Goal: Communication & Community: Answer question/provide support

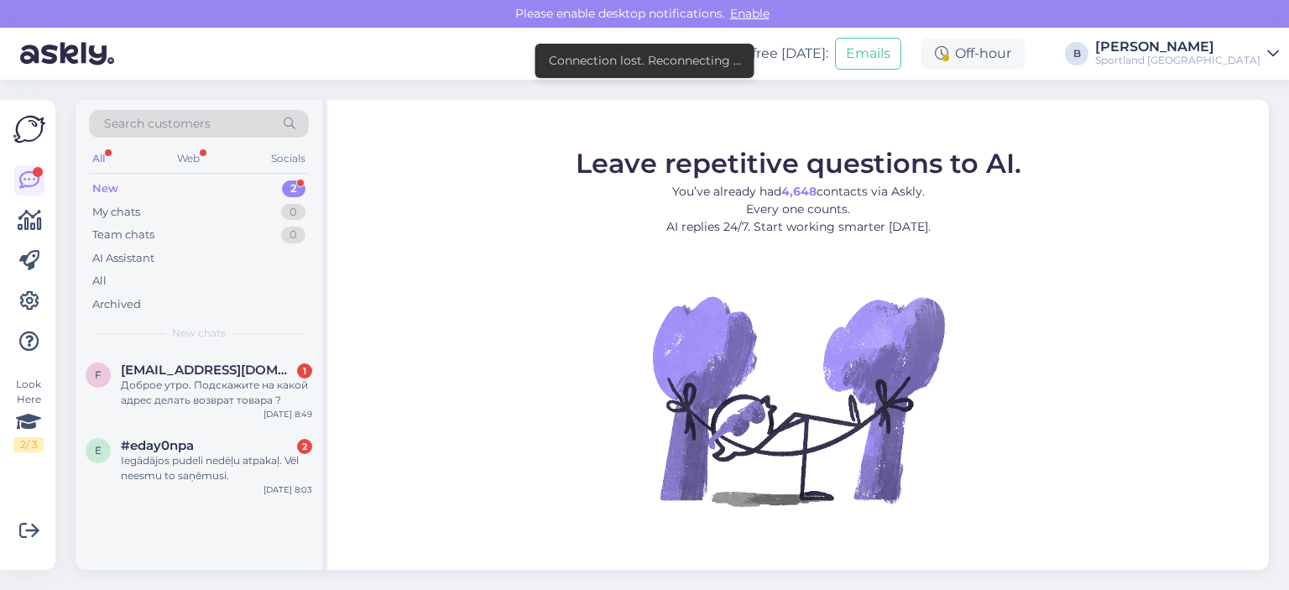
click at [425, 185] on figure "Leave repetitive questions to AI. You’ve already had 4,648 contacts via Askly. …" at bounding box center [799, 350] width 912 height 401
click at [243, 398] on div "Доброе утро. Подскажите на какой адрес делать возврат товара ?" at bounding box center [216, 393] width 191 height 30
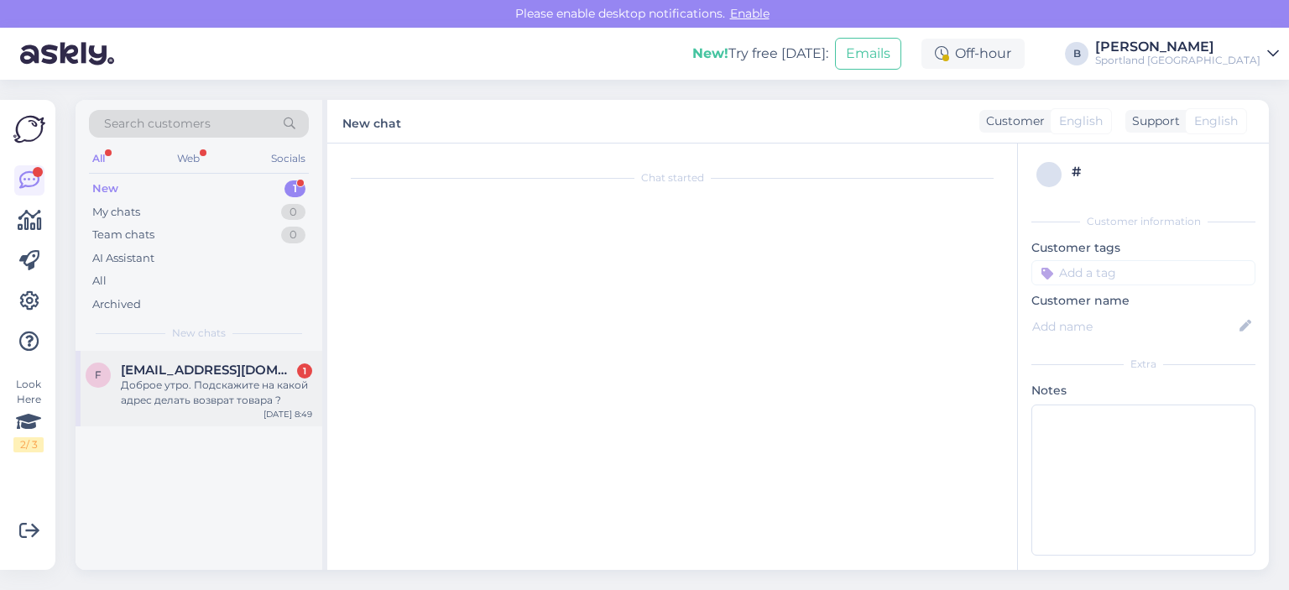
click at [205, 383] on div "Доброе утро. Подскажите на какой адрес делать возврат товара ?" at bounding box center [216, 393] width 191 height 30
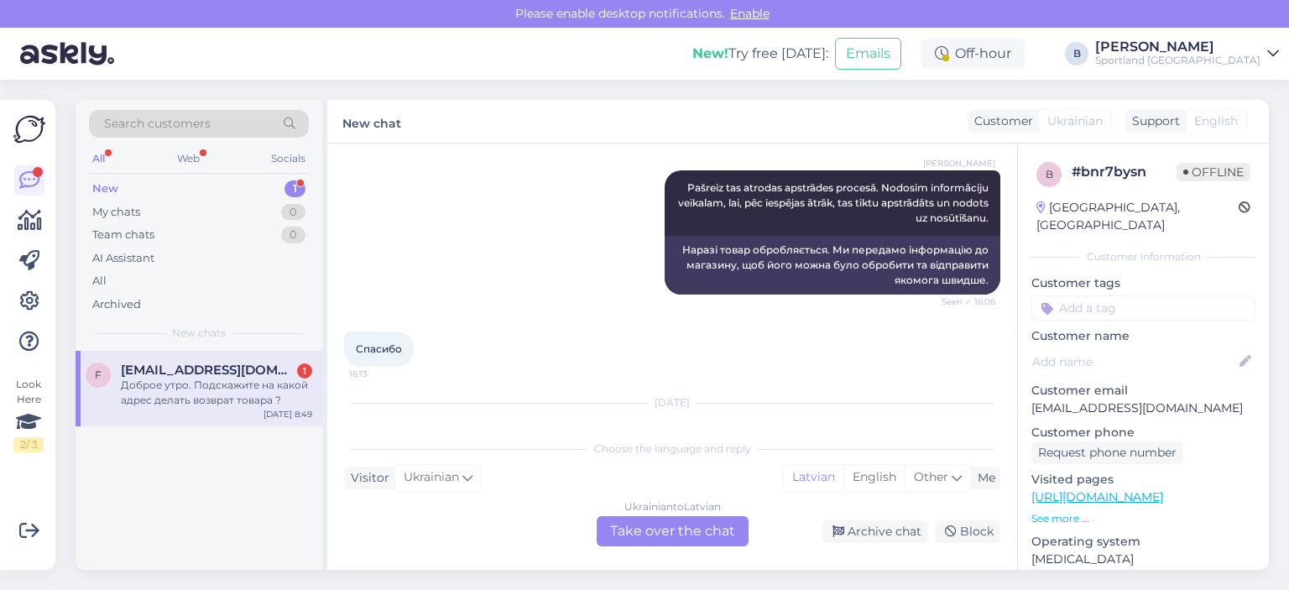
scroll to position [2698, 0]
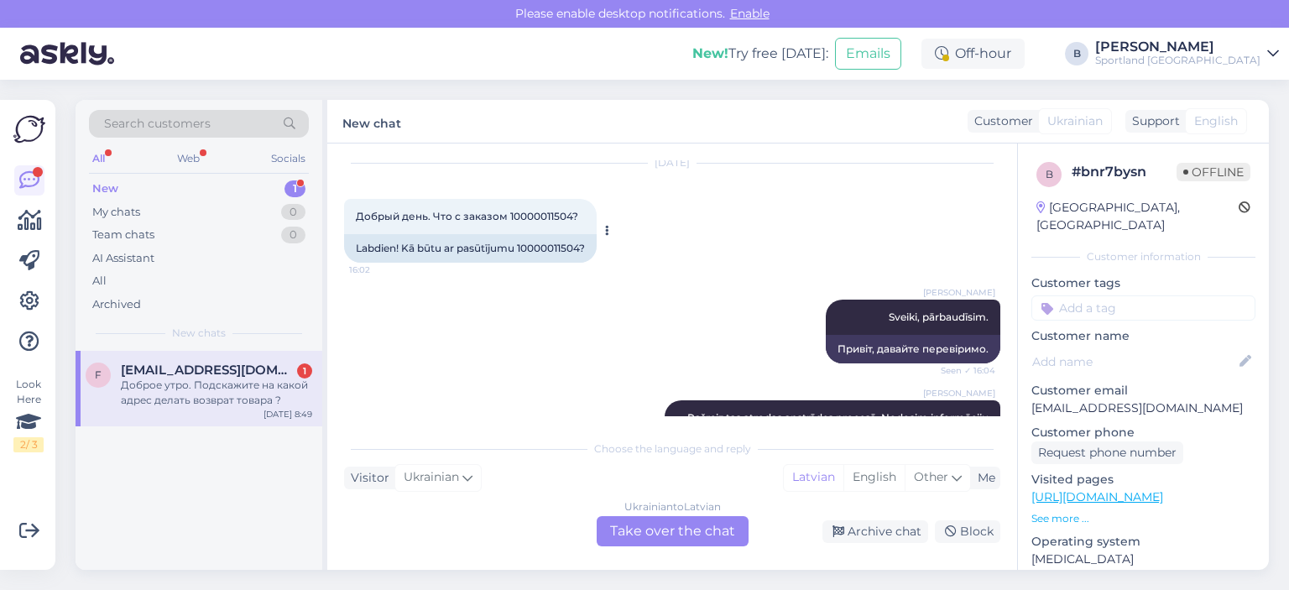
click at [559, 263] on div "Labdien! Kā būtu ar pasūtījumu 10000011504?" at bounding box center [470, 248] width 253 height 29
copy div "10000011504"
click at [635, 303] on div "[PERSON_NAME], pārbaudīsim. Seen ✓ 16:04 Привіт, давайте перевіримо." at bounding box center [672, 331] width 656 height 101
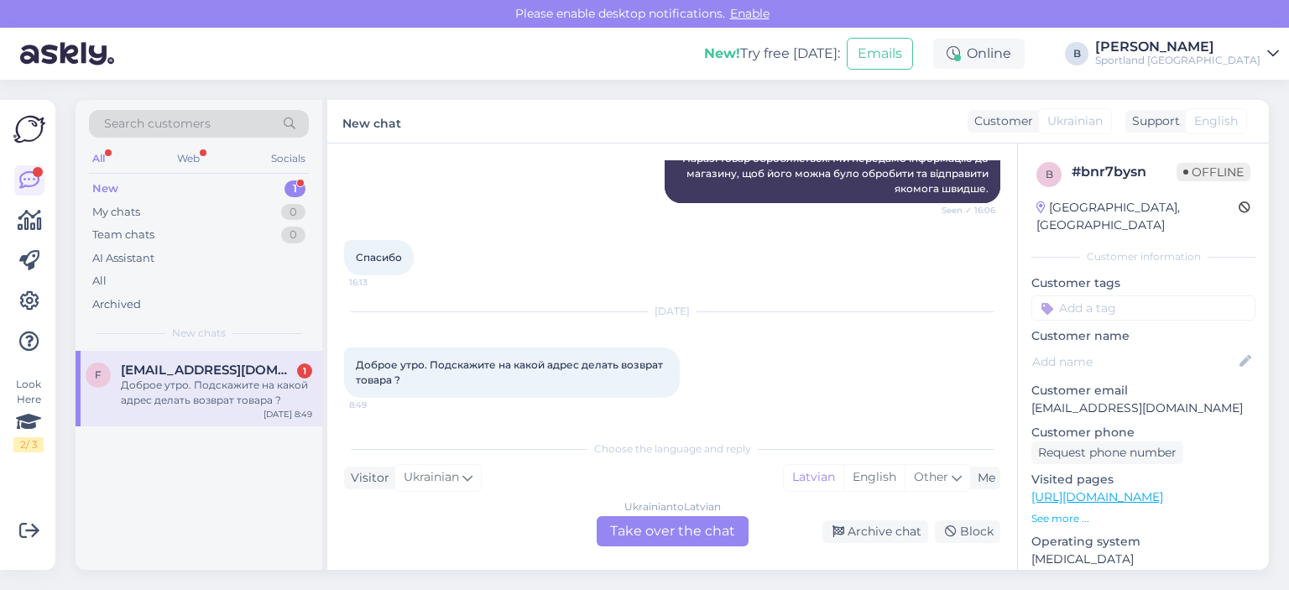
click at [662, 532] on div "Ukrainian to Latvian Take over the chat" at bounding box center [673, 531] width 152 height 30
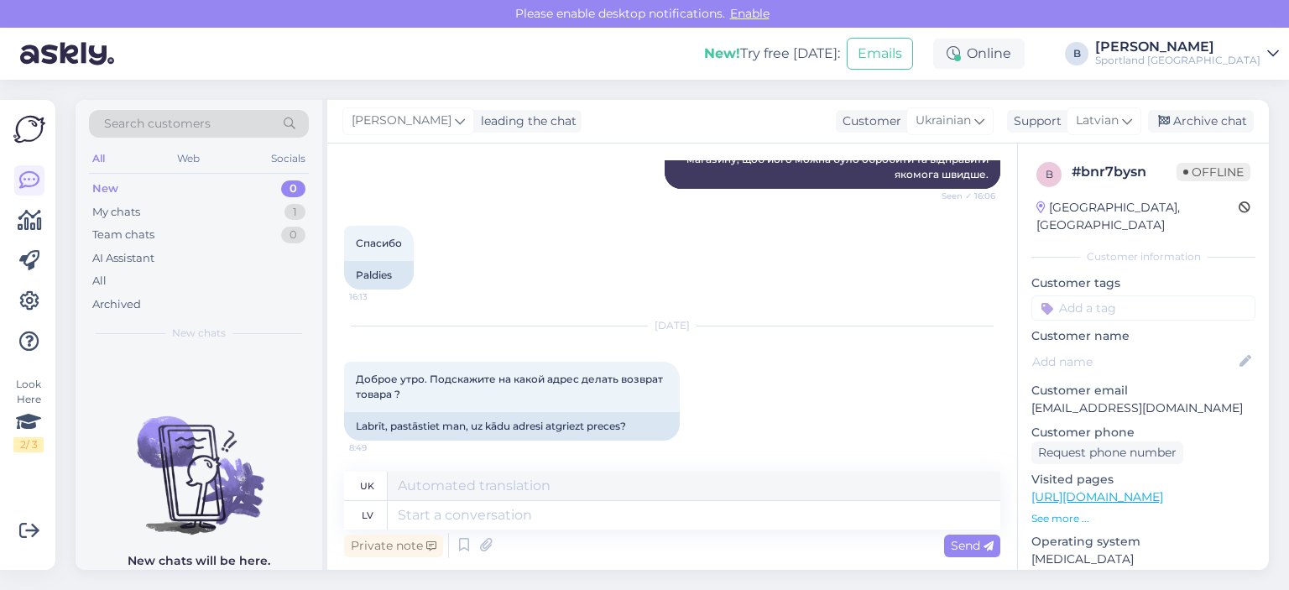
scroll to position [3051, 0]
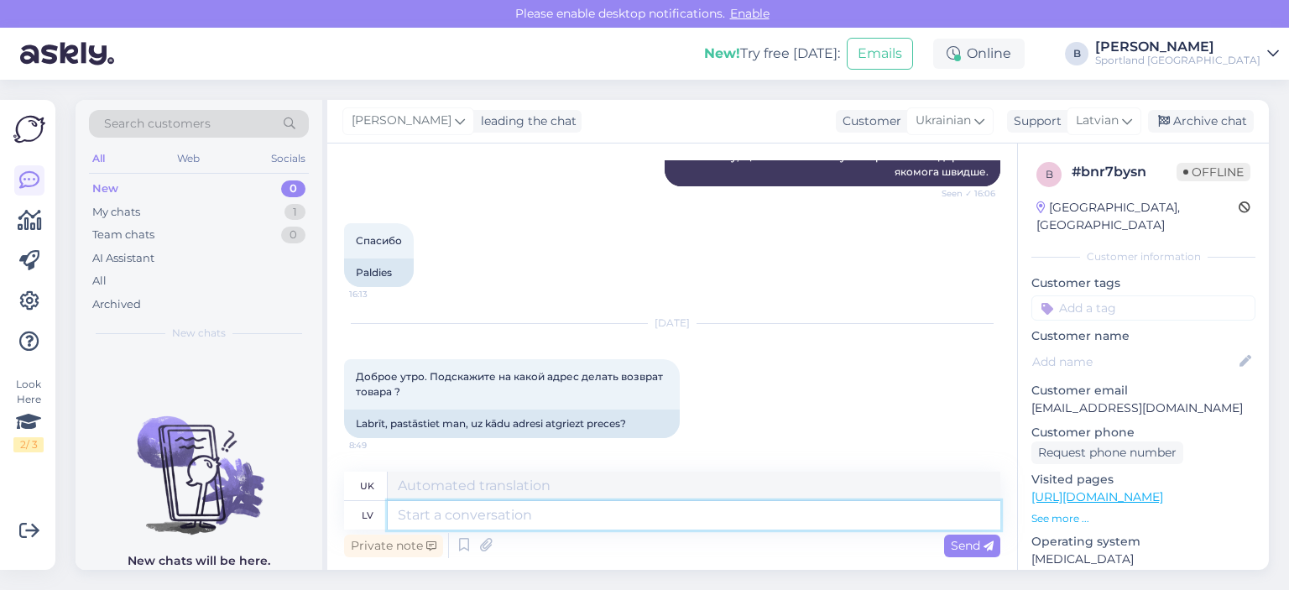
click at [745, 520] on textarea at bounding box center [694, 515] width 613 height 29
type textarea "Labrīt,"
type textarea "Доброго ранку,"
paste textarea "[STREET_ADDRESS]."
type textarea "Labrīt, [STREET_ADDRESS]."
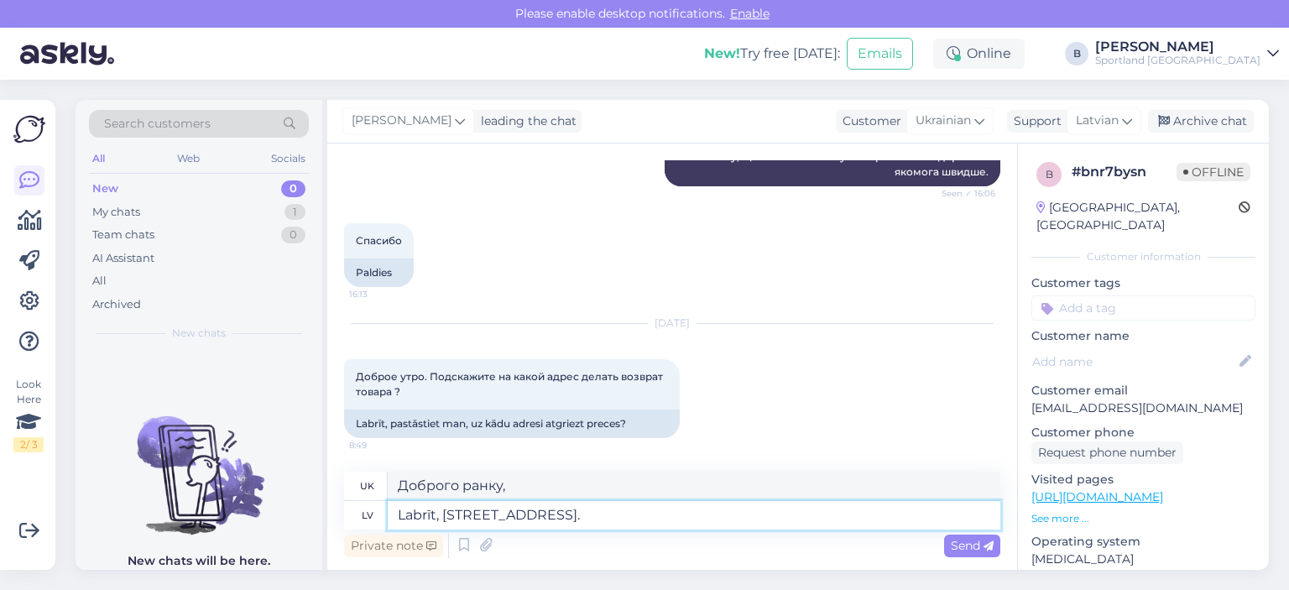
type textarea "Доброго ранку, [STREET_ADDRESS]."
type textarea "Labrīt, [STREET_ADDRESS]."
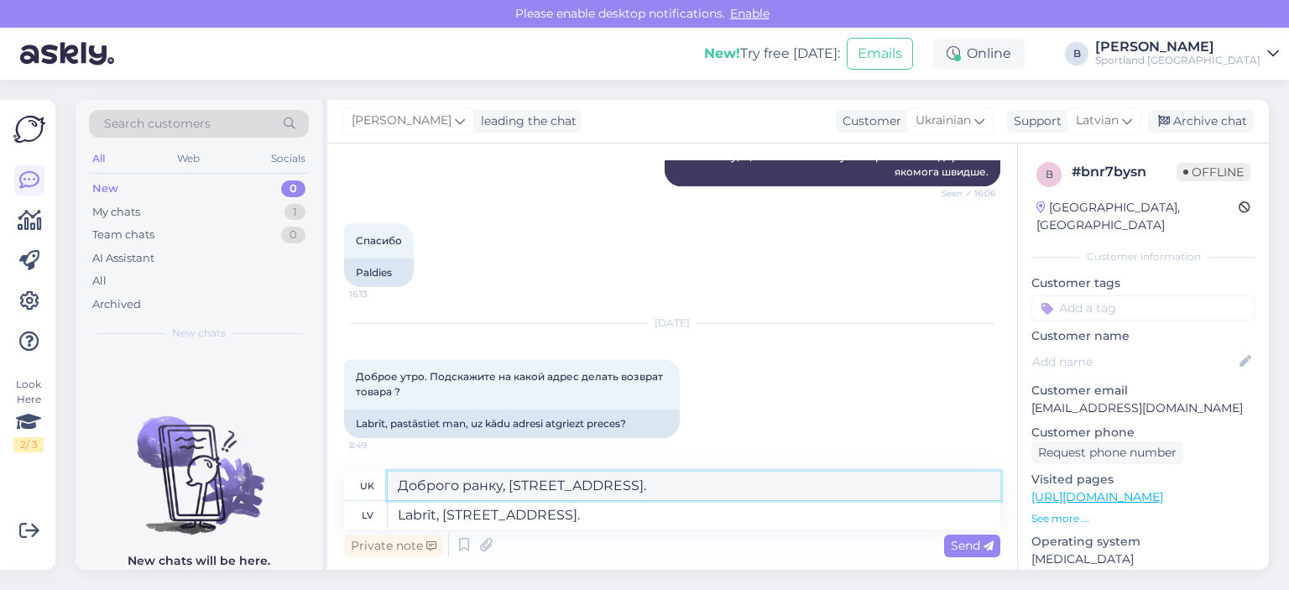
drag, startPoint x: 637, startPoint y: 487, endPoint x: 599, endPoint y: 490, distance: 38.8
click at [599, 490] on textarea "Доброго ранку, [STREET_ADDRESS]." at bounding box center [694, 486] width 613 height 29
drag, startPoint x: 741, startPoint y: 484, endPoint x: 782, endPoint y: 489, distance: 41.6
click at [782, 489] on textarea "Доброго ранку, [STREET_ADDRESS]." at bounding box center [694, 486] width 613 height 29
type textarea "Доброго ранку, [STREET_ADDRESS]."
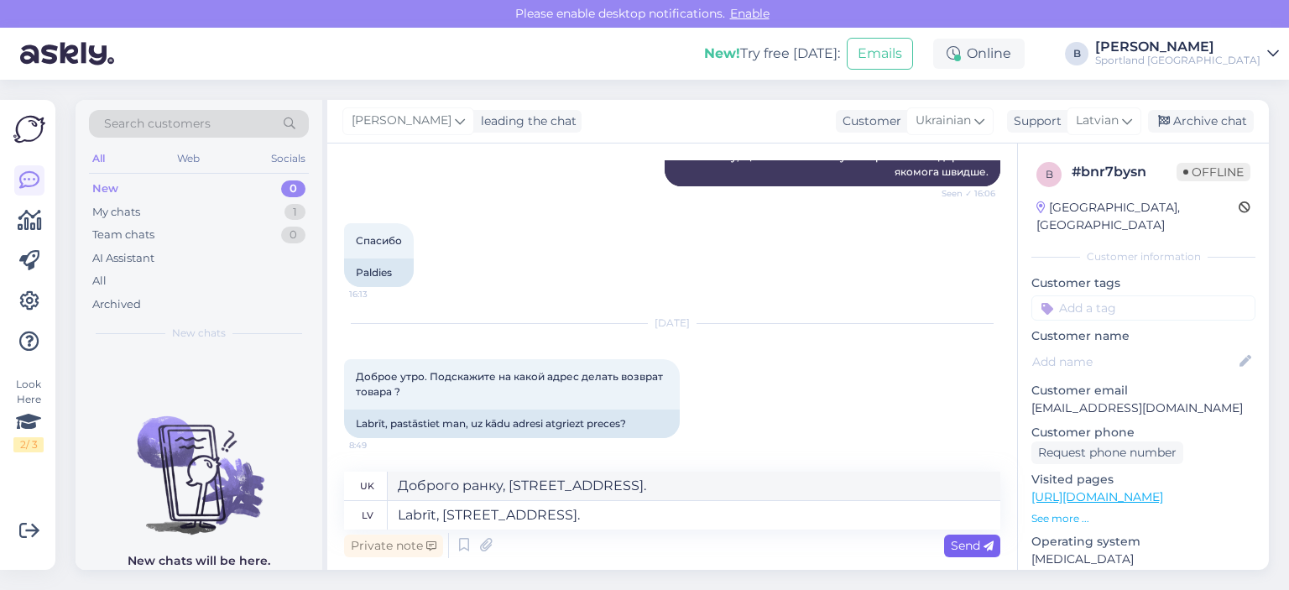
click at [978, 543] on span "Send" at bounding box center [972, 545] width 43 height 15
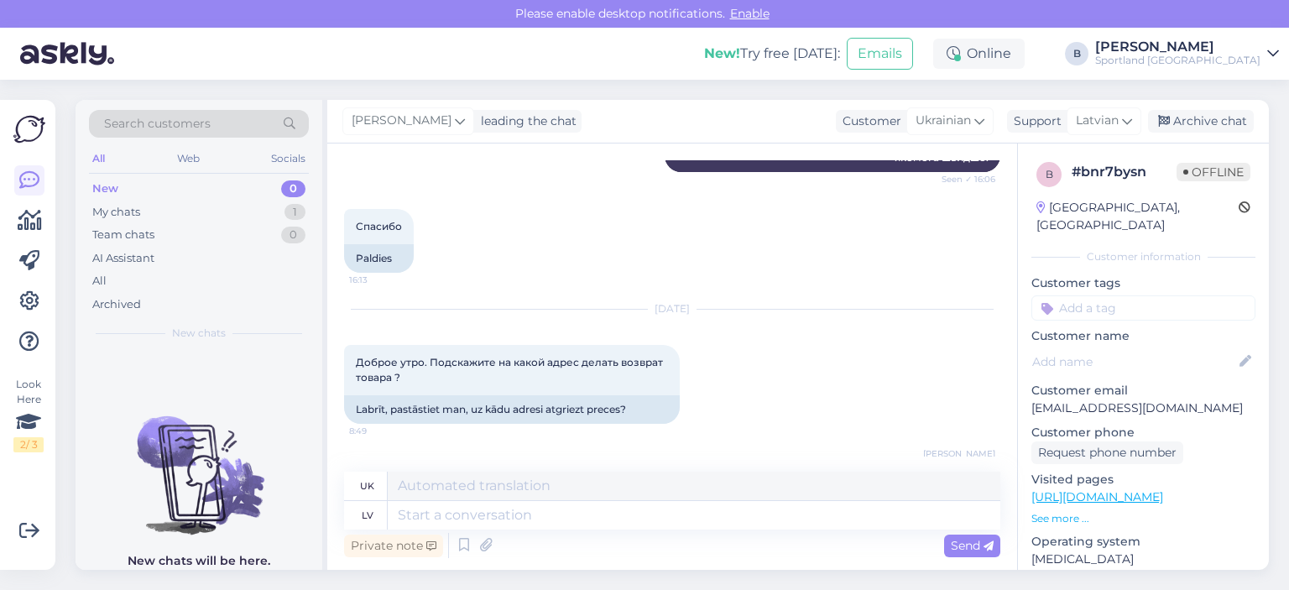
scroll to position [3151, 0]
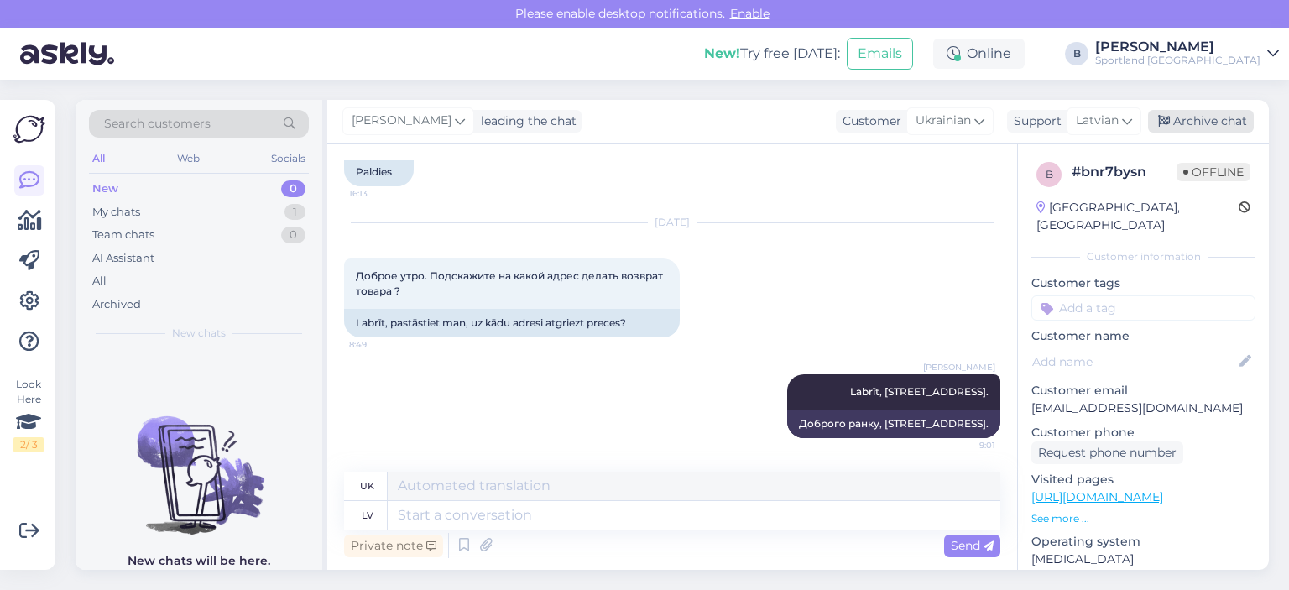
click at [1173, 123] on div "Archive chat" at bounding box center [1201, 121] width 106 height 23
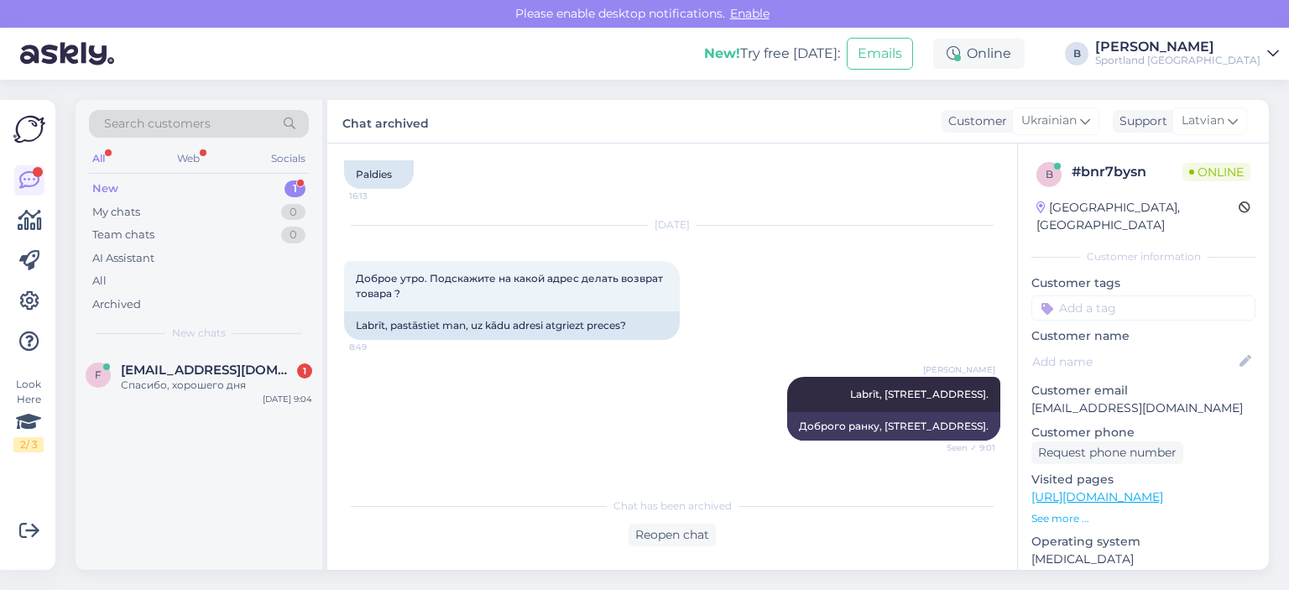
scroll to position [3235, 0]
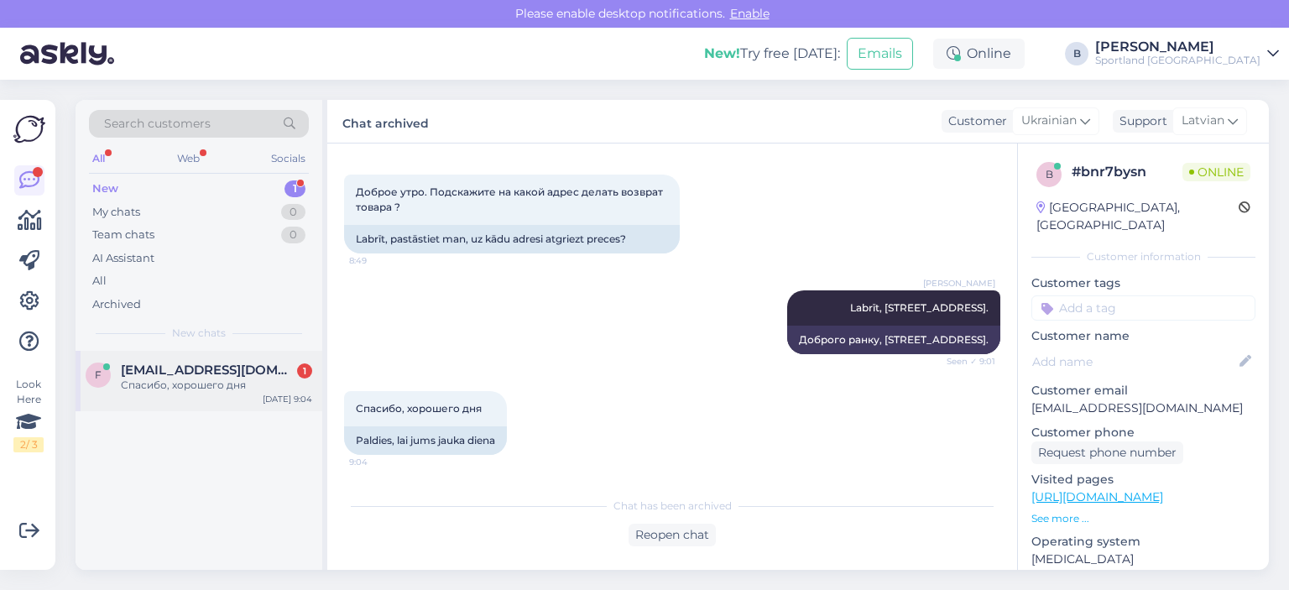
click at [210, 382] on div "Спасибо, хорошего дня" at bounding box center [216, 385] width 191 height 15
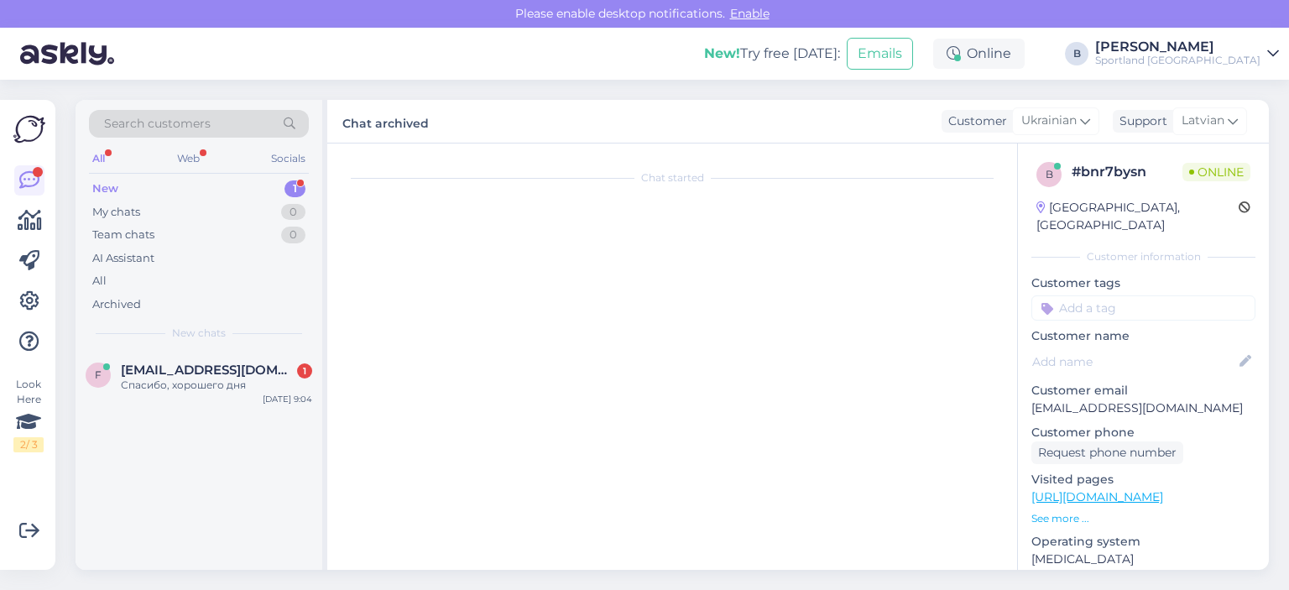
scroll to position [3292, 0]
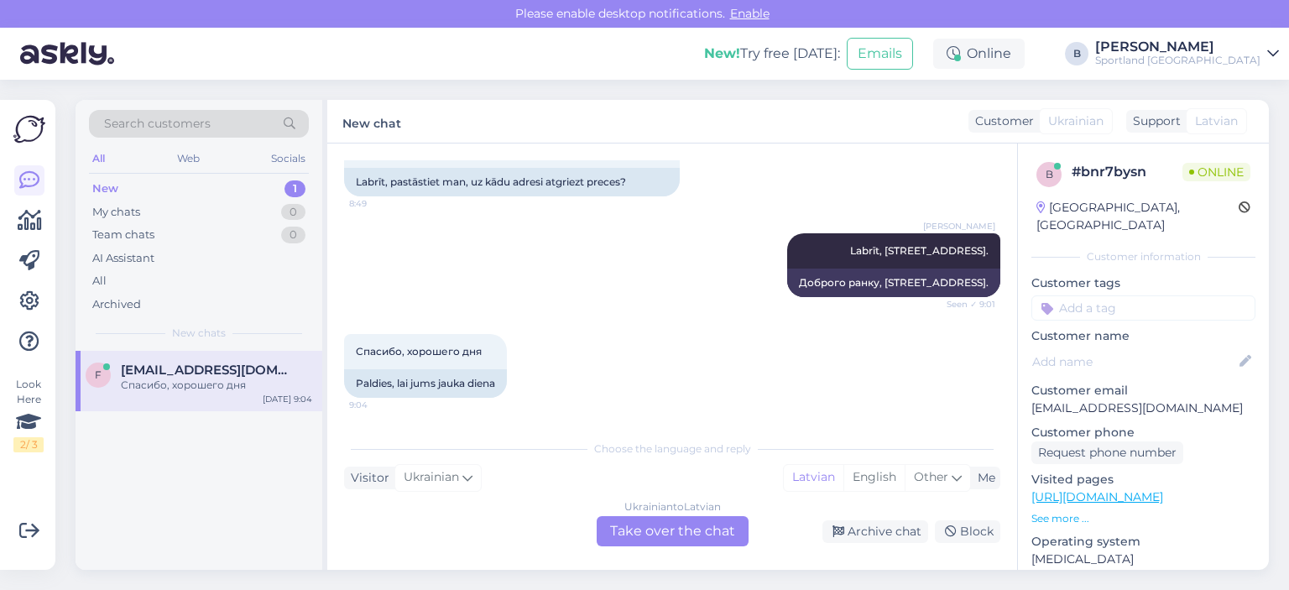
click at [668, 526] on div "Ukrainian to Latvian Take over the chat" at bounding box center [673, 531] width 152 height 30
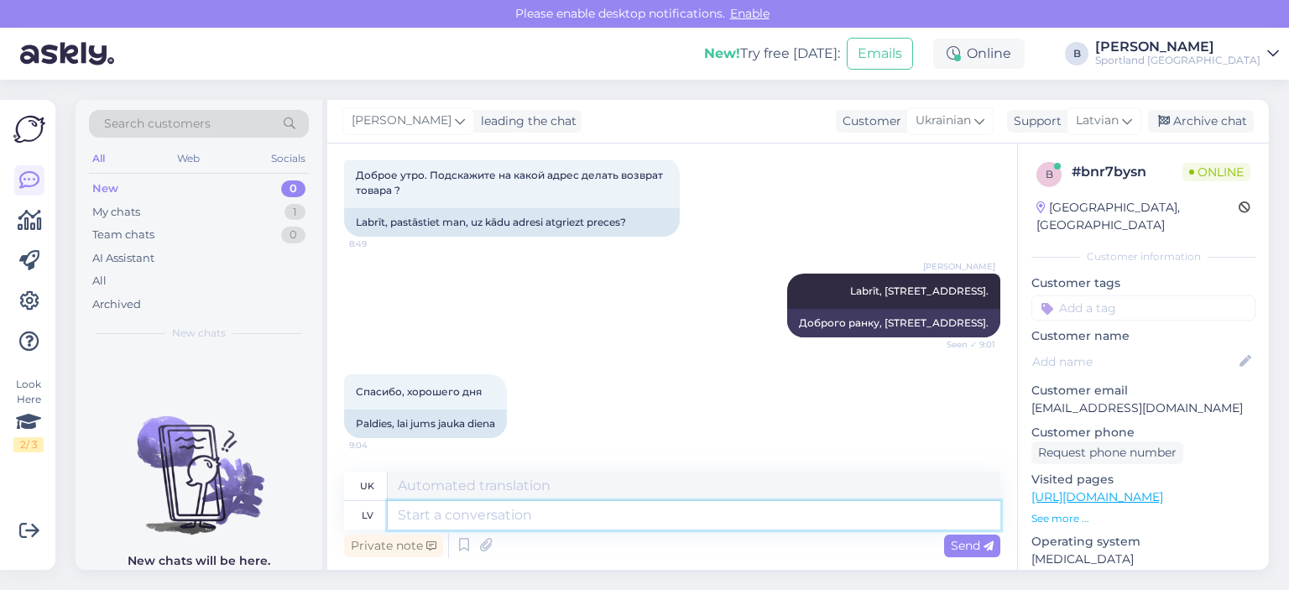
click at [668, 526] on textarea at bounding box center [694, 515] width 613 height 29
type textarea "Jums ar"
type textarea "Для тебе"
type textarea "Jums arī jauk"
type textarea "Ти теж"
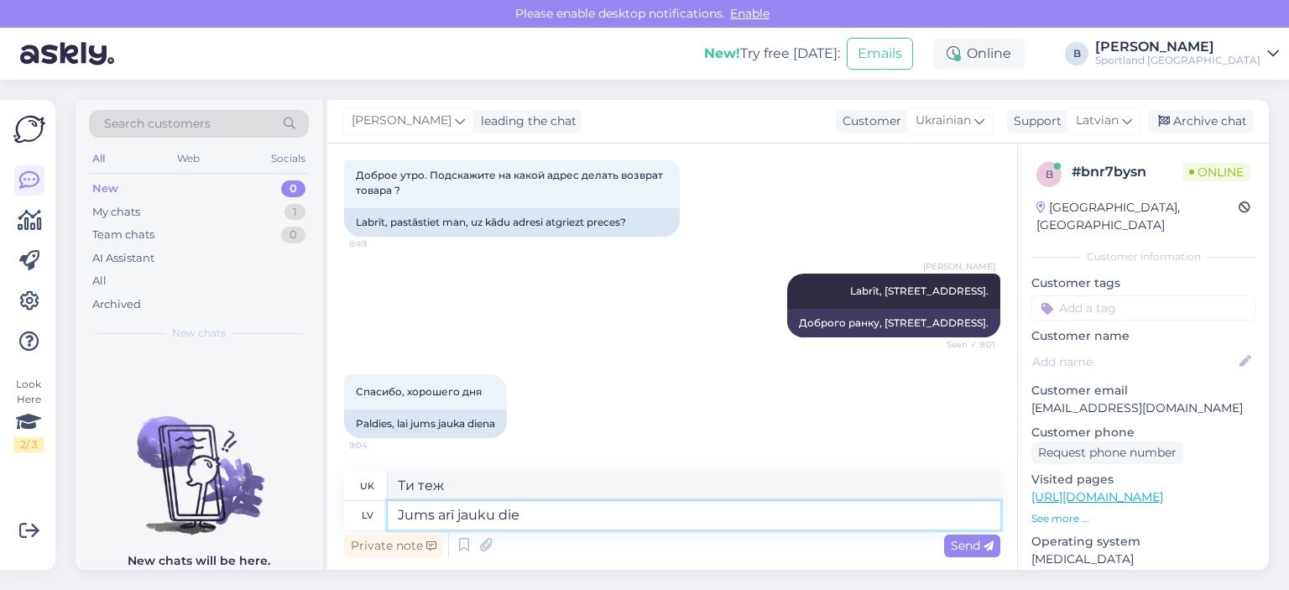
type textarea "Jums arī jauku dien"
type textarea "Тобі теж, гарно."
type textarea "Jums arī jauku dienu! :)"
type textarea "Гарного дня також! :)"
drag, startPoint x: 574, startPoint y: 515, endPoint x: 393, endPoint y: 520, distance: 181.4
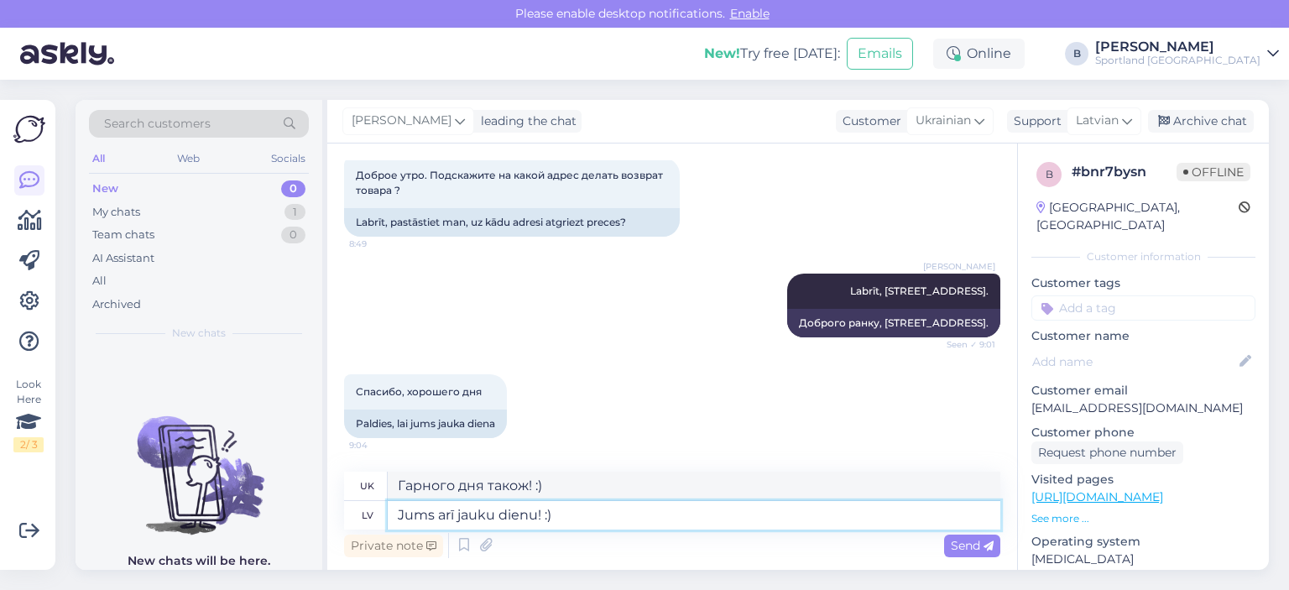
click at [394, 521] on textarea "Jums arī jauku dienu! :)" at bounding box center [694, 515] width 613 height 29
type textarea "Jauku d"
type textarea "Гарно"
type textarea "Jauku dienu! :"
type textarea "Гарного дня!"
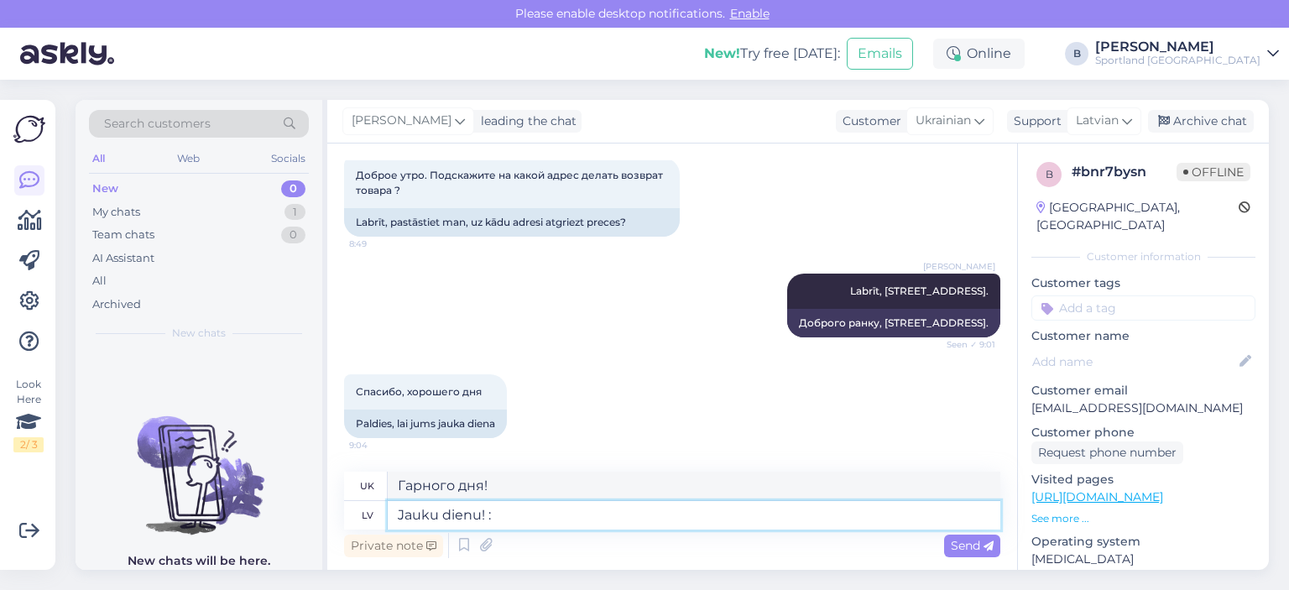
type textarea "Jauku dienu! :)"
type textarea "Гарного дня! :)"
type textarea "Jauku dienu! :)"
click at [948, 120] on span "Ukrainian" at bounding box center [943, 121] width 55 height 18
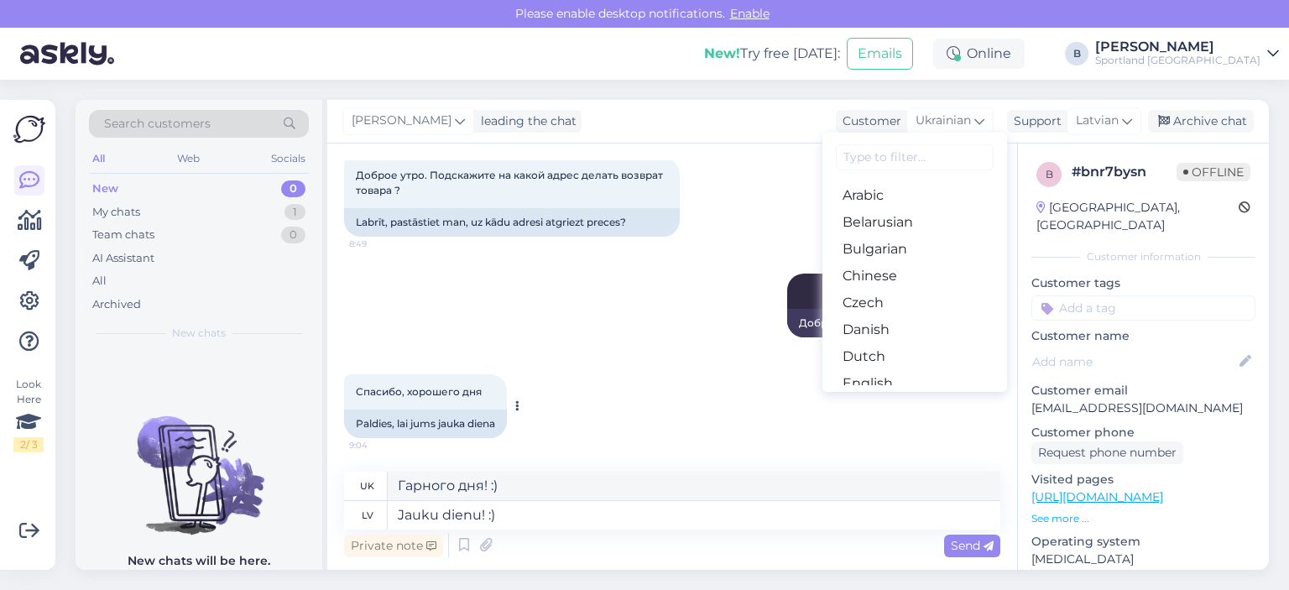
drag, startPoint x: 405, startPoint y: 392, endPoint x: 483, endPoint y: 391, distance: 78.1
click at [482, 391] on span "Спасибо, хорошего дня" at bounding box center [419, 391] width 126 height 13
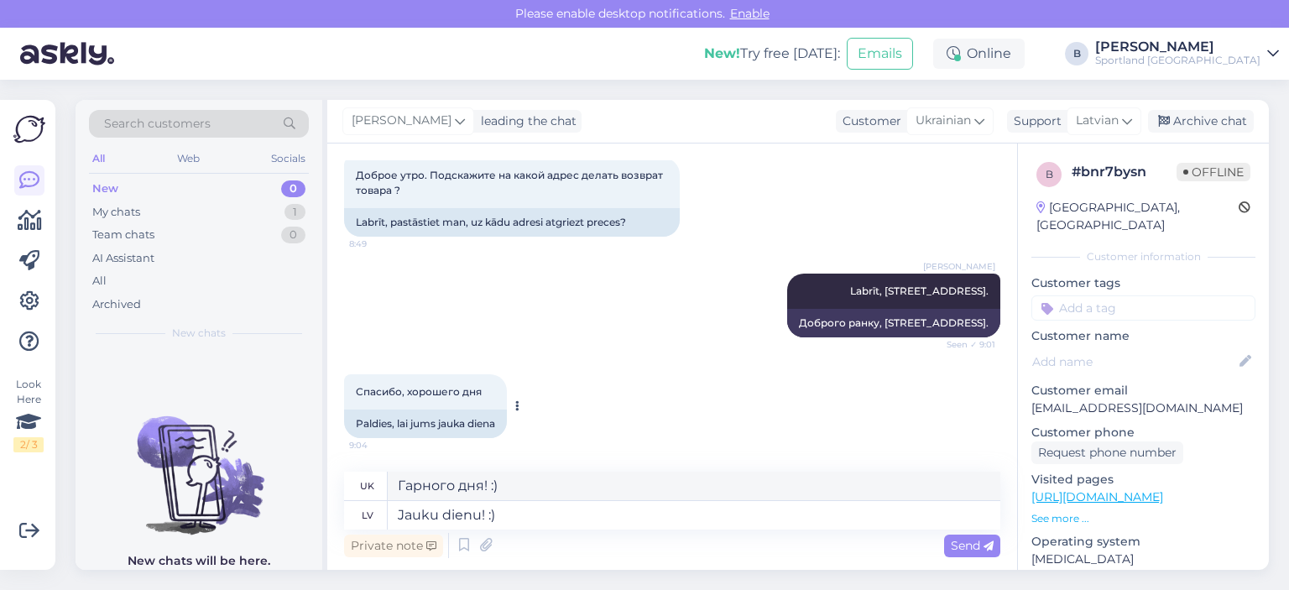
copy span "хорошего дня"
drag, startPoint x: 504, startPoint y: 488, endPoint x: 398, endPoint y: 490, distance: 105.8
click at [398, 490] on textarea "Гарного дня! :)" at bounding box center [694, 486] width 613 height 29
paste textarea "хорошего дня"
type textarea "хорошего дня :)"
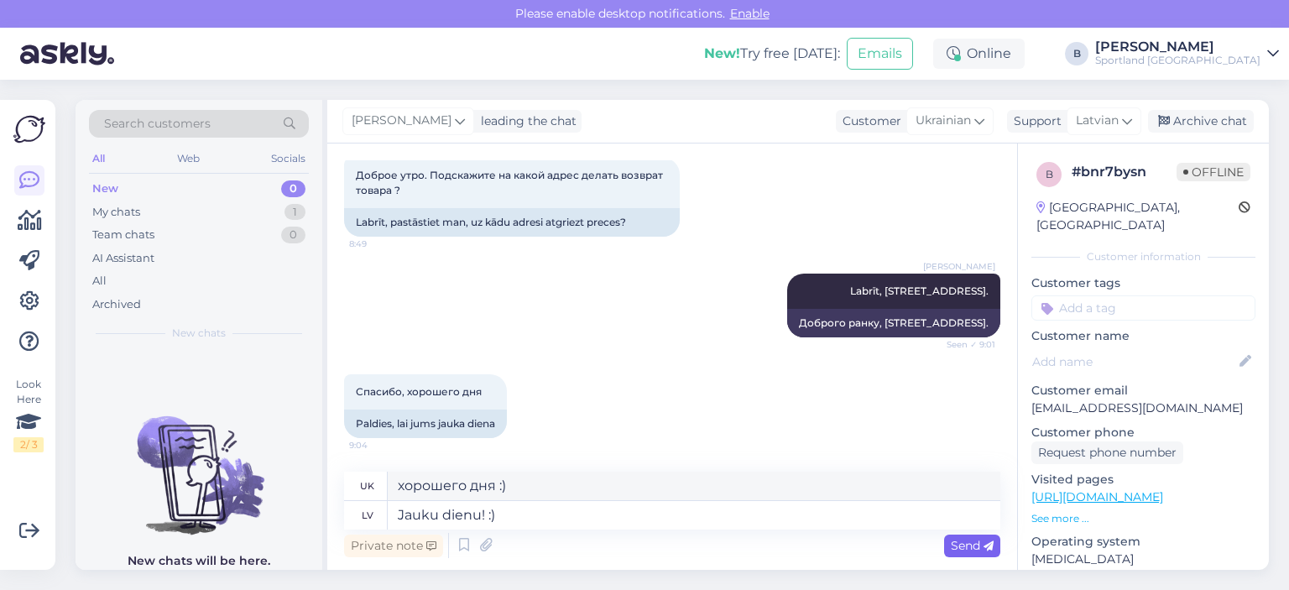
click at [951, 540] on span "Send" at bounding box center [972, 545] width 43 height 15
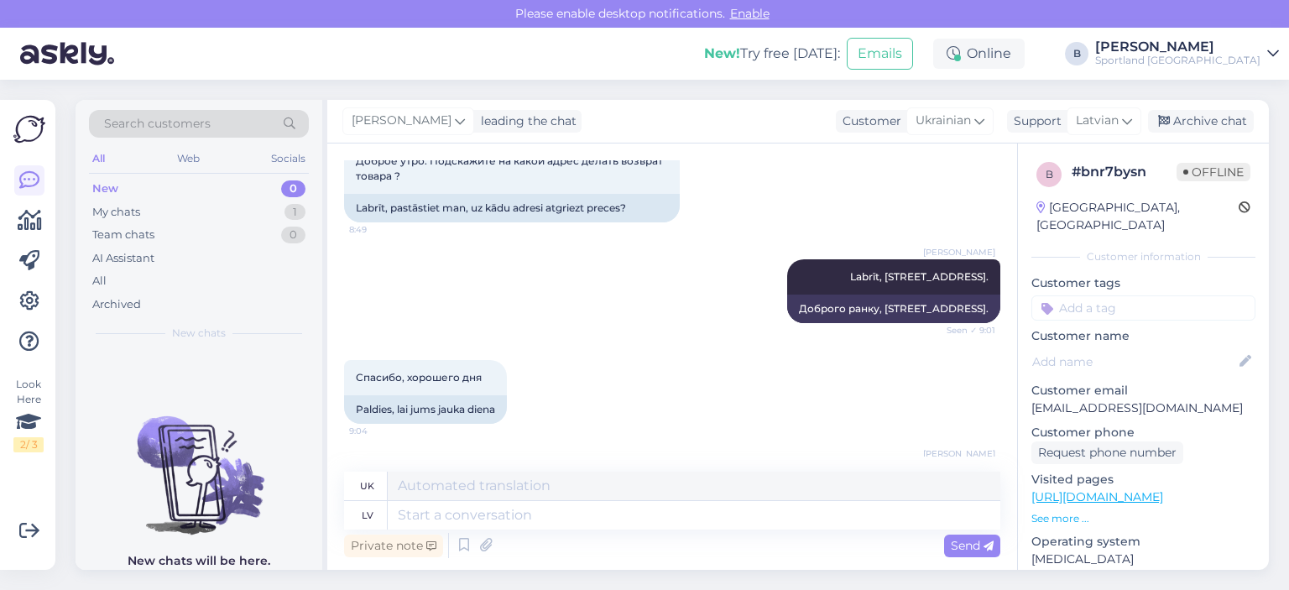
scroll to position [3353, 0]
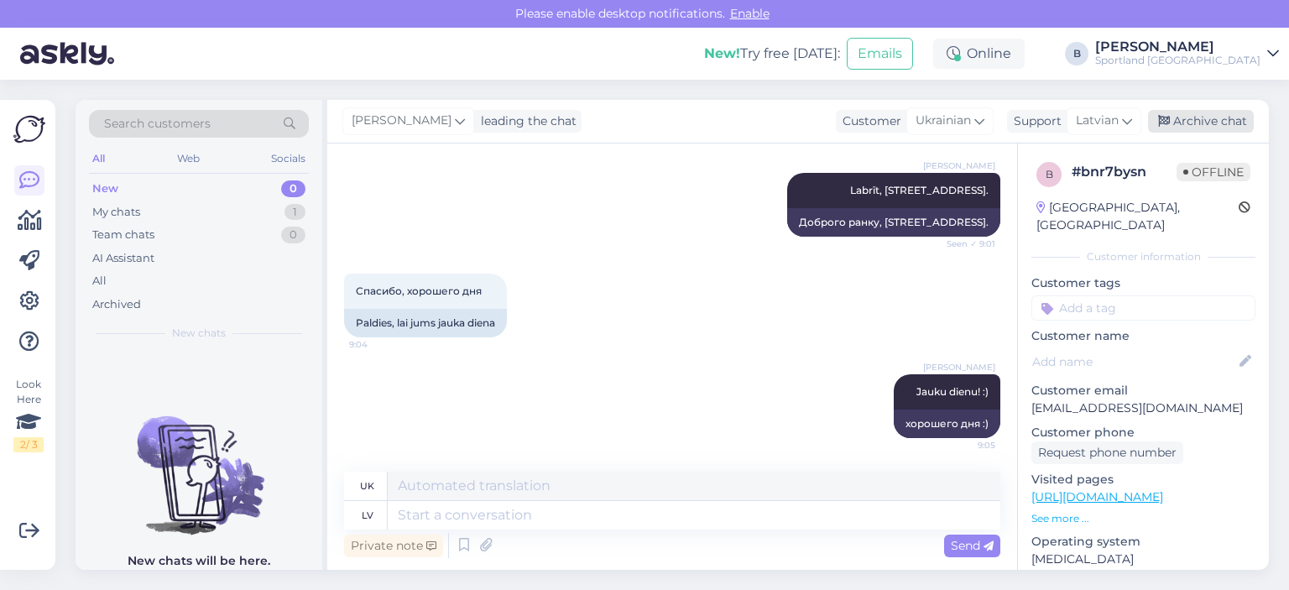
click at [1182, 122] on div "Archive chat" at bounding box center [1201, 121] width 106 height 23
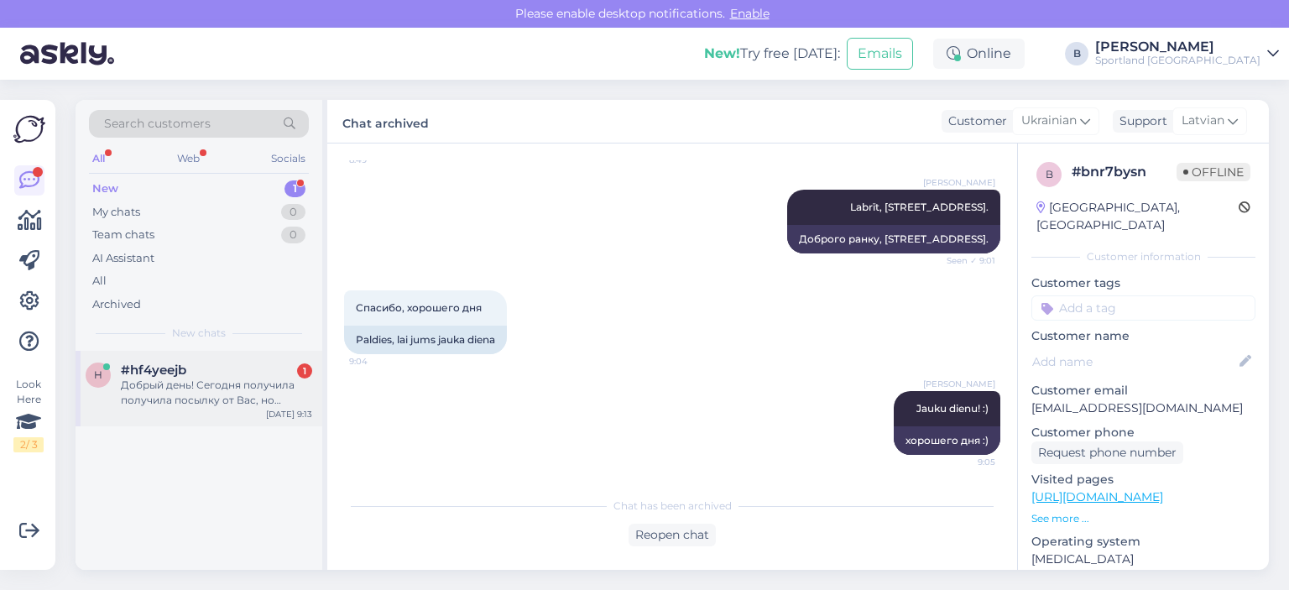
click at [220, 408] on div "h #hf4yeejb 1 Добрый день! Сегодня получила получила посылку от Вас, но одного …" at bounding box center [199, 389] width 247 height 76
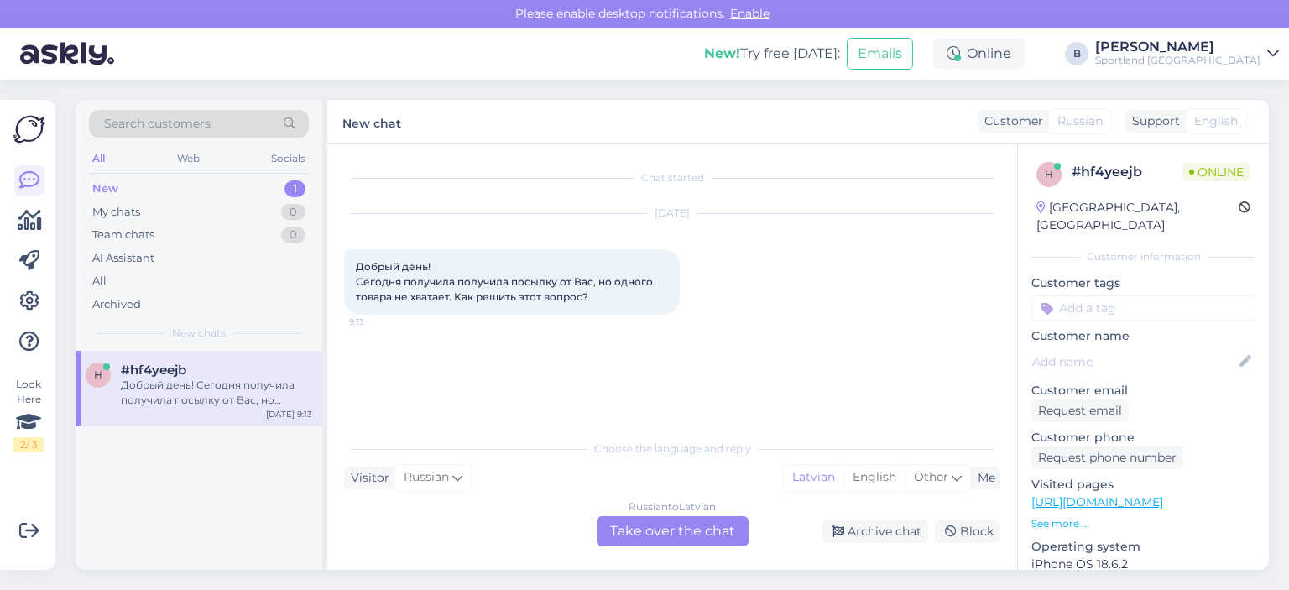
scroll to position [0, 0]
click at [697, 521] on div "Russian to Latvian Take over the chat" at bounding box center [673, 531] width 152 height 30
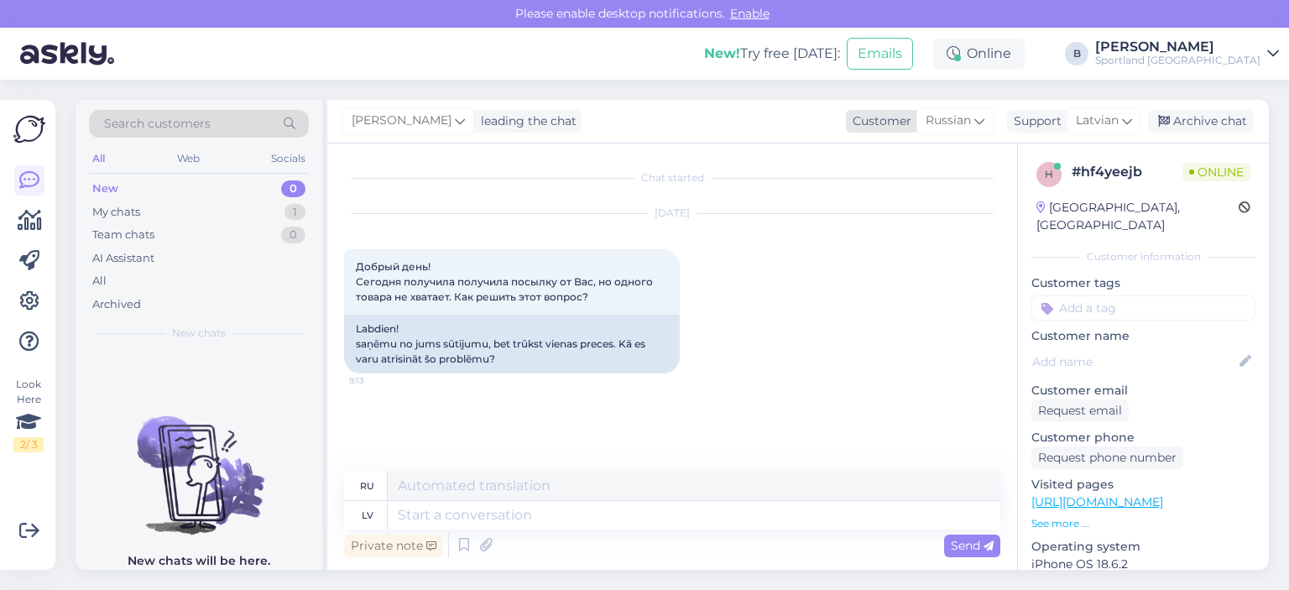
click at [951, 126] on span "Russian" at bounding box center [948, 121] width 45 height 18
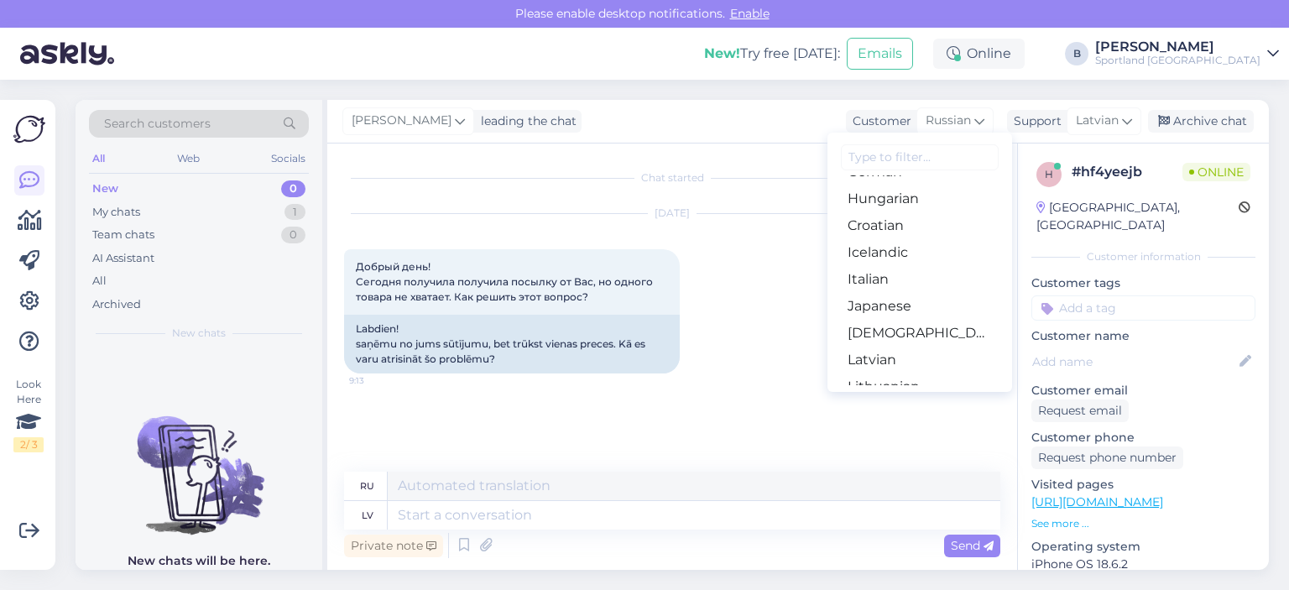
scroll to position [322, 0]
click at [881, 363] on link "Latvian" at bounding box center [920, 356] width 185 height 27
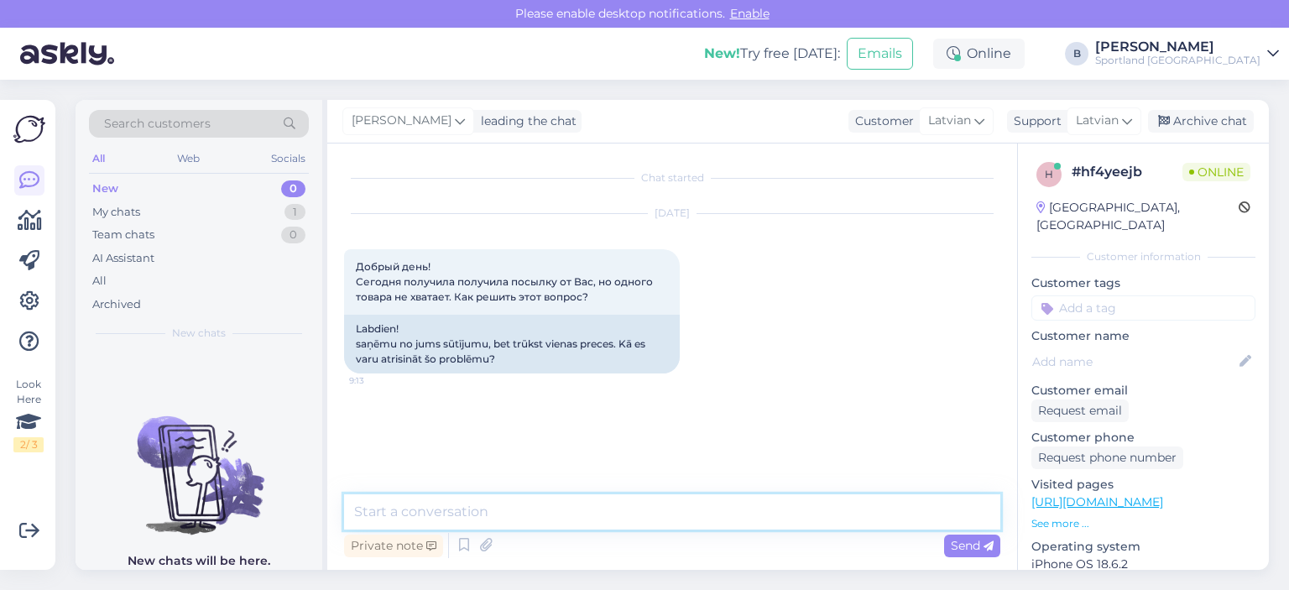
click at [612, 511] on textarea at bounding box center [672, 511] width 656 height 35
type textarea "[PERSON_NAME], kāds ir pasūtījuma numurs? :D"
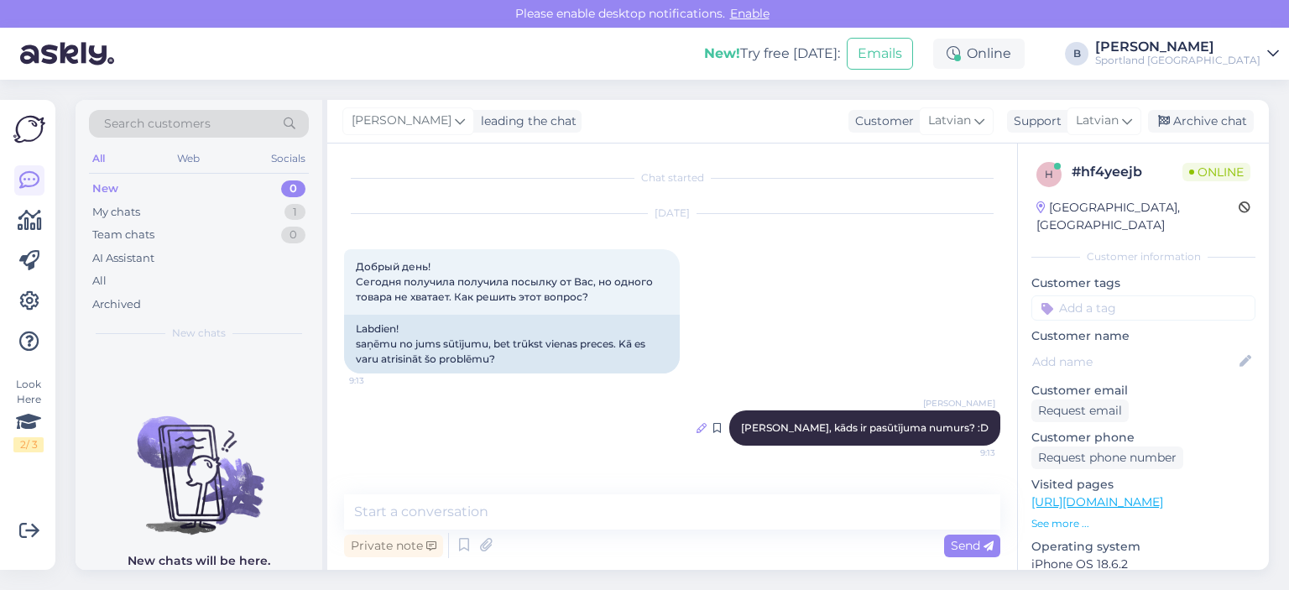
click at [707, 426] on icon at bounding box center [702, 428] width 10 height 10
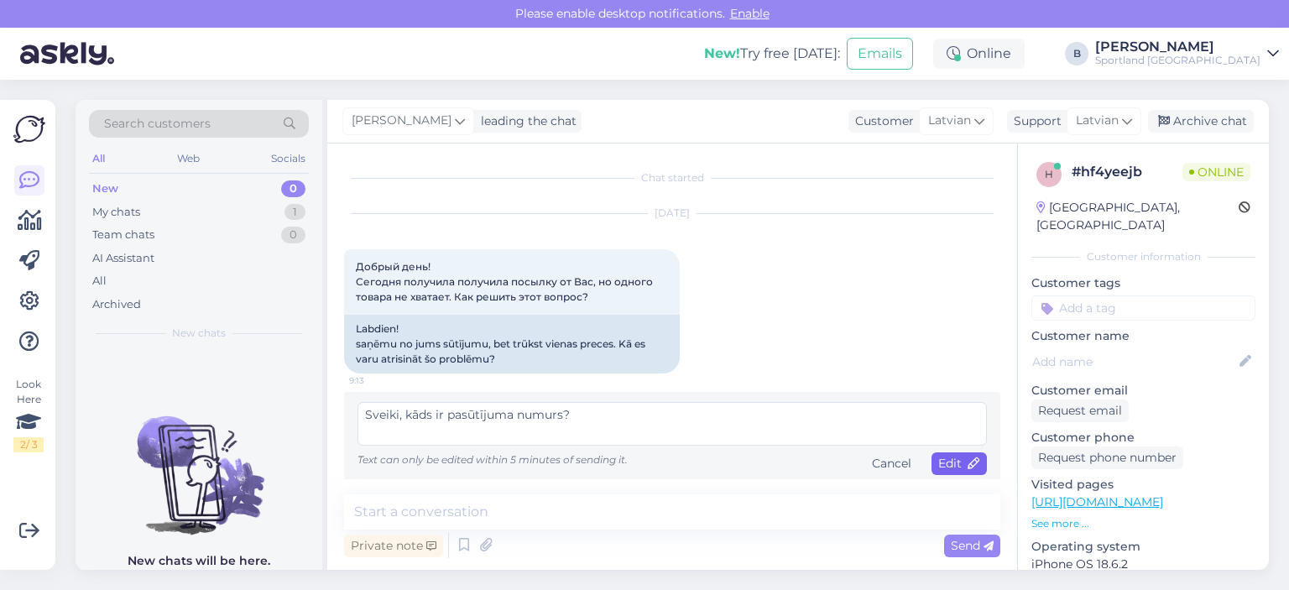
type textarea "Sveiki, kāds ir pasūtījuma numurs?"
click at [939, 466] on span "Edit" at bounding box center [960, 463] width 42 height 15
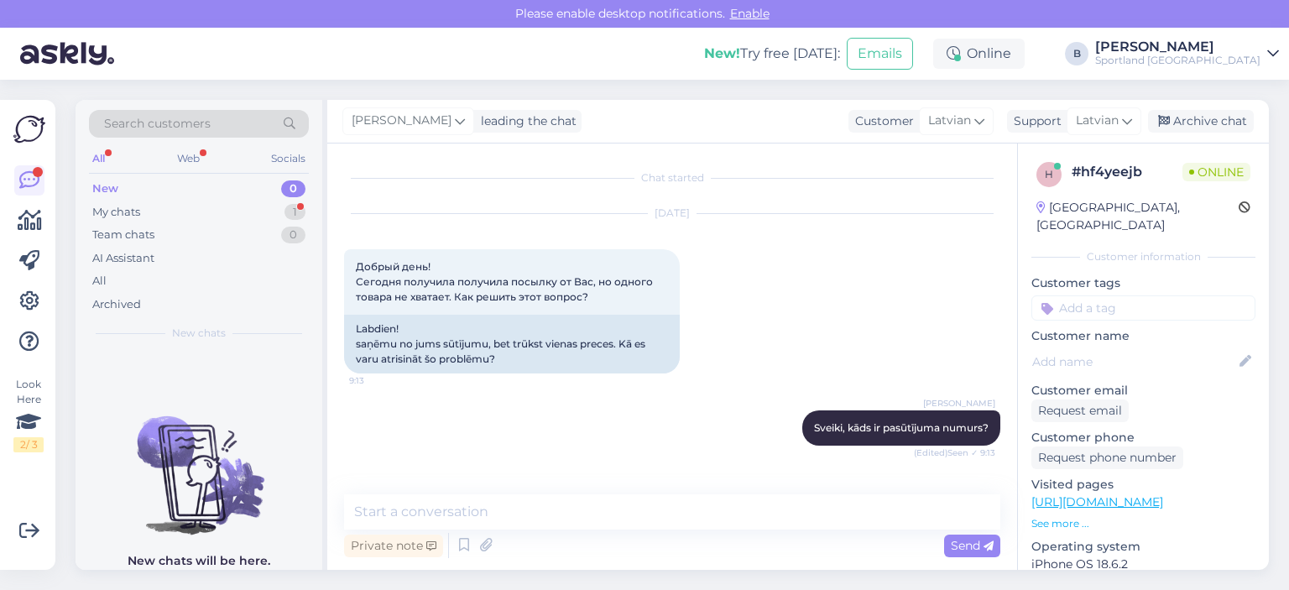
scroll to position [57, 0]
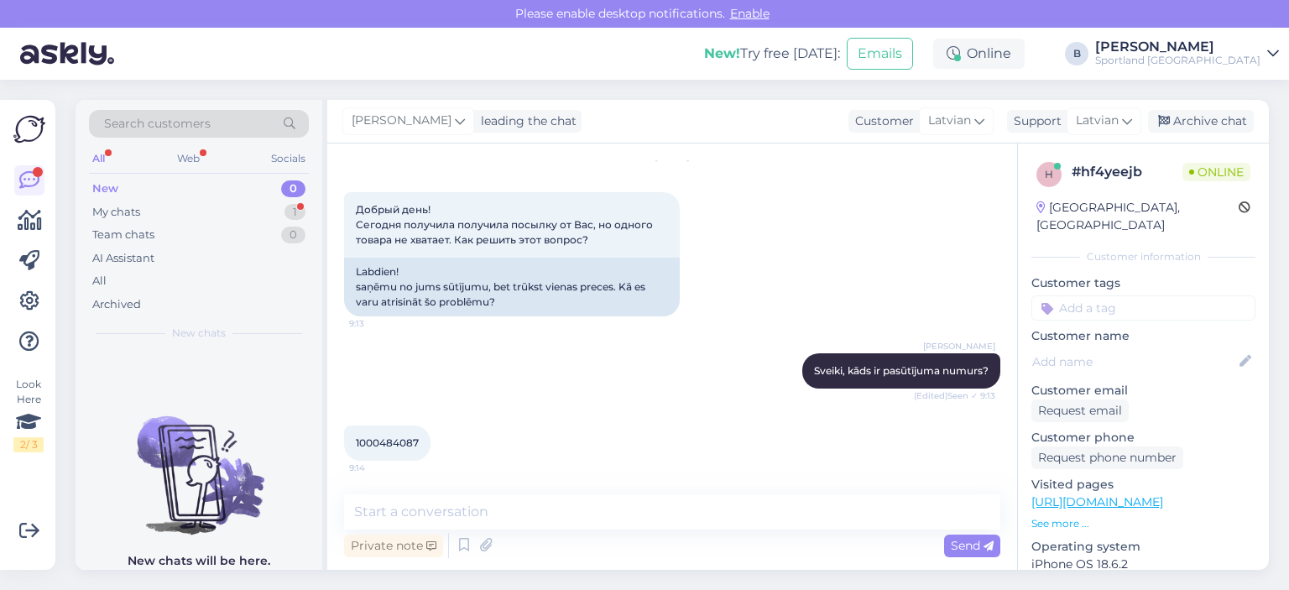
click at [408, 440] on span "1000484087" at bounding box center [387, 443] width 63 height 13
copy div "1000484087 9:14"
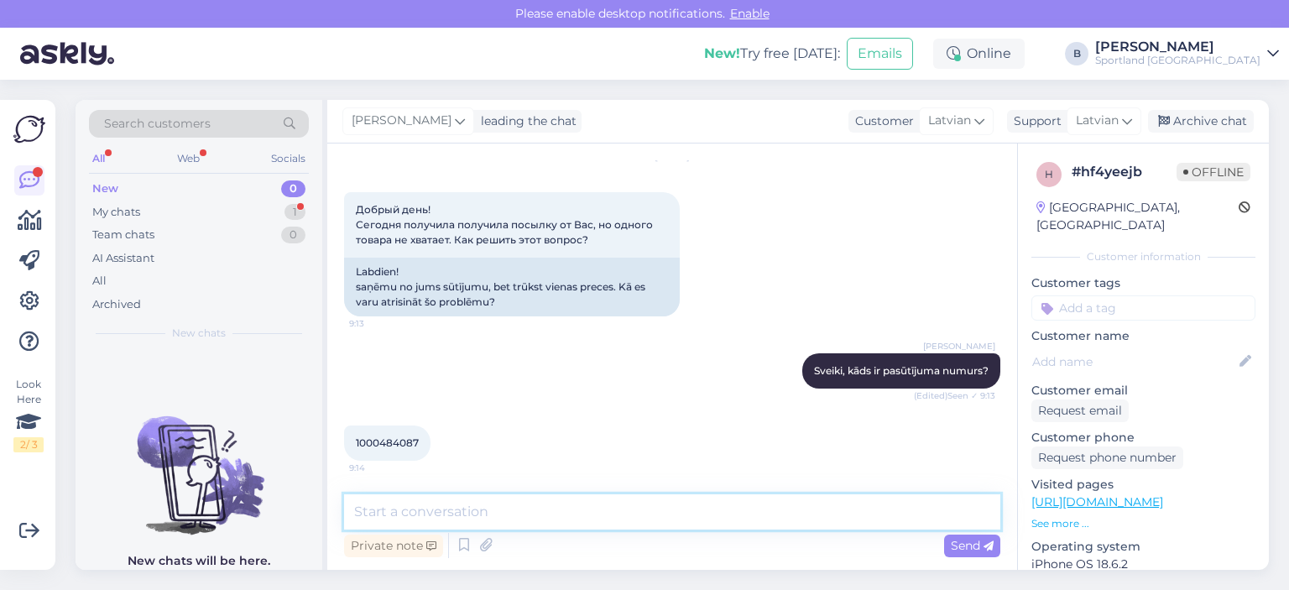
click at [562, 519] on textarea at bounding box center [672, 511] width 656 height 35
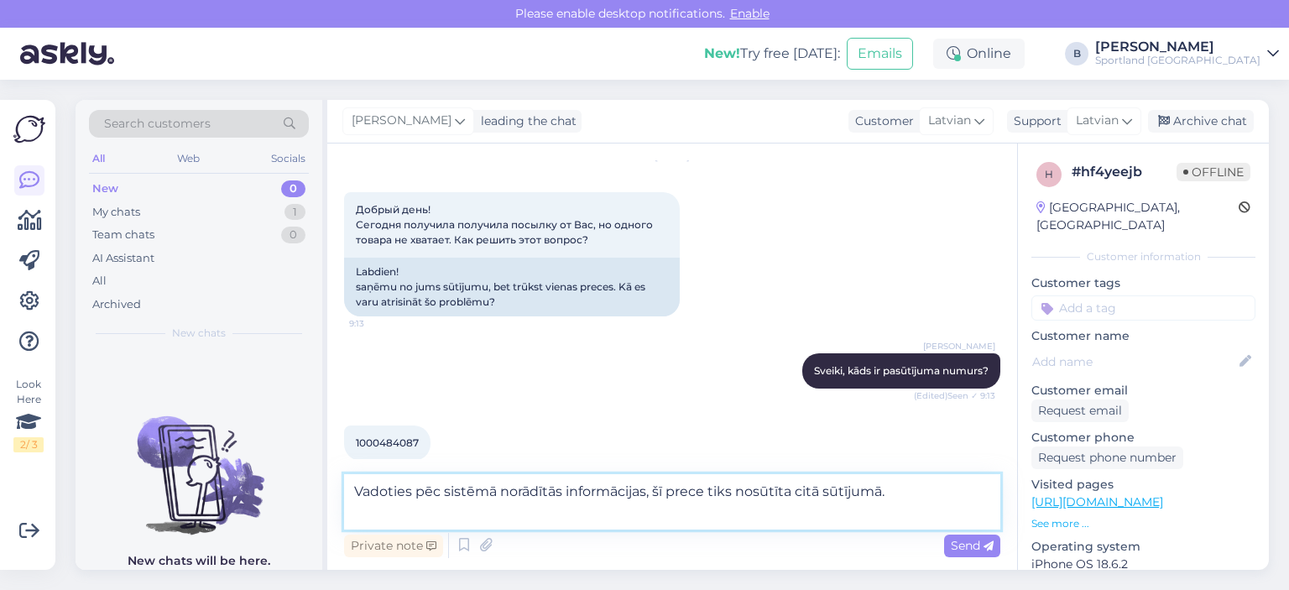
scroll to position [74, 0]
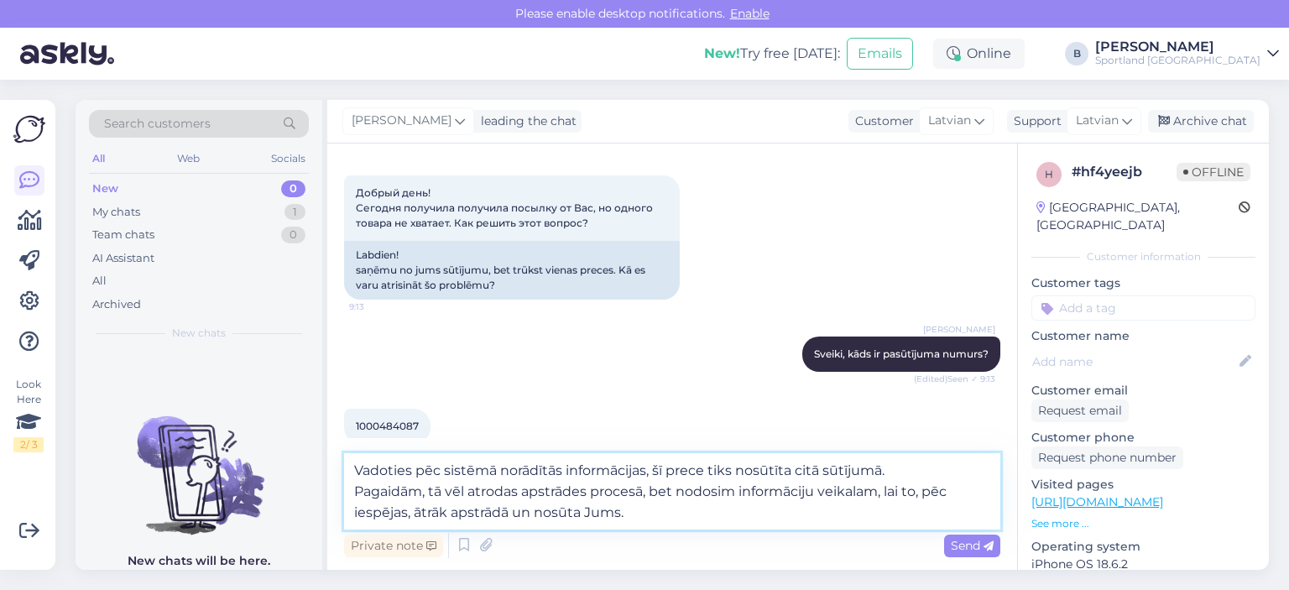
type textarea "Vadoties pēc sistēmā norādītās informācijas, šī prece tiks nosūtīta citā sūtīju…"
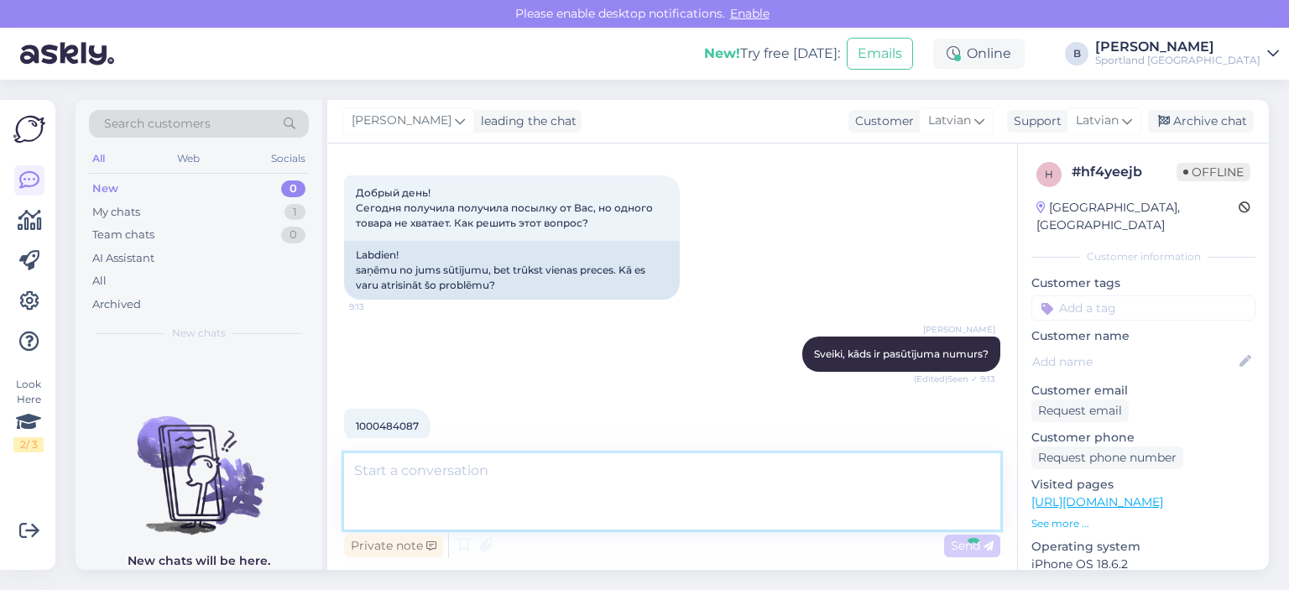
scroll to position [190, 0]
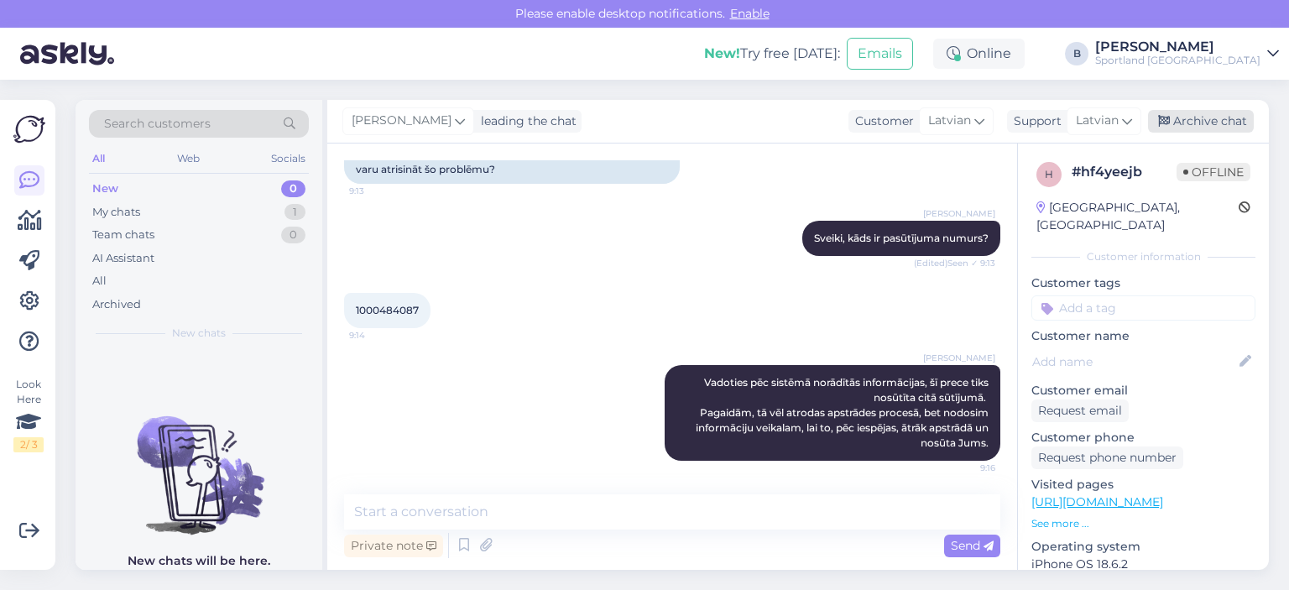
click at [1219, 117] on div "Archive chat" at bounding box center [1201, 121] width 106 height 23
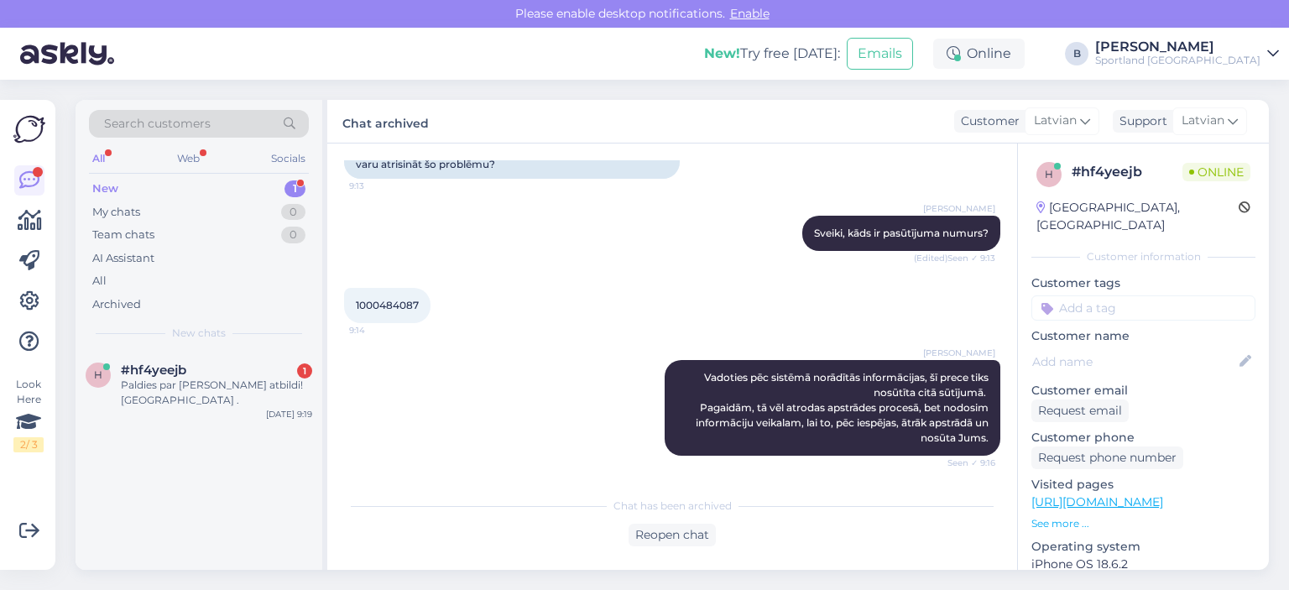
scroll to position [267, 0]
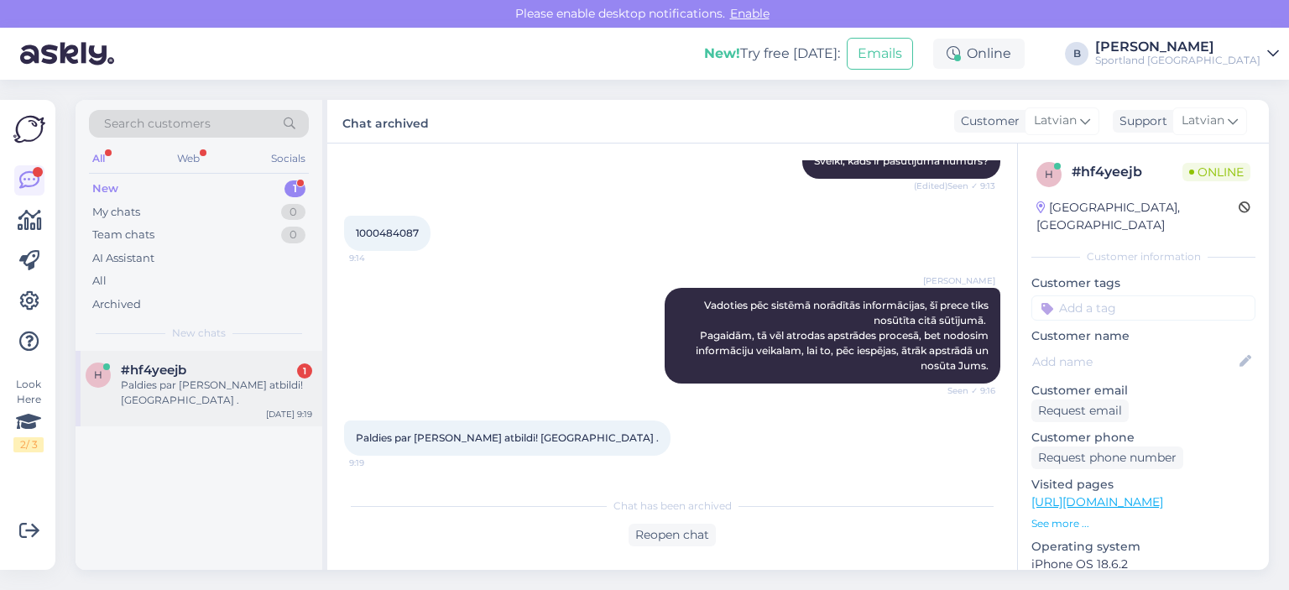
click at [198, 371] on div "#hf4yeejb 1" at bounding box center [216, 370] width 191 height 15
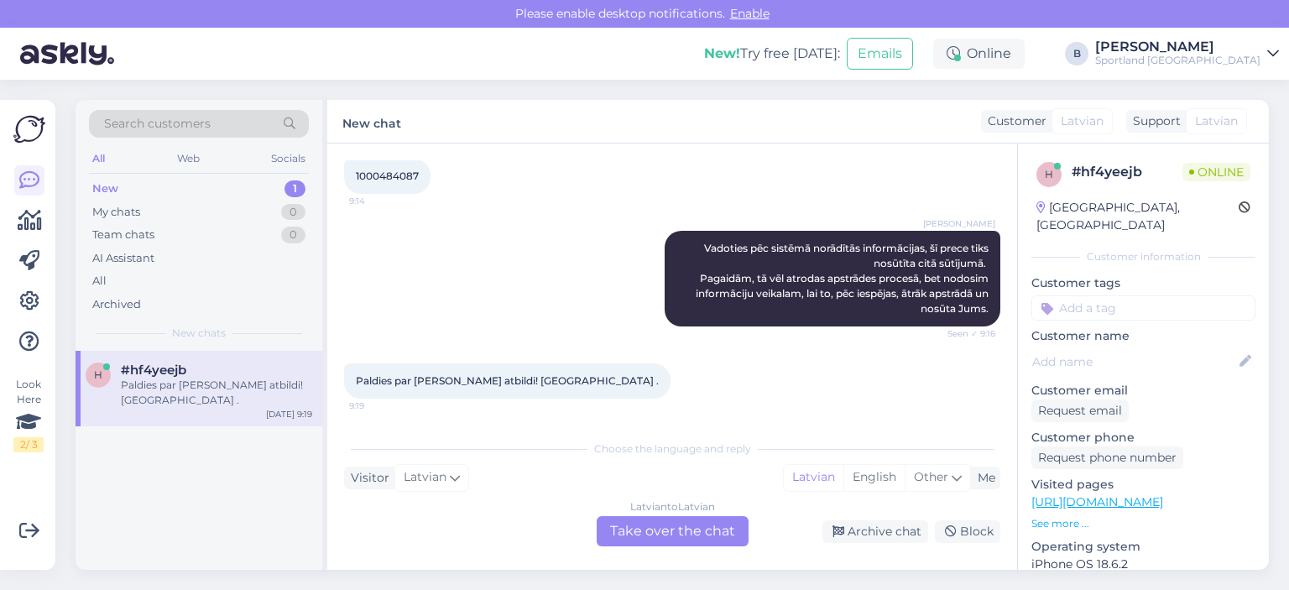
click at [727, 533] on div "Latvian to Latvian Take over the chat" at bounding box center [673, 531] width 152 height 30
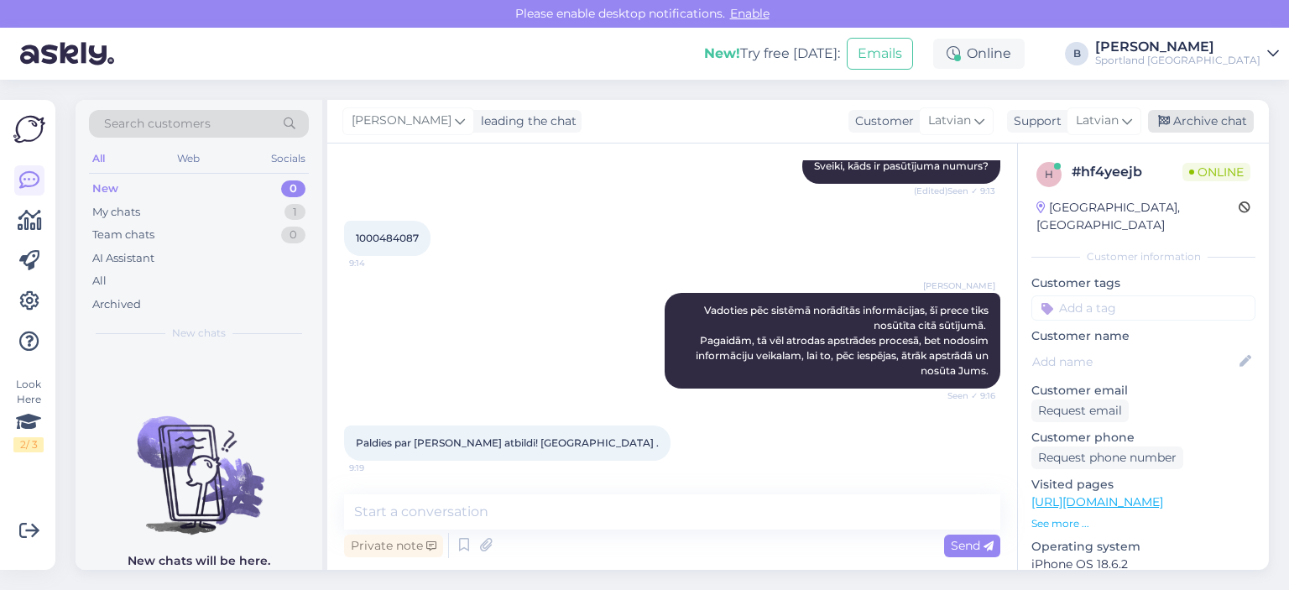
click at [1210, 118] on div "Archive chat" at bounding box center [1201, 121] width 106 height 23
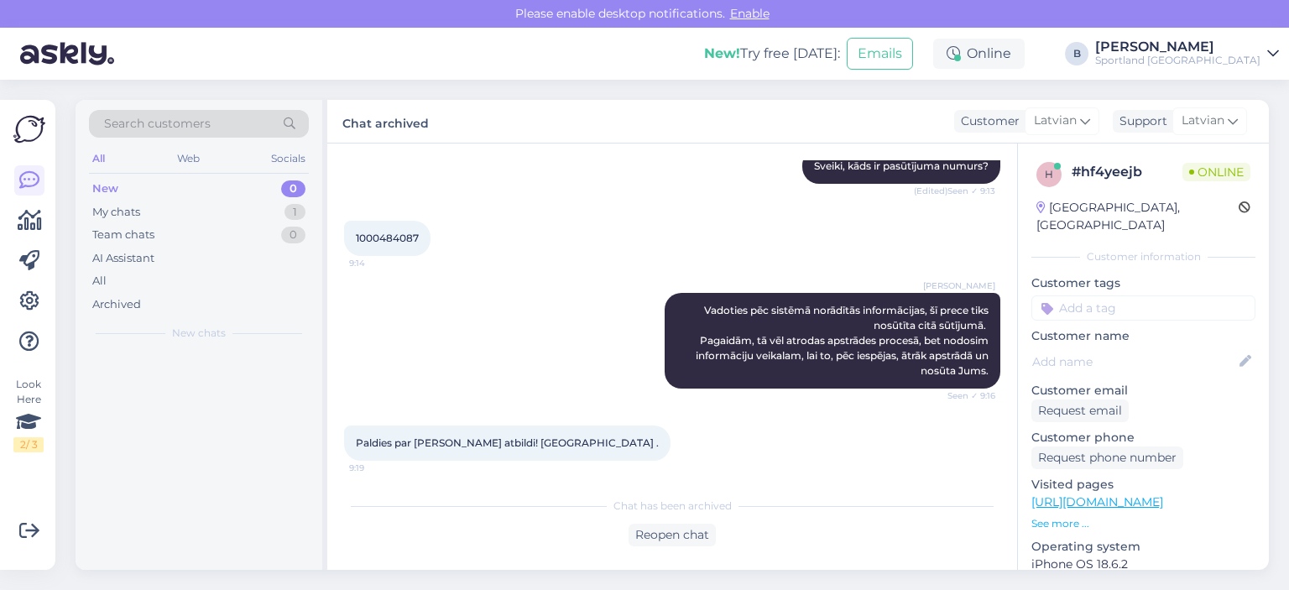
scroll to position [267, 0]
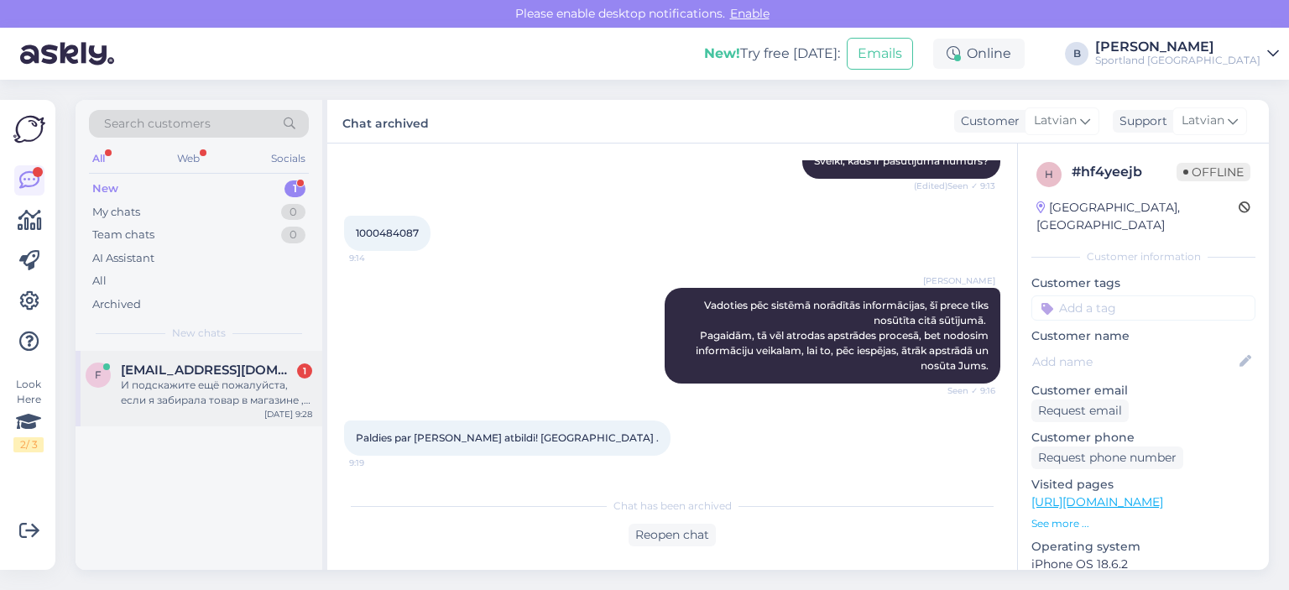
click at [181, 383] on div "И подскажите ещё пожалуйста, если я забирала товар в магазине , мне возрат прос…" at bounding box center [216, 393] width 191 height 30
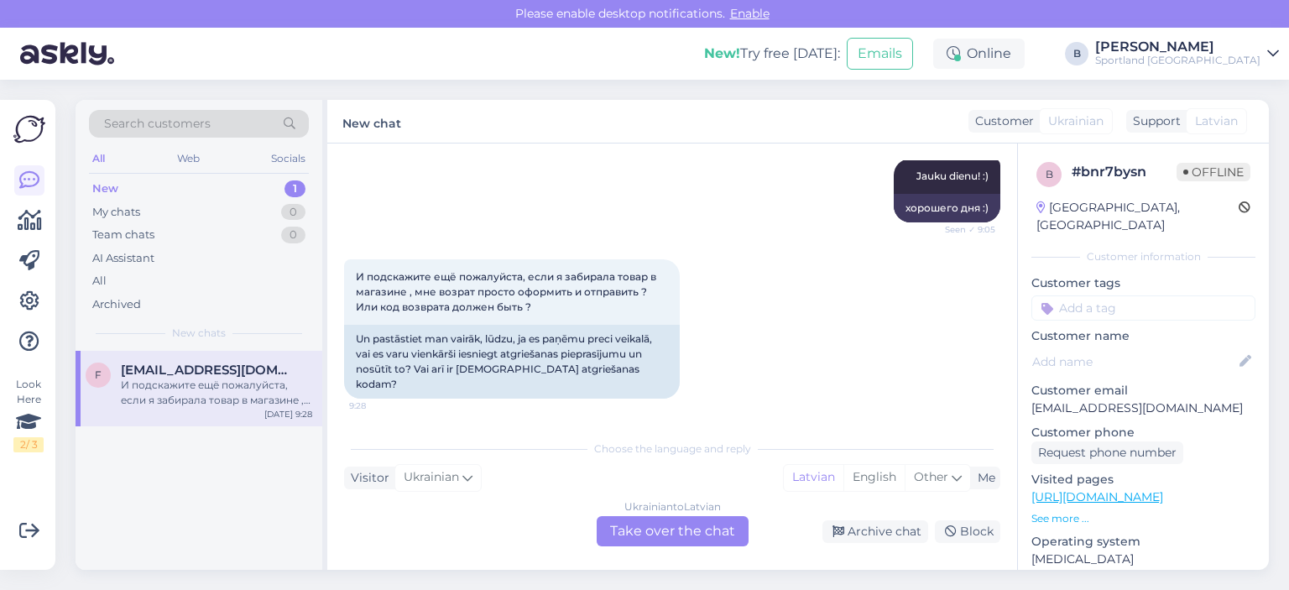
click at [678, 526] on div "Ukrainian to Latvian Take over the chat" at bounding box center [673, 531] width 152 height 30
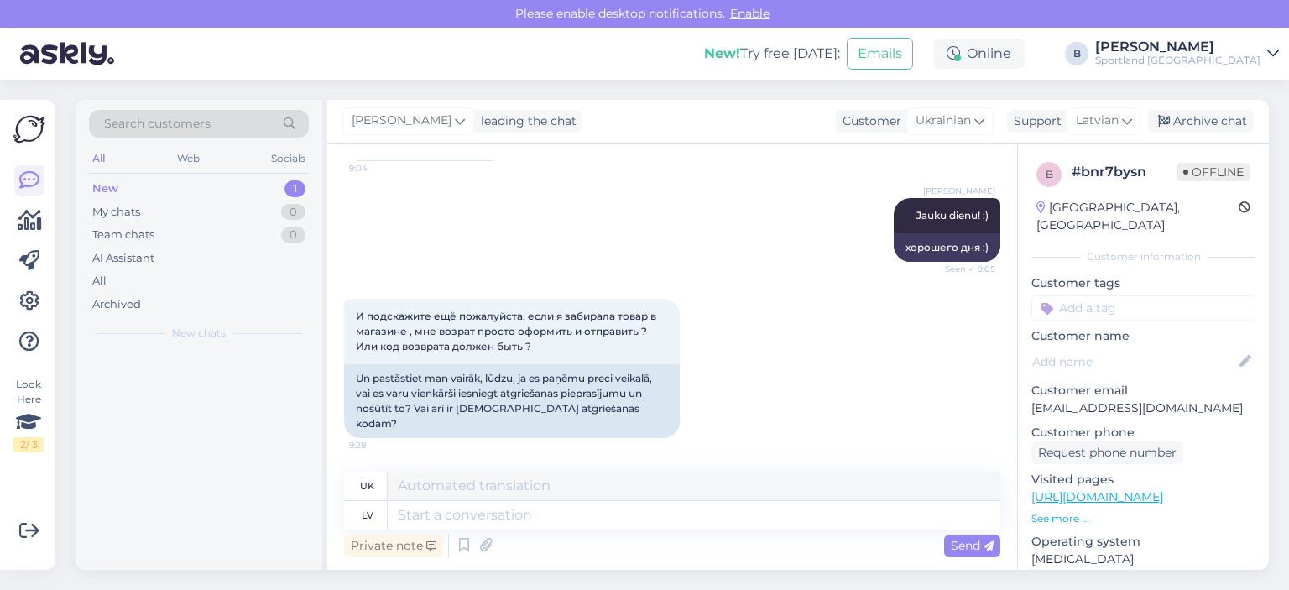
scroll to position [3514, 0]
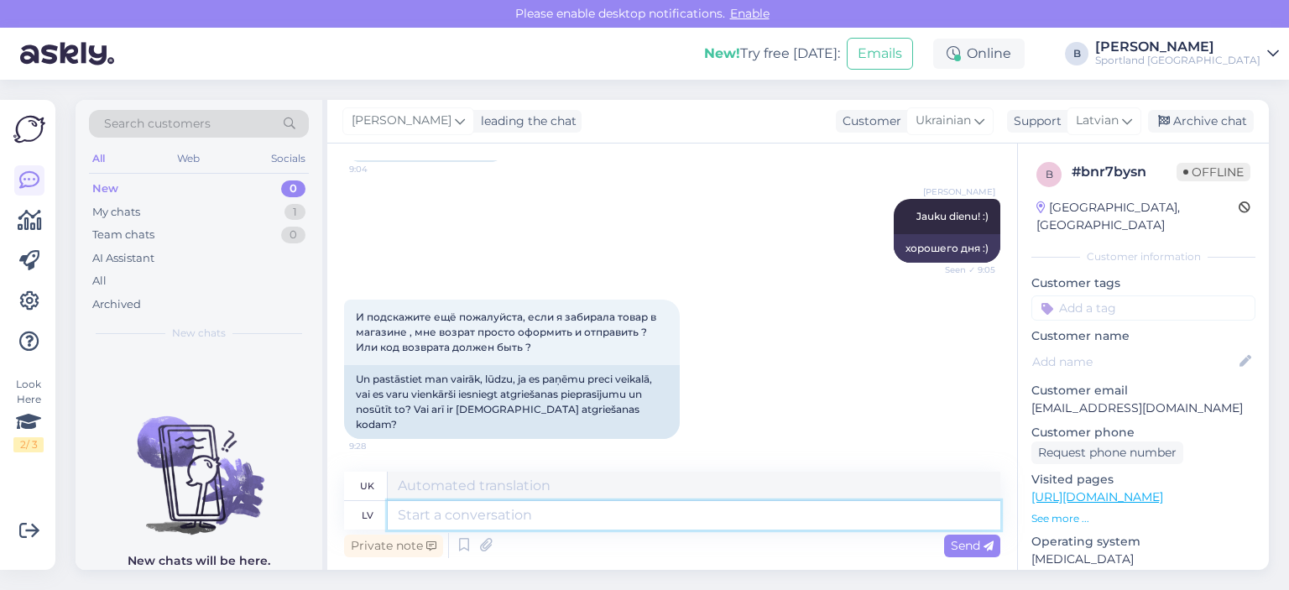
click at [674, 516] on textarea at bounding box center [694, 515] width 613 height 29
type textarea "[PERSON_NAME]"
type textarea "Якщо"
type textarea "Ja preci sa"
type textarea "Якщо продукт"
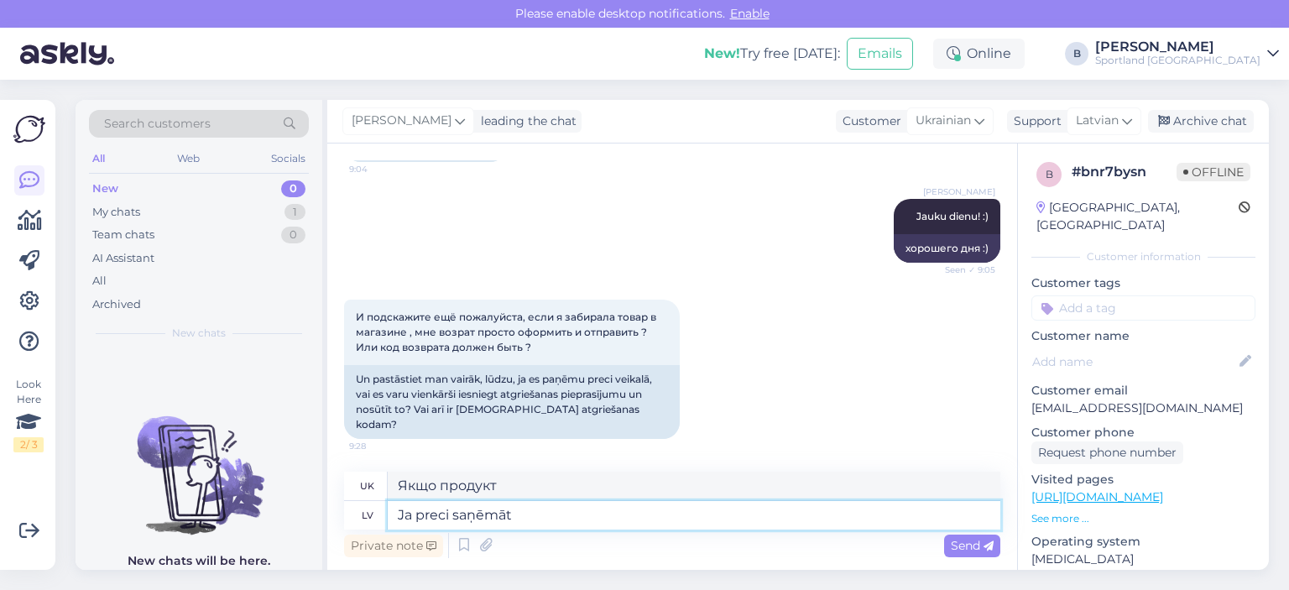
type textarea "Ja preci saņēmāt"
type textarea "Якщо ви отримали товар"
type textarea "Ja preci saņēmāt veikalā,"
type textarea "Якщо ви отримали товар у магазині,"
type textarea "Ja preci saņēmāt veikalā u"
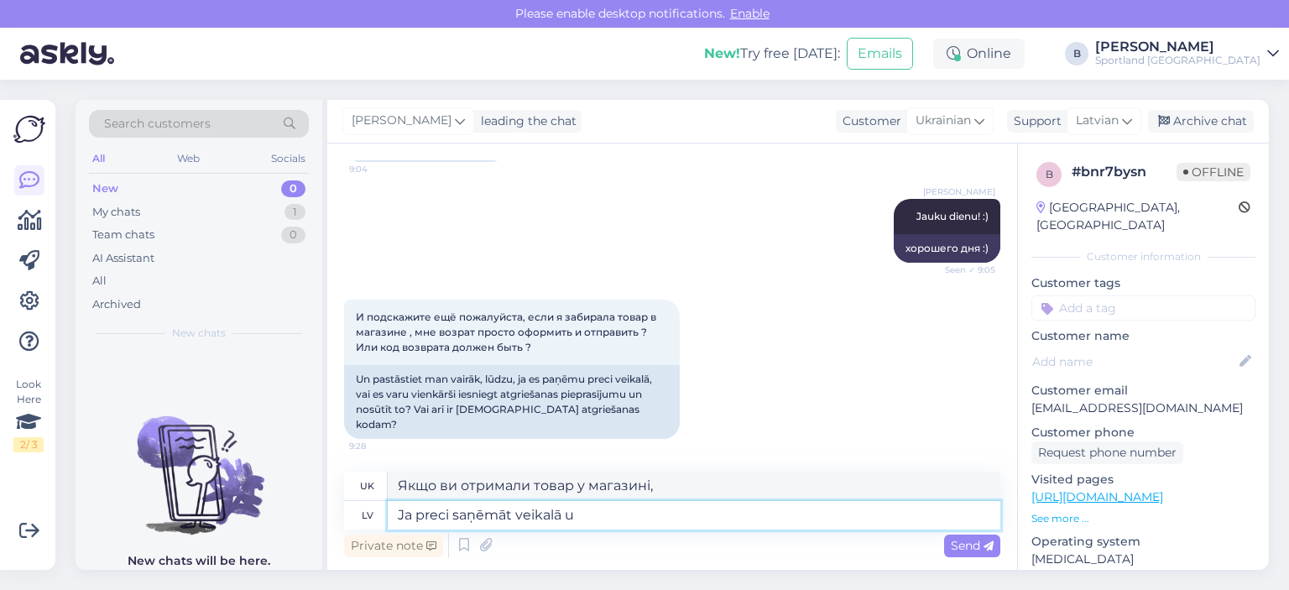
type textarea "Якщо ви отримали товар у магазині"
type textarea "Ja preci saņēmāt veikalā un J"
type textarea "Якщо ви отримали товар у магазині та"
type textarea "Ja preci saņēmāt veikalā un Jums nav a"
type textarea "Якщо ви отримали товар у магазині, а у вас його немає"
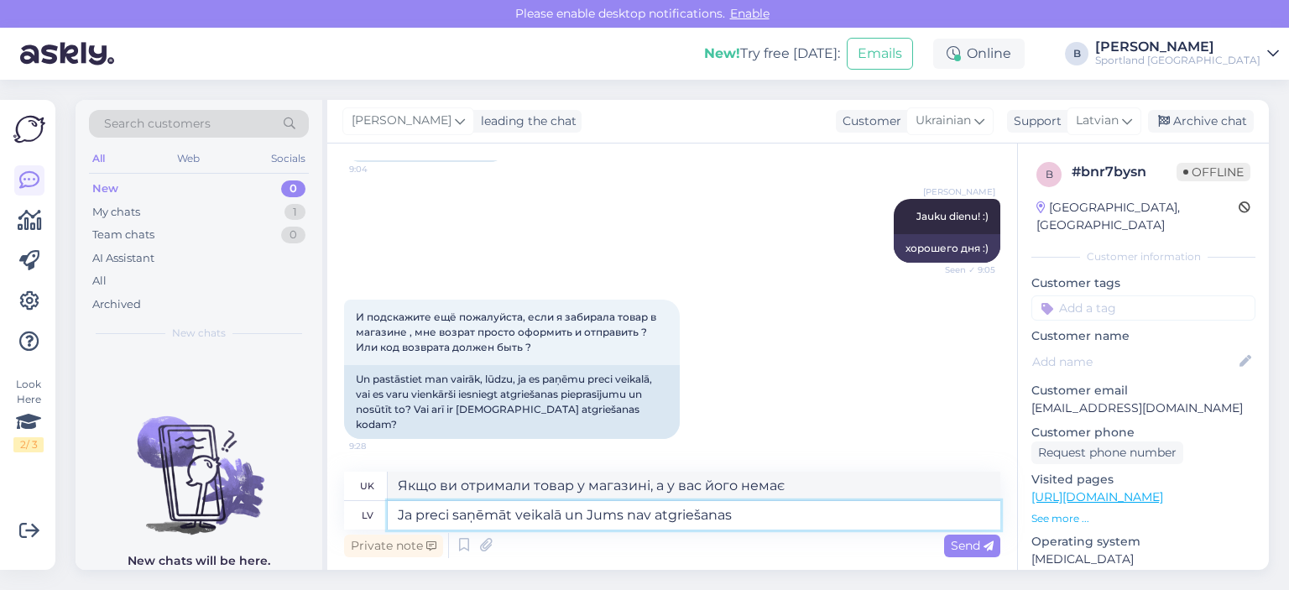
type textarea "Ja preci saņēmāt veikalā un Jums nav atgriešanas"
type textarea "Якщо ви отримали товар у магазині та не маєте права на повернення"
type textarea "Ja preci saņēmāt veikalā un Jums nav atgriešanas koda, t"
type textarea "Якщо ви отримали товар у магазині та у вас немає коду повернення,"
type textarea "Ja preci saņēmāt veikalā un Jums nav atgriešanas koda, tad, l"
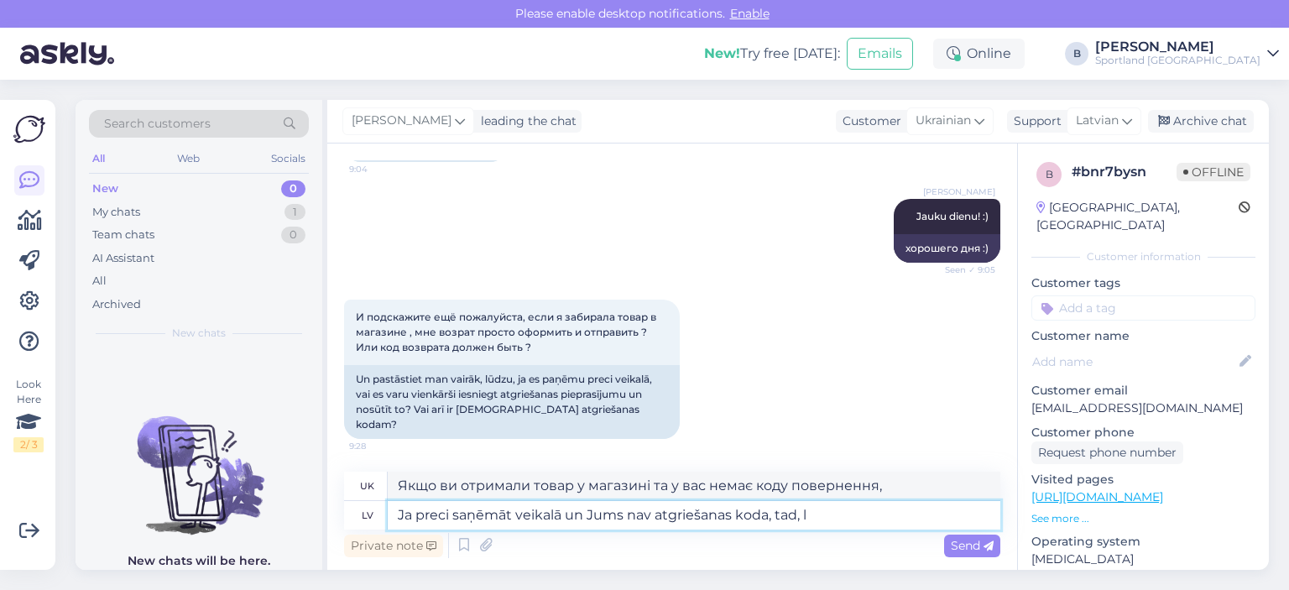
type textarea "Якщо ви отримали товар у магазині та у вас немає коду повернення, тоді,"
type textarea "Ja preci saņēmāt veikalā un Jums nav atgriešanas koda, tad, lūgums, nor"
type textarea "Якщо ви отримали товар у магазині та у вас немає коду повернення, будь ласка"
type textarea "Ja preci saņēmāt veikalā un Jums nav atgriešanas koda, tad, lūgums, norādīt l"
type textarea "Якщо ви отримали товар у магазині та не маєте коду повернення, будь ласка, нада…"
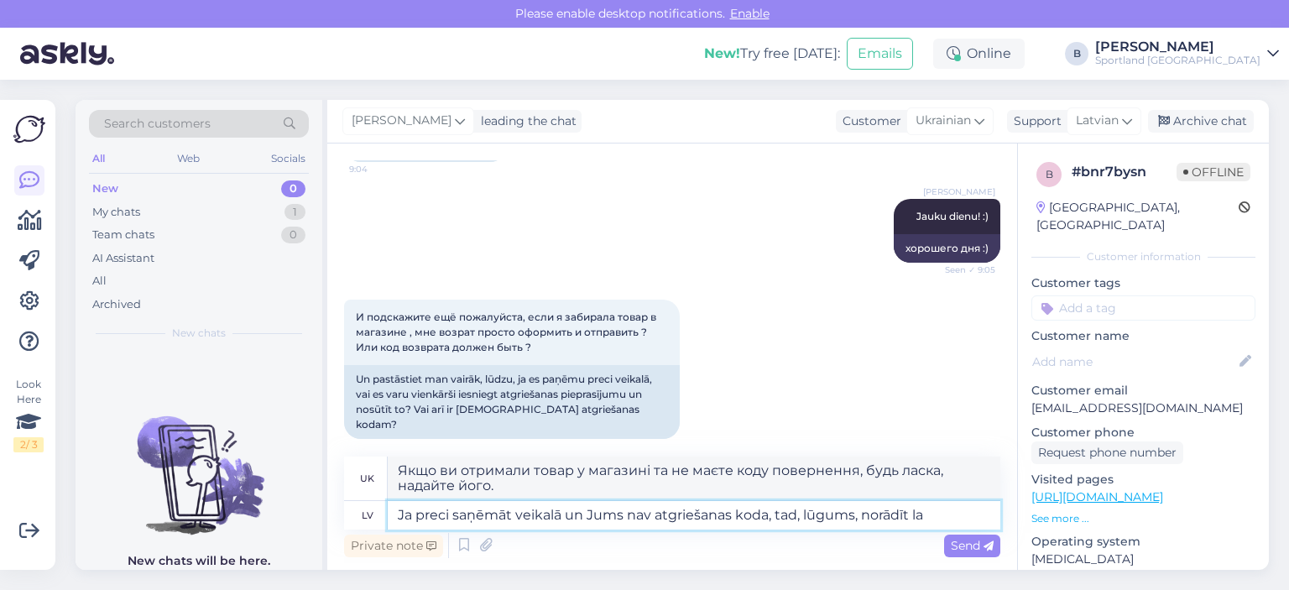
scroll to position [3529, 0]
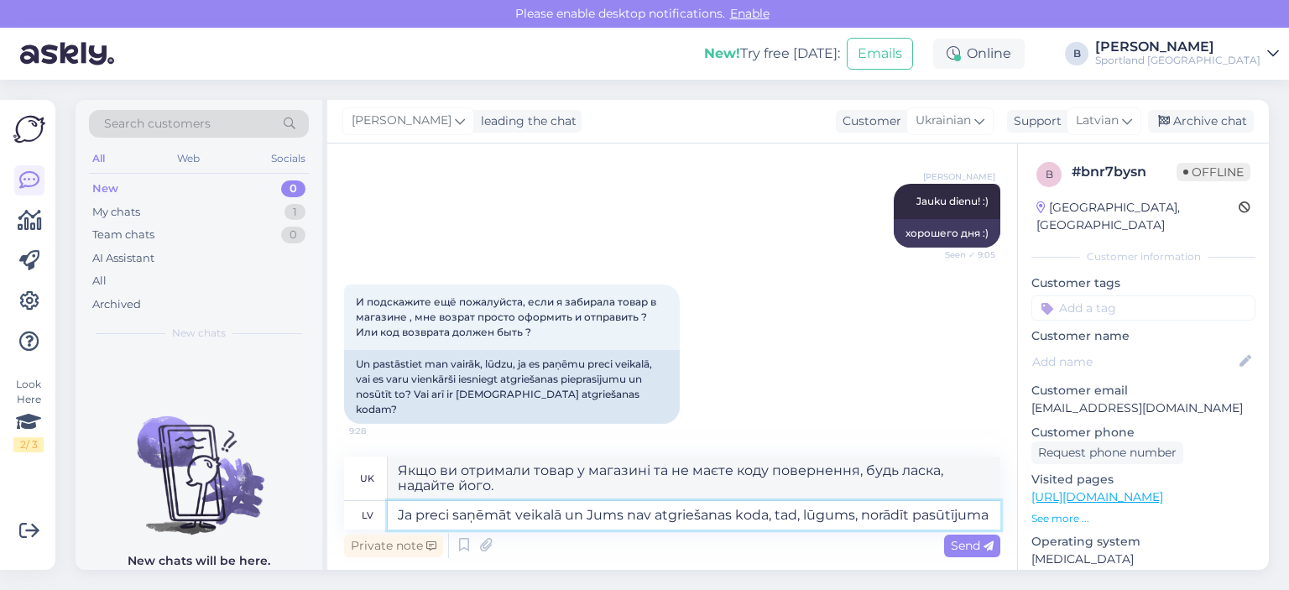
type textarea "Ja preci saņēmāt veikalā un Jums nav atgriešanas koda, tad, lūgums, norādīt pas…"
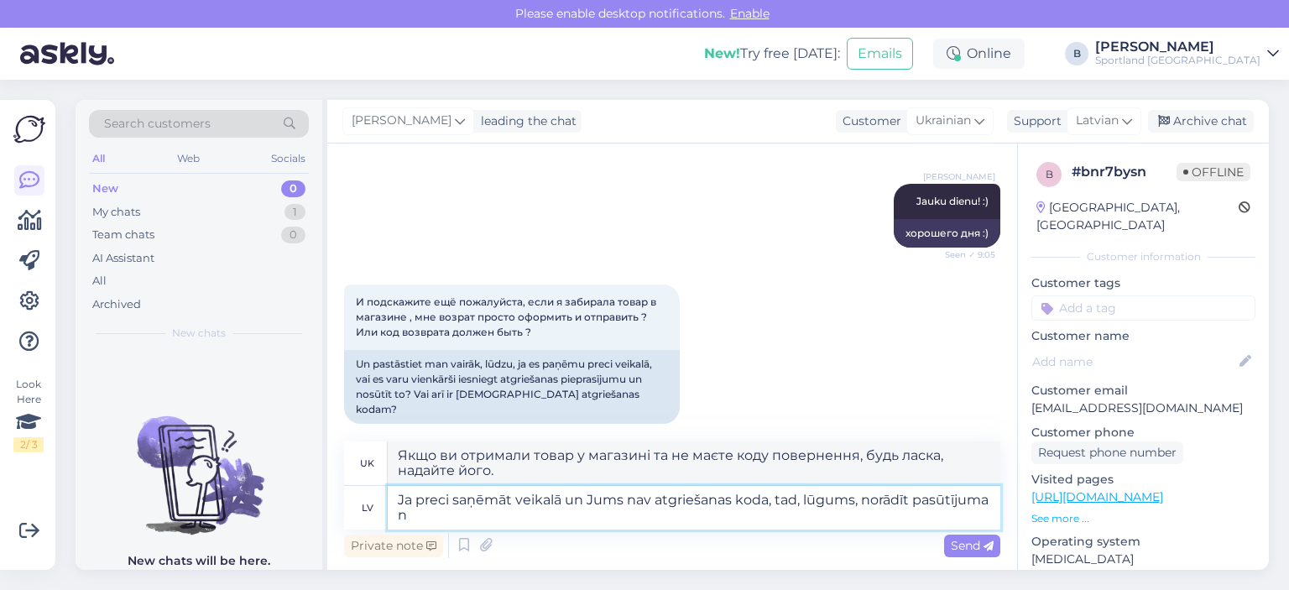
scroll to position [3544, 0]
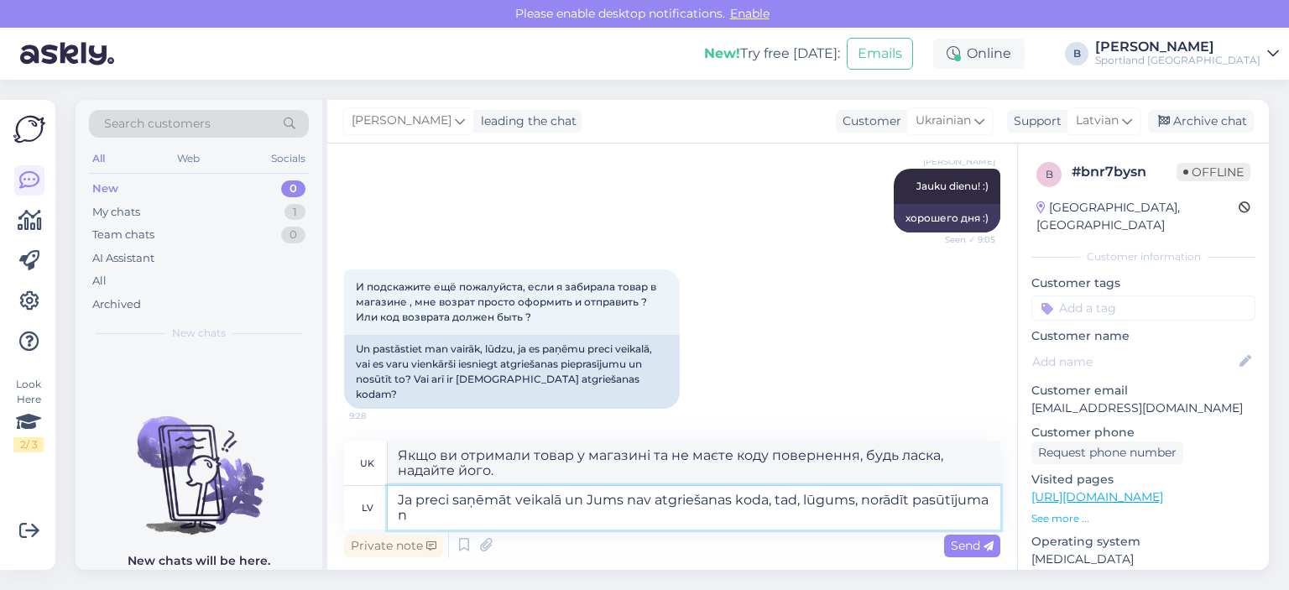
type textarea "Якщо ви отримали товар у магазині та не маєте коду повернення, будь ласка, вкаж…"
type textarea "Ja preci saņēmāt veikalā un Jums nav atgriešanas koda, tad, lūgums, norādīt pas…"
type textarea "Якщо ви отримали товар у магазині та не маєте коду повернення, будь ласка, вкаж…"
type textarea "Ja preci saņēmāt veikalā un Jums nav atgriešanas koda, tad, lūgums, norādīt pas…"
type textarea "Якщо ви отримали товар у магазині та не маєте коду повернення, будь ласка, вкаж…"
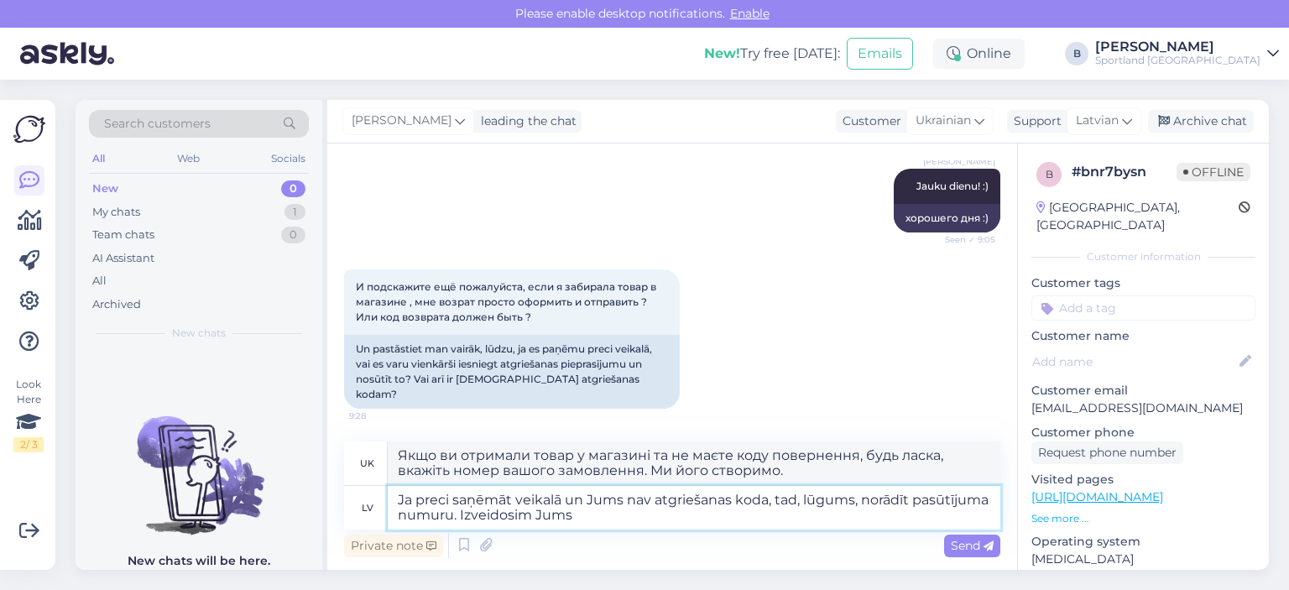
type textarea "Ja preci saņēmāt veikalā un Jums nav atgriešanas koda, tad, lūgums, norādīt pas…"
type textarea "Якщо ви отримали товар у магазині та не маєте коду повернення, будь ласка, вкаж…"
type textarea "Ja preci saņēmāt veikalā un Jums nav atgriešanas koda, tad, lūgums, norādīt pas…"
type textarea "Якщо ви отримали товар у магазині та не маєте коду повернення, будь ласка, вкаж…"
type textarea "Ja preci saņēmāt veikalā un Jums nav atgriešanas koda, tad, lūgums, norādīt pas…"
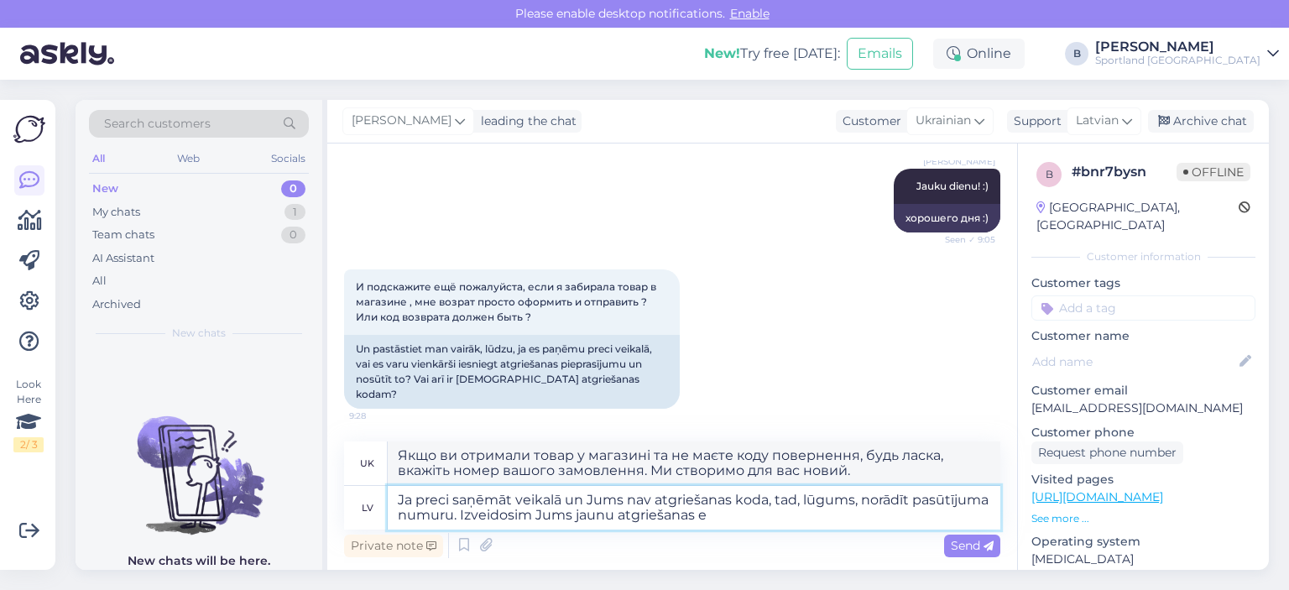
type textarea "Якщо ви отримали товар у магазині та не маєте коду повернення, будь ласка, вкаж…"
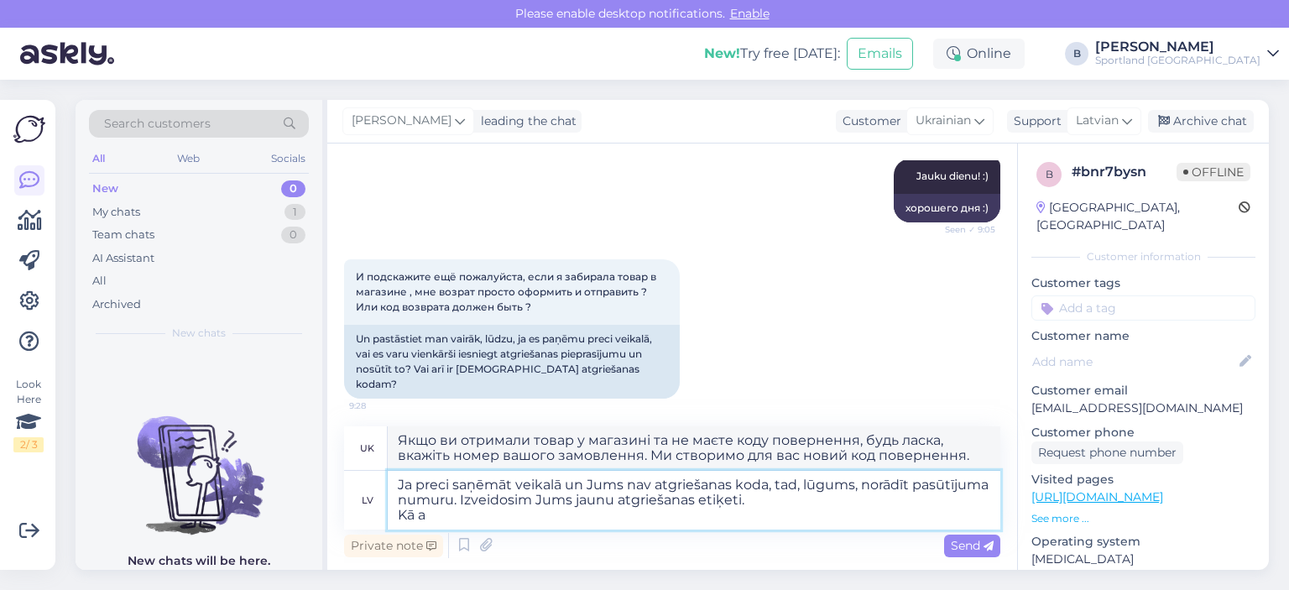
type textarea "Ja preci saņēmāt veikalā un Jums nav atgriešanas koda, tad, lūgums, norādīt pas…"
type textarea "Якщо ви отримали товар у магазині та не маєте коду повернення, будь ласка, вкаж…"
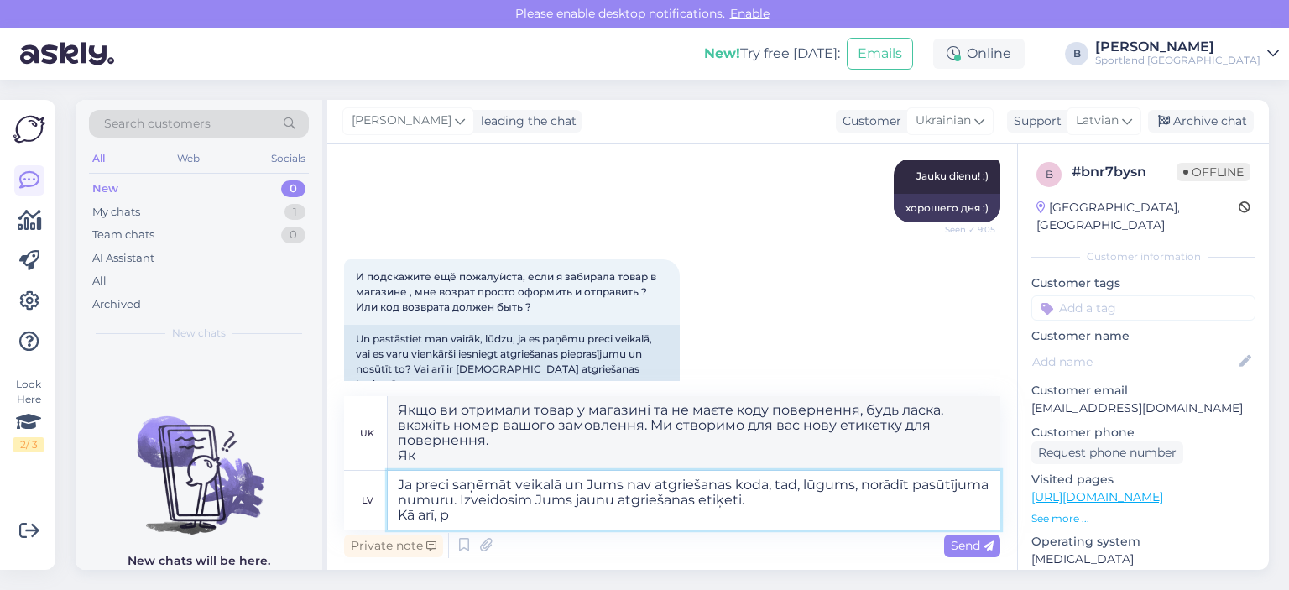
type textarea "Ja preci saņēmāt veikalā un Jums nav atgriešanas koda, tad, lūgums, norādīt pas…"
type textarea "Якщо ви отримали товар у магазині та не маєте коду повернення, будь ласка, вкаж…"
type textarea "Ja preci saņēmāt veikalā un Jums nav atgriešanas koda, tad, lūgums, norādīt pas…"
type textarea "Якщо ви отримали товар у магазині та не маєте коду повернення, будь ласка, вкаж…"
type textarea "Ja preci saņēmāt veikalā un Jums nav atgriešanas koda, tad, lūgums, norādīt pas…"
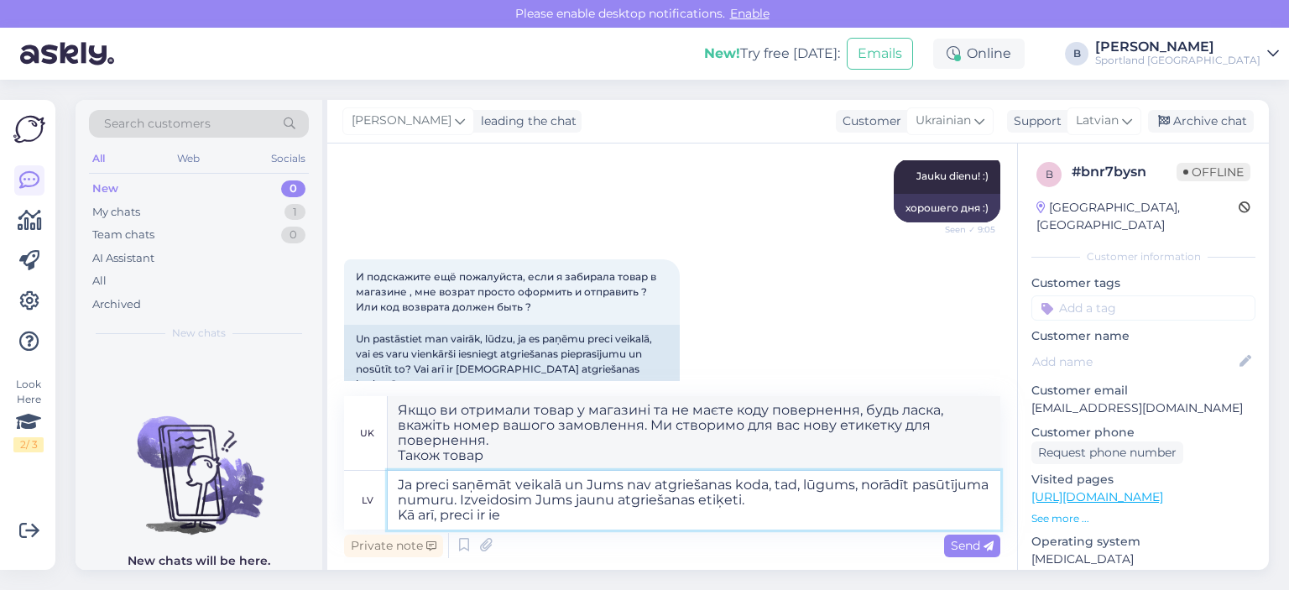
type textarea "Якщо ви отримали товар у магазині та не маєте коду повернення, будь ласка, вкаж…"
type textarea "Ja preci saņēmāt veikalā un Jums nav atgriešanas koda, tad, lūgums, norādīt pas…"
type textarea "Якщо ви отримали товар у магазині та не маєте коду повернення, будь ласка, вкаж…"
type textarea "Ja preci saņēmāt veikalā un Jums nav atgriešanas koda, tad, lūgums, norādīt pas…"
type textarea "Якщо ви отримали товар у магазині та не маєте коду повернення, будь ласка, вкаж…"
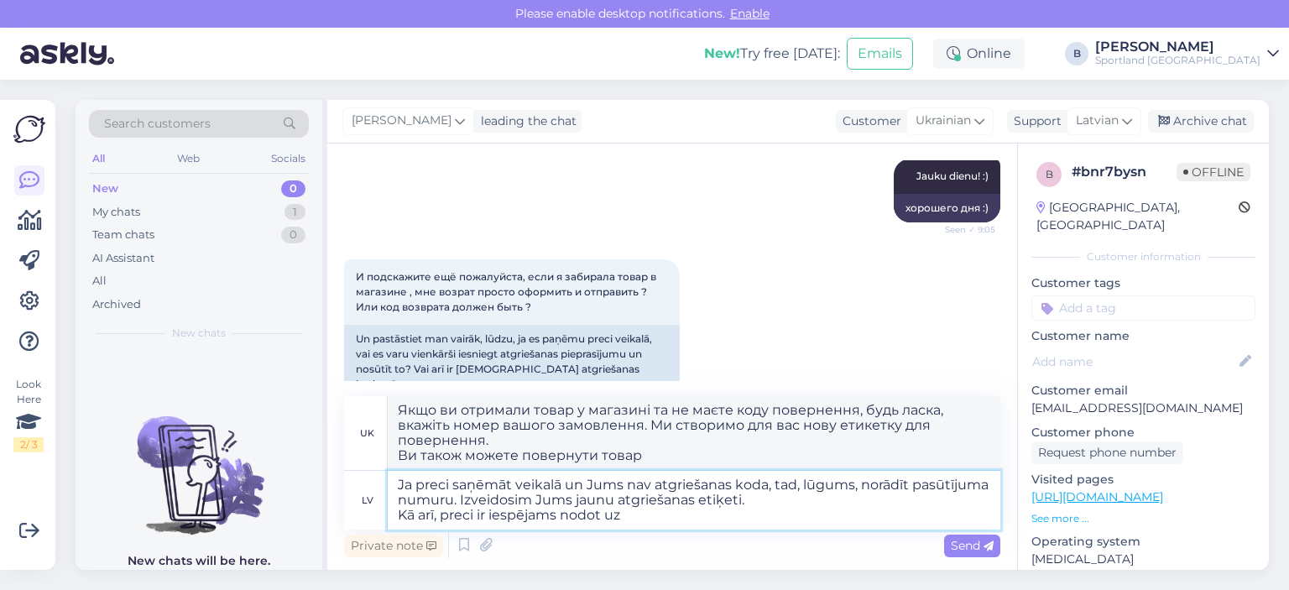
type textarea "Ja preci saņēmāt veikalā un Jums nav atgriešanas koda, tad, lūgums, norādīt pas…"
type textarea "Якщо ви отримали товар у магазині та не маєте коду повернення, будь ласка, вкаж…"
type textarea "Ja preci saņēmāt veikalā un Jums nav atgriešanas koda, tad, lūgums, norādīt pas…"
type textarea "Якщо ви отримали товар у магазині та не маєте коду повернення, будь ласка, вкаж…"
type textarea "Ja preci saņēmāt veikalā un Jums nav atgriešanas koda, tad, lūgums, norādīt pas…"
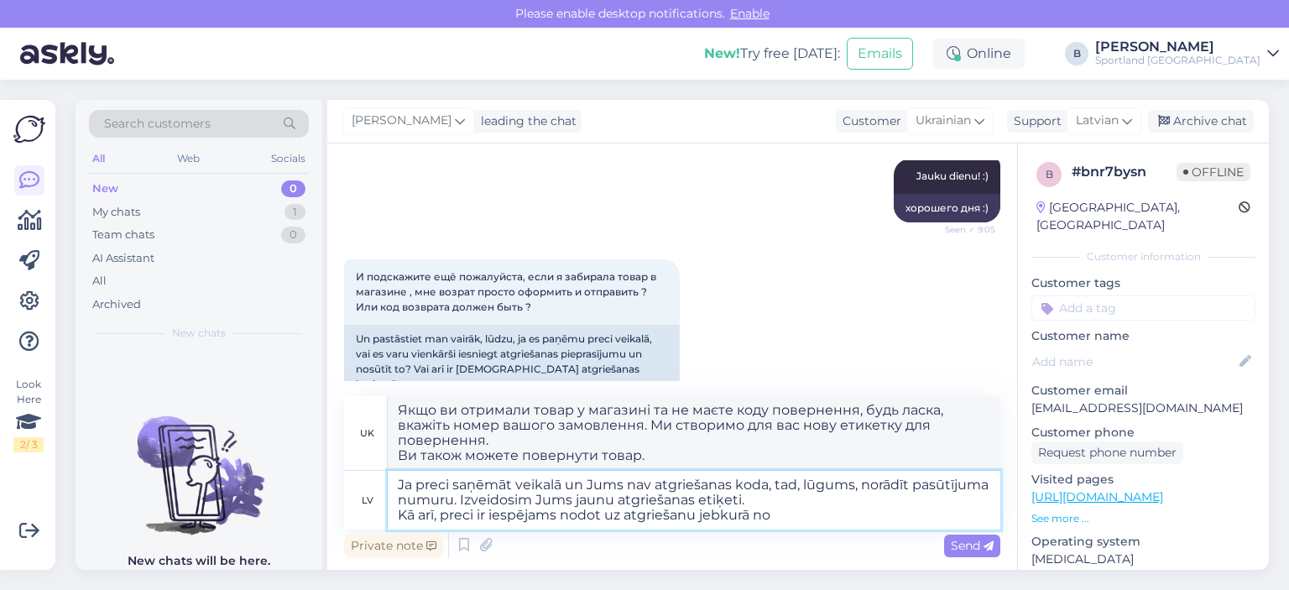
type textarea "Якщо ви отримали товар у магазині та не маєте коду повернення, будь ласка, вкаж…"
type textarea "Ja preci saņēmāt veikalā un Jums nav atgriešanas koda, tad, lūgums, norādīt pas…"
type textarea "Якщо ви отримали товар у магазині та не маєте коду повернення, будь ласка, вкаж…"
type textarea "Ja preci saņēmāt veikalā un Jums nav atgriešanas koda, tad, lūgums, norādīt pas…"
type textarea "Якщо ви отримали товар у магазині та не маєте коду повернення, будь ласка, вкаж…"
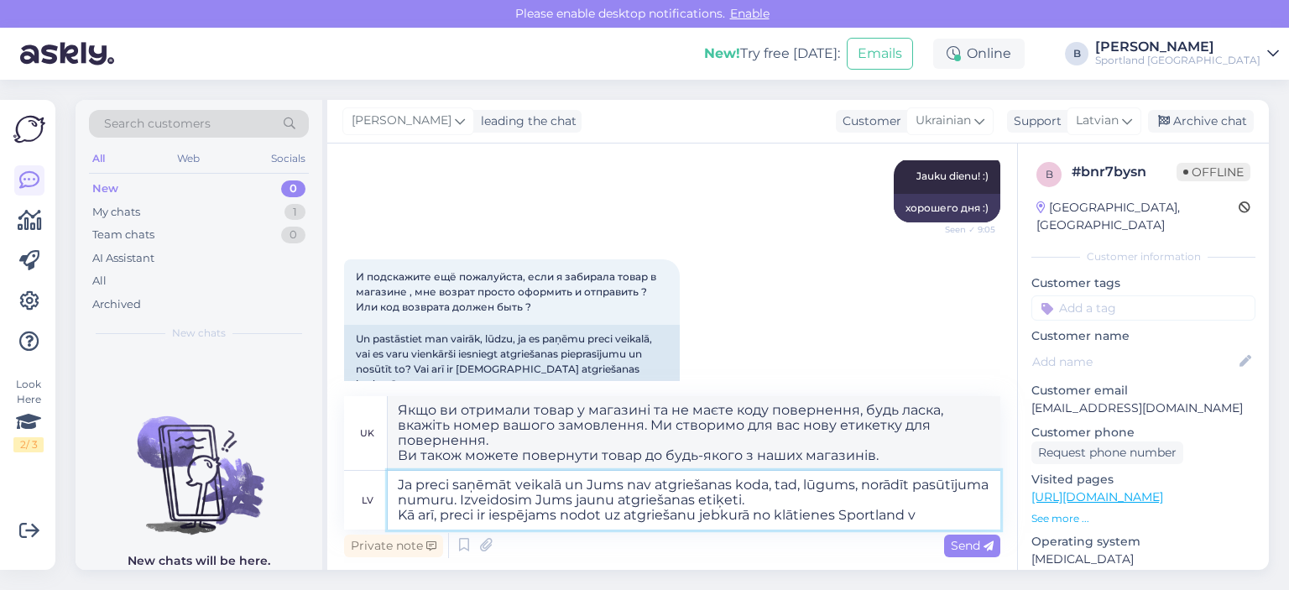
type textarea "Ja preci saņēmāt veikalā un Jums nav atgriešanas koda, tad, lūgums, norādīt pas…"
type textarea "Якщо ви отримали товар у магазині та не маєте коду повернення, будь ласка, вкаж…"
type textarea "Ja preci saņēmāt veikalā un Jums nav atgriešanas koda, tad, lūgums, norādīt pas…"
type textarea "Якщо ви отримали товар у магазині та не маєте коду повернення, будь ласка, вкаж…"
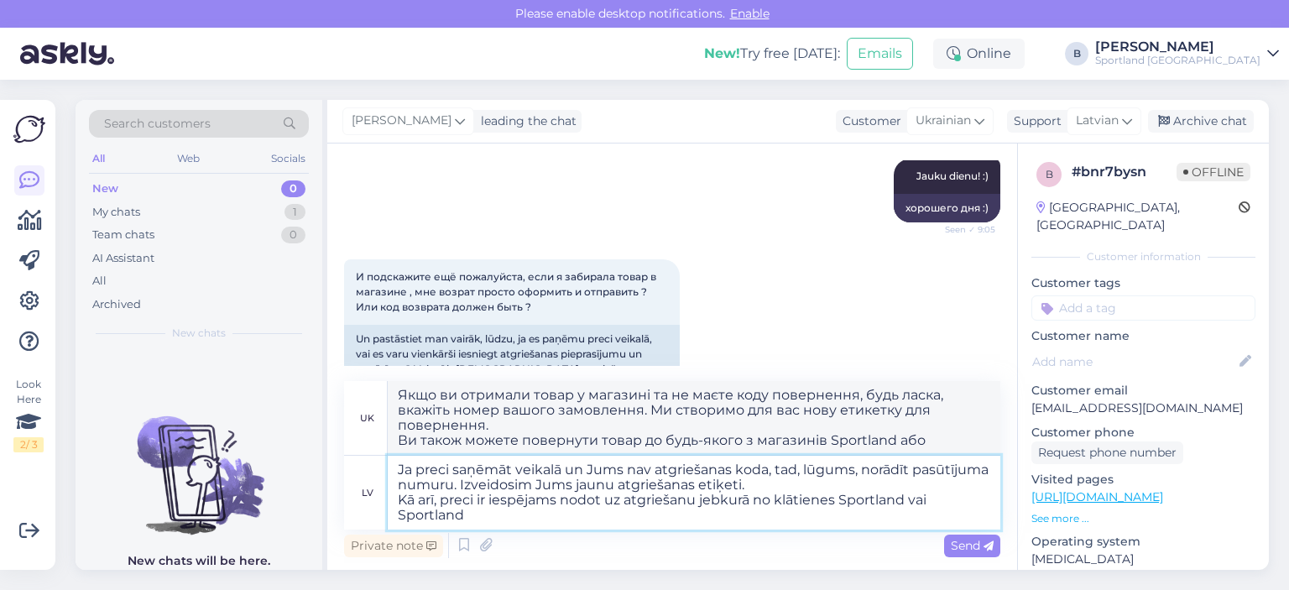
type textarea "Ja preci saņēmāt veikalā un Jums nav atgriešanas koda, tad, lūgums, norādīt pas…"
type textarea "Якщо ви отримали товар у магазині та не маєте коду повернення, будь ласка, вкаж…"
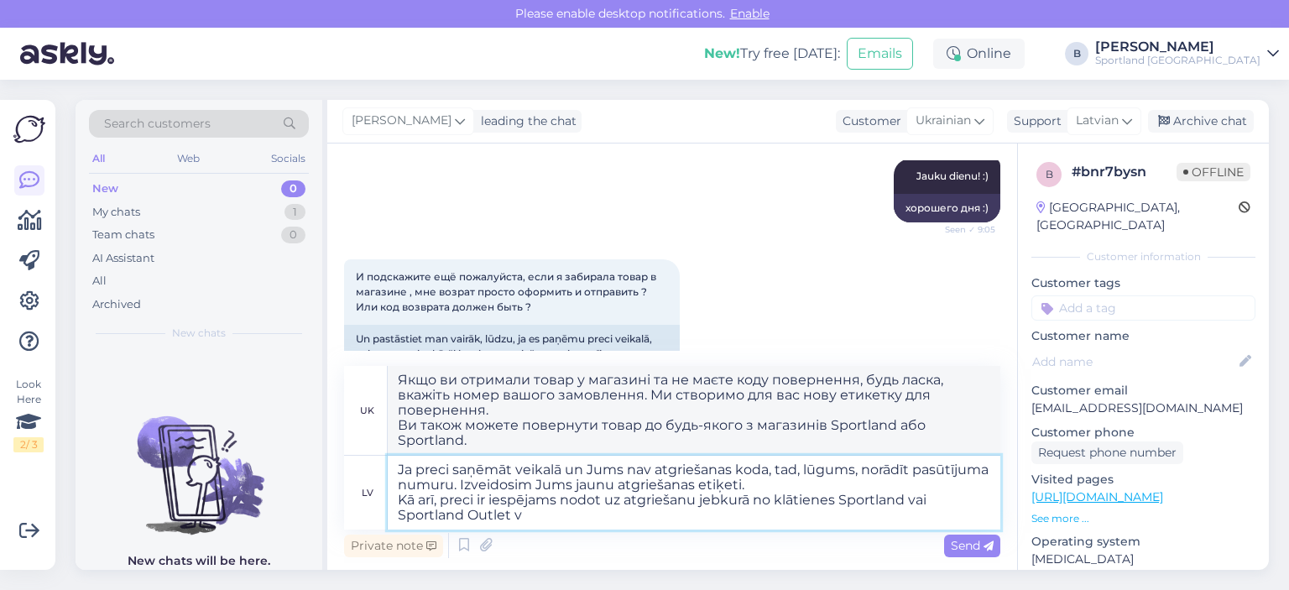
type textarea "Ja preci saņēmāt veikalā un Jums nav atgriešanas koda, tad, lūgums, norādīt pas…"
type textarea "Якщо ви отримали товар у магазині та не маєте коду повернення, будь ласка, вкаж…"
type textarea "Ja preci saņēmāt veikalā un Jums nav atgriešanas koda, tad, lūgums, norādīt pas…"
type textarea "Якщо ви отримали товар у магазині та не маєте коду повернення, будь ласка, вкаж…"
type textarea "Ja preci saņēmāt veikalā un Jums nav atgriešanas koda, tad, lūgums, norādīt pas…"
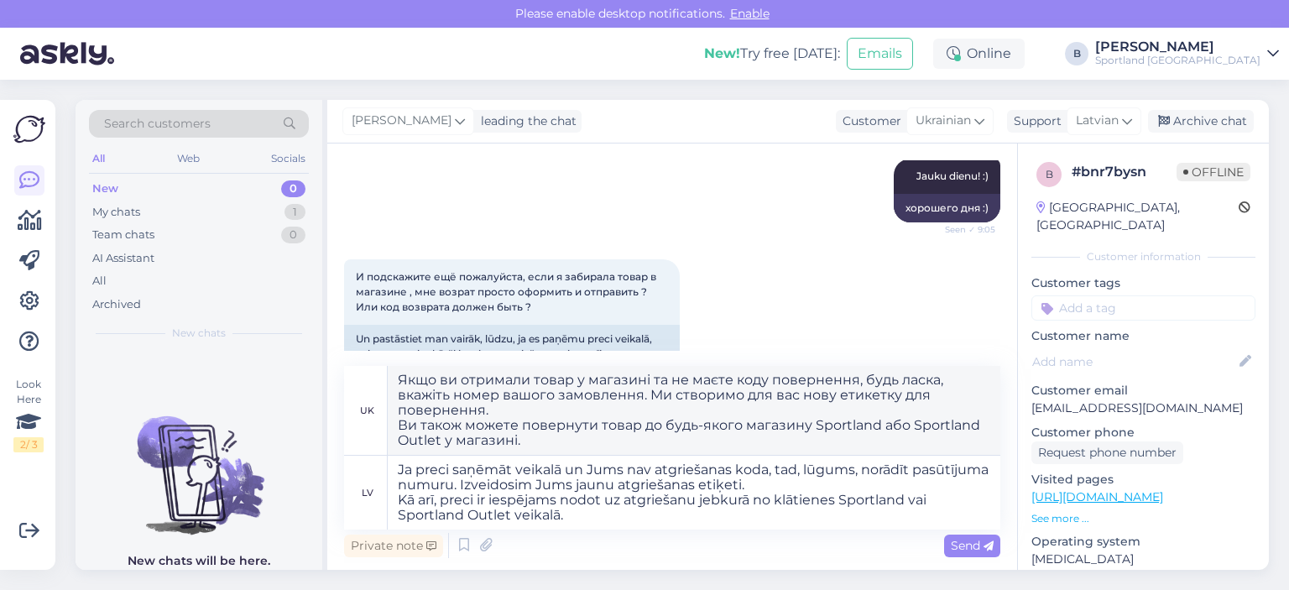
click at [985, 562] on div "Chat started [DATE] Заказ 10000009156 , пришло две посылки, в каждой по одной п…" at bounding box center [672, 357] width 690 height 426
click at [960, 552] on span "Send" at bounding box center [972, 545] width 43 height 15
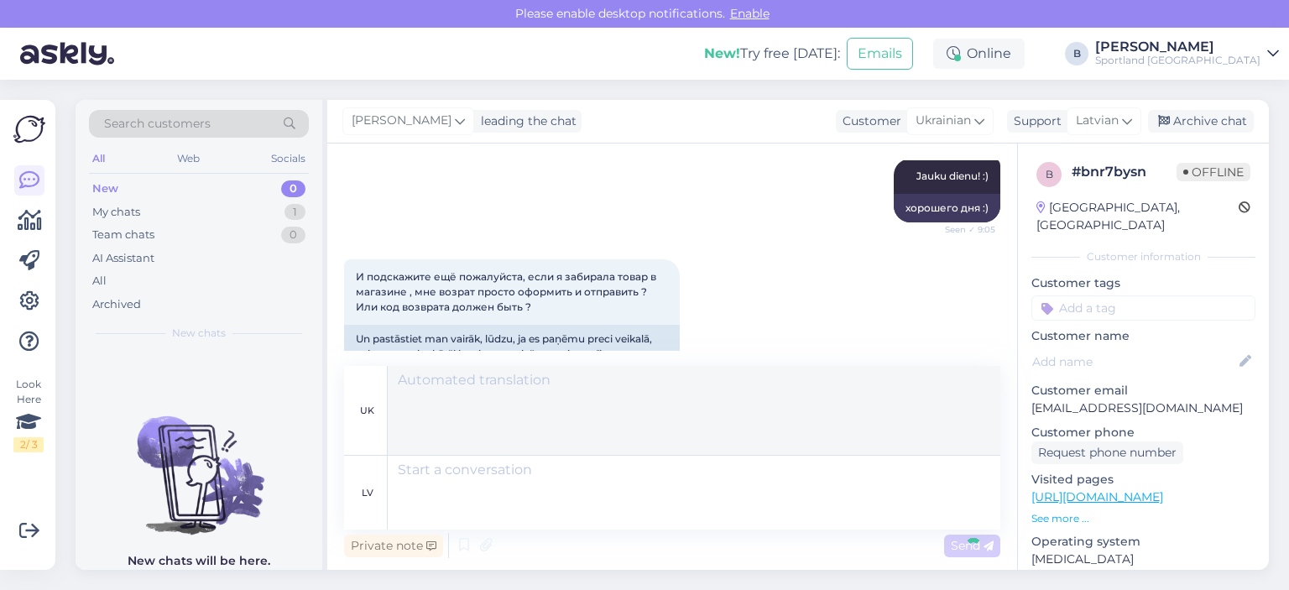
scroll to position [3751, 0]
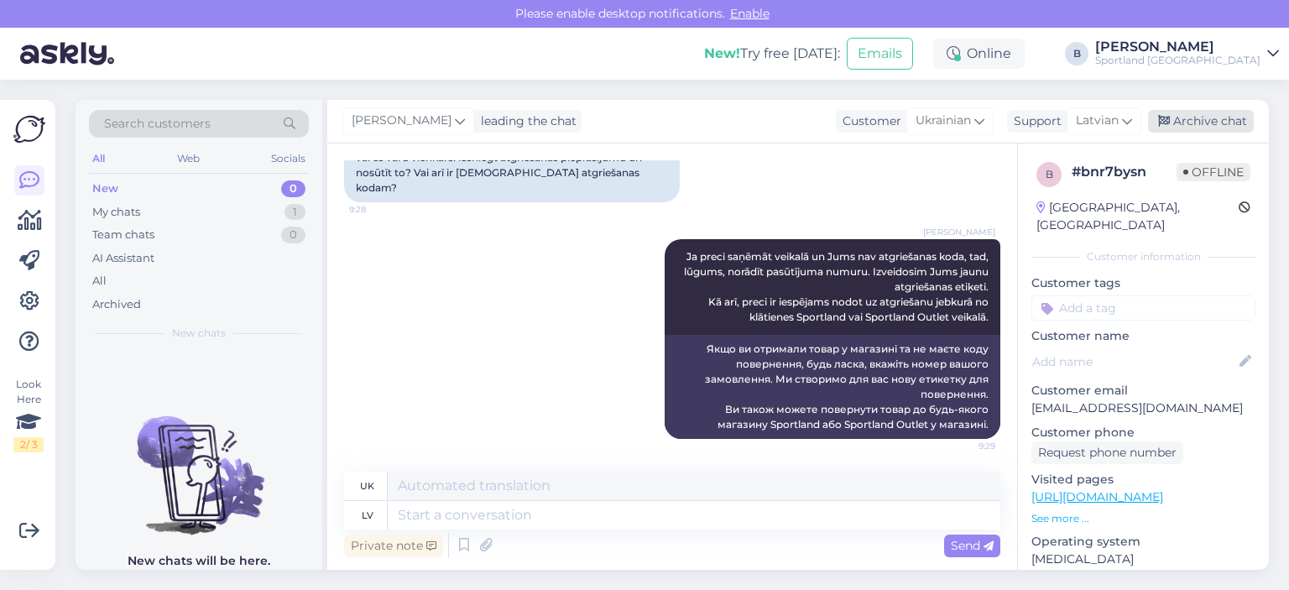
click at [1205, 119] on div "Archive chat" at bounding box center [1201, 121] width 106 height 23
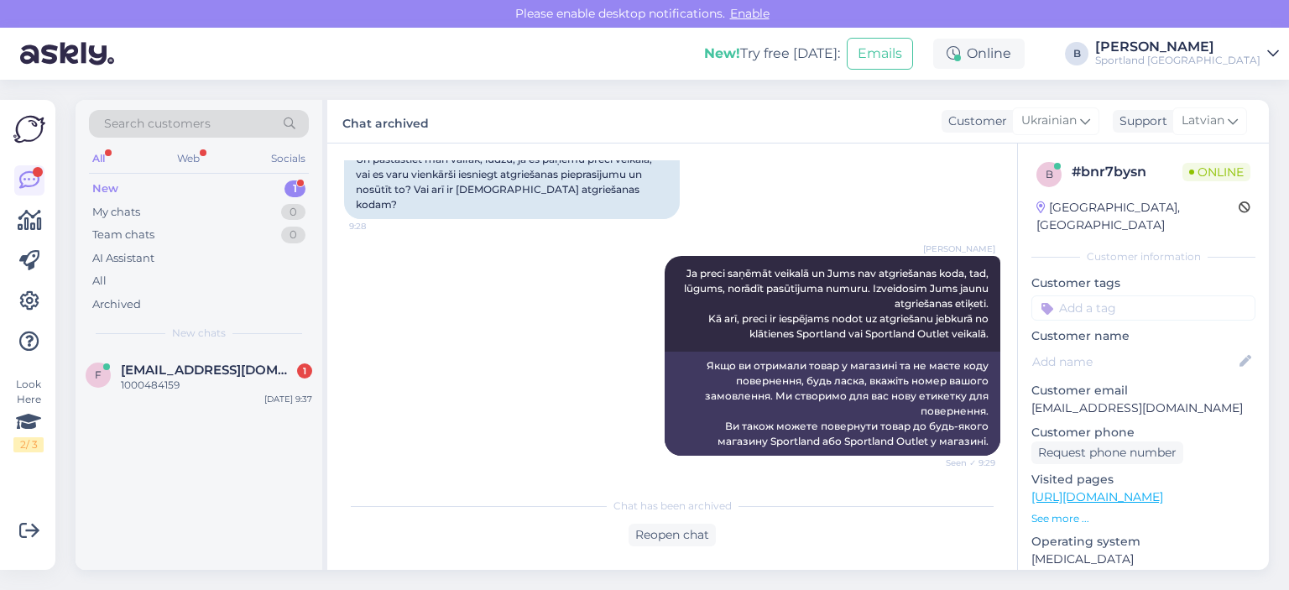
scroll to position [3835, 0]
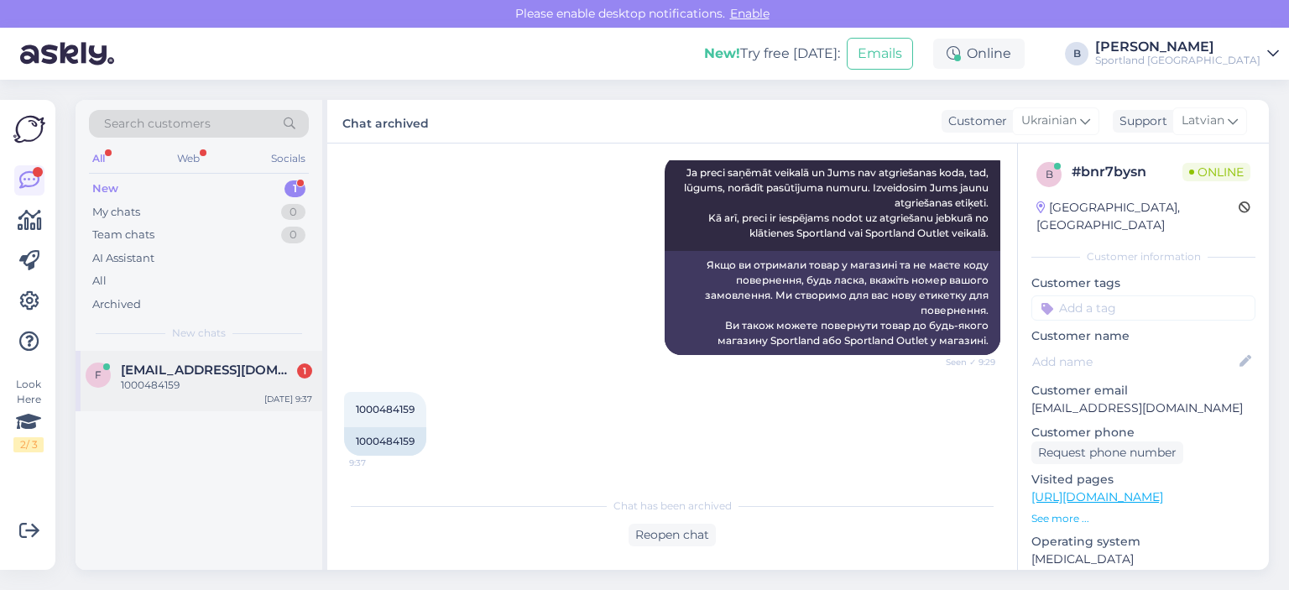
click at [212, 363] on span "[EMAIL_ADDRESS][DOMAIN_NAME]" at bounding box center [208, 370] width 175 height 15
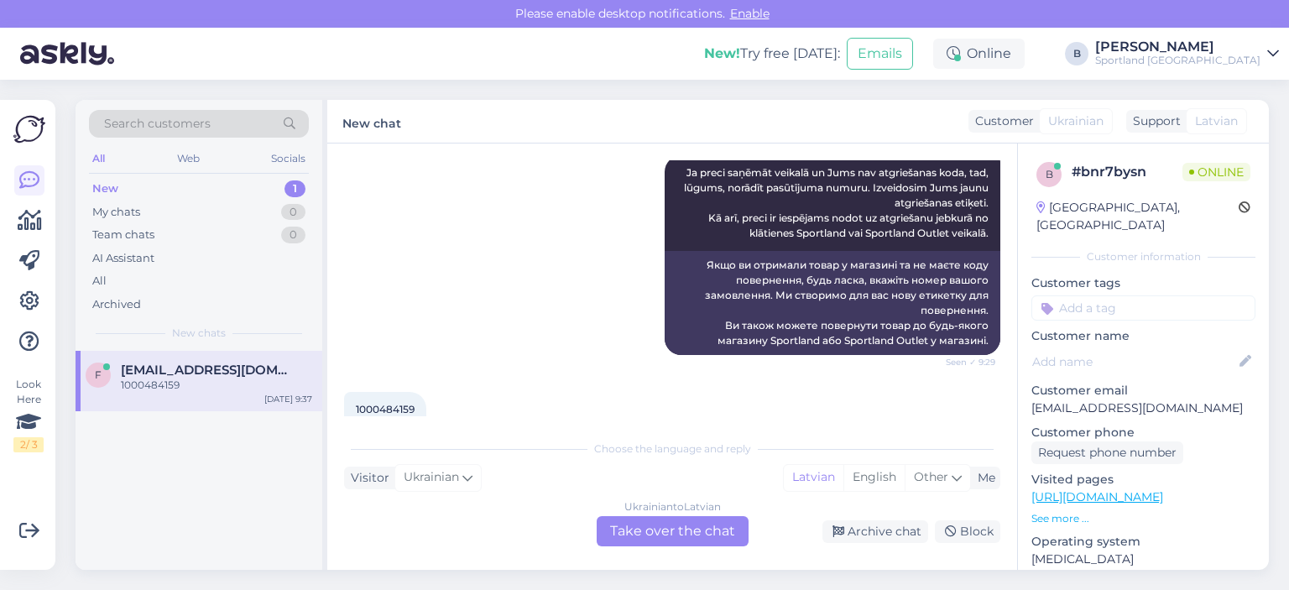
scroll to position [3892, 0]
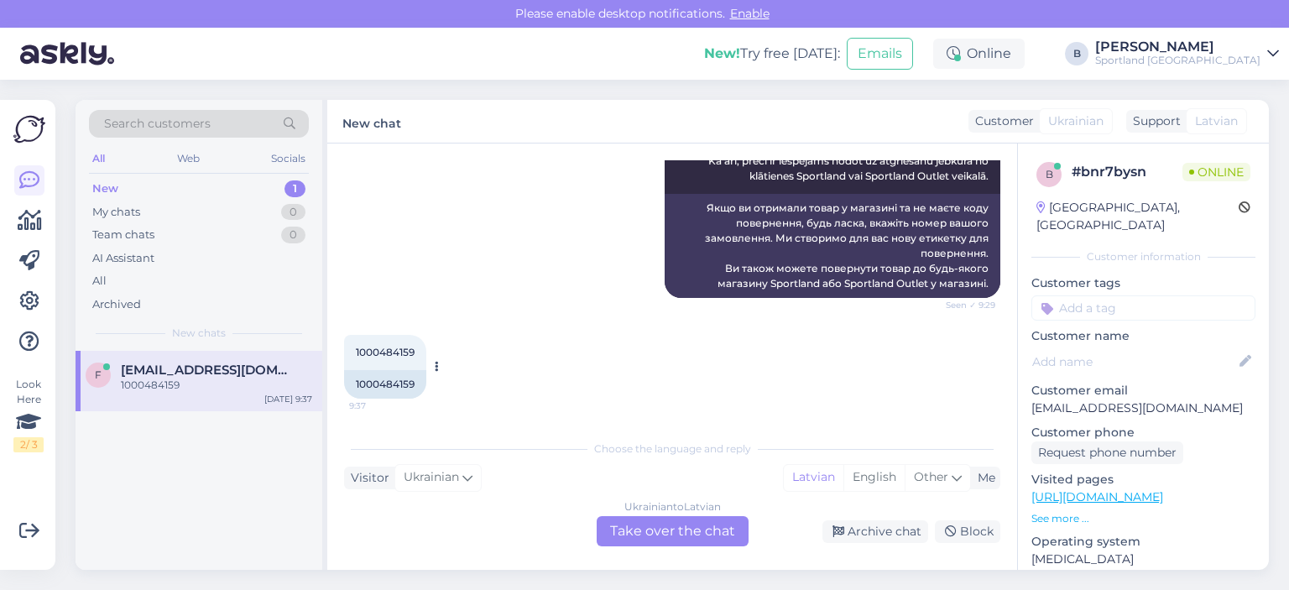
click at [402, 384] on div "1000484159" at bounding box center [385, 384] width 82 height 29
copy div "1000484159"
click at [722, 537] on div "Ukrainian to Latvian Take over the chat" at bounding box center [673, 531] width 152 height 30
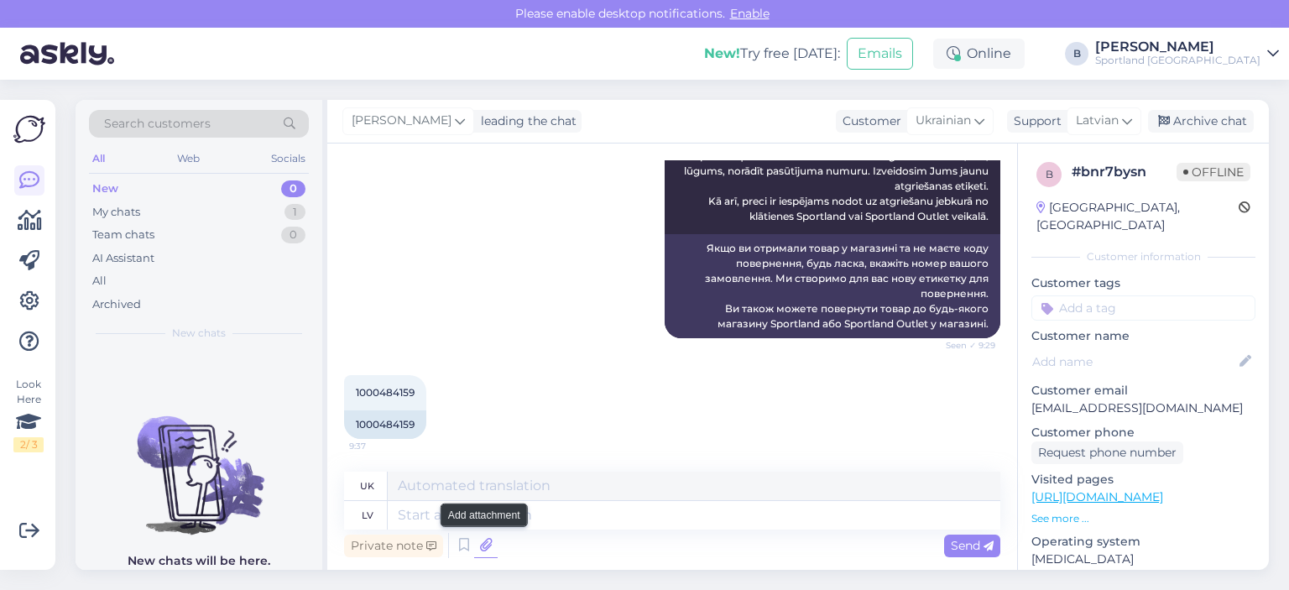
click at [489, 544] on icon at bounding box center [486, 545] width 24 height 25
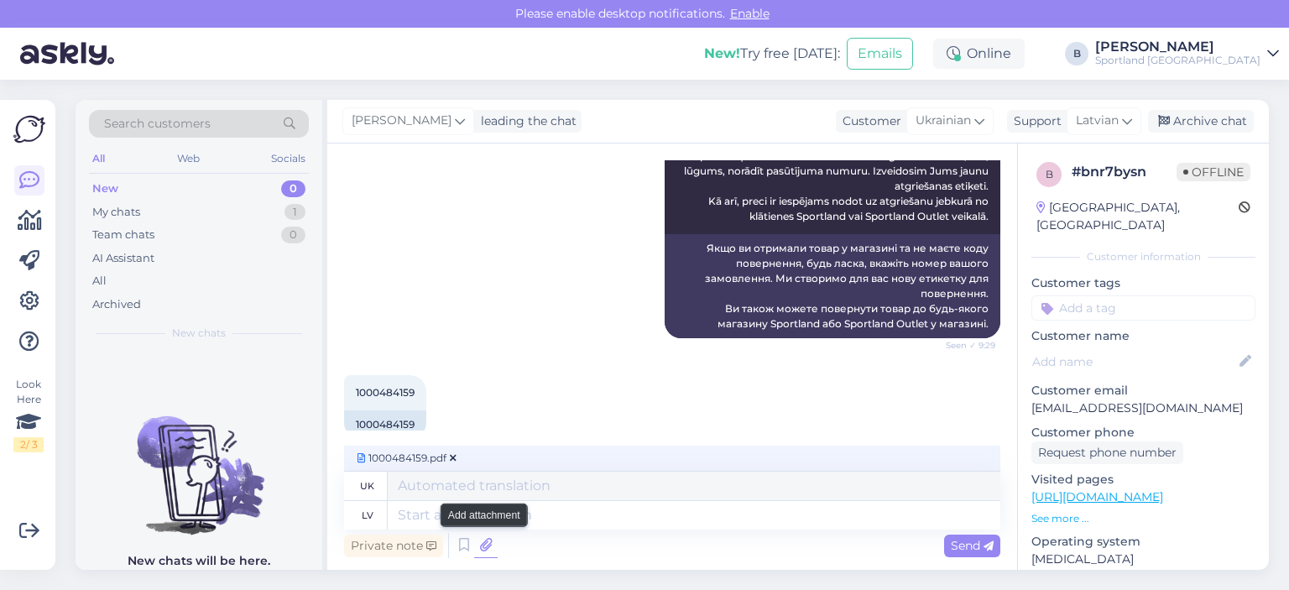
scroll to position [3878, 0]
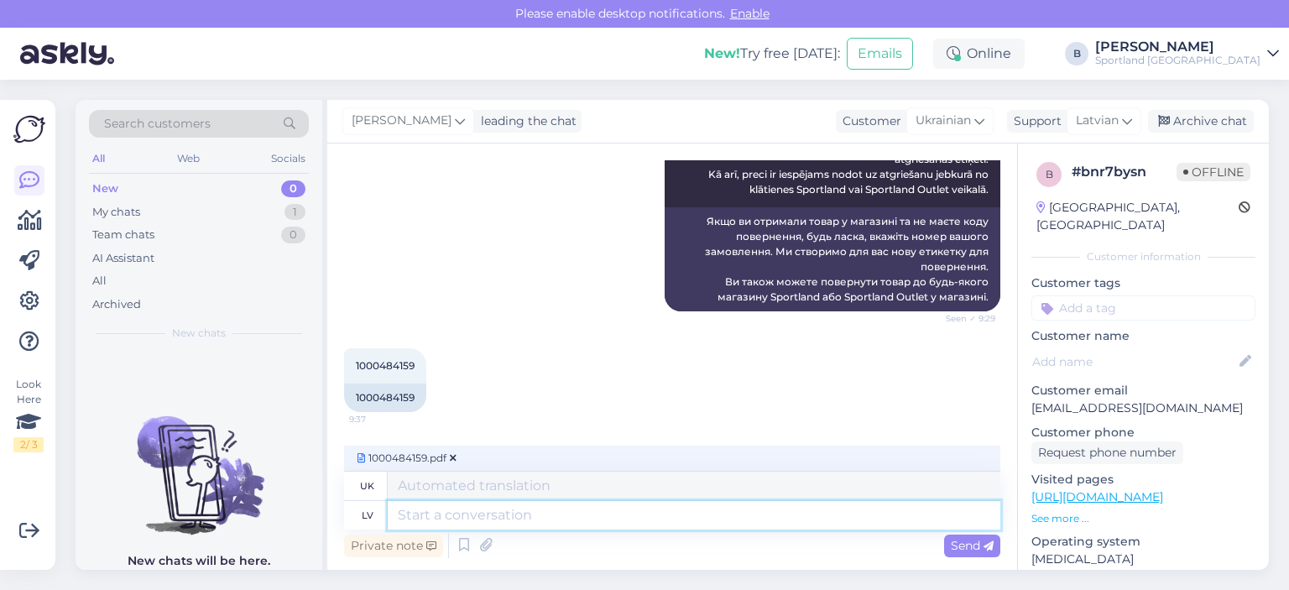
click at [457, 512] on textarea at bounding box center [694, 515] width 613 height 29
type textarea "Nosūtu"
type textarea "Надсилання"
type textarea "Nosūtu Jums jau"
type textarea "Надсилаємо вам"
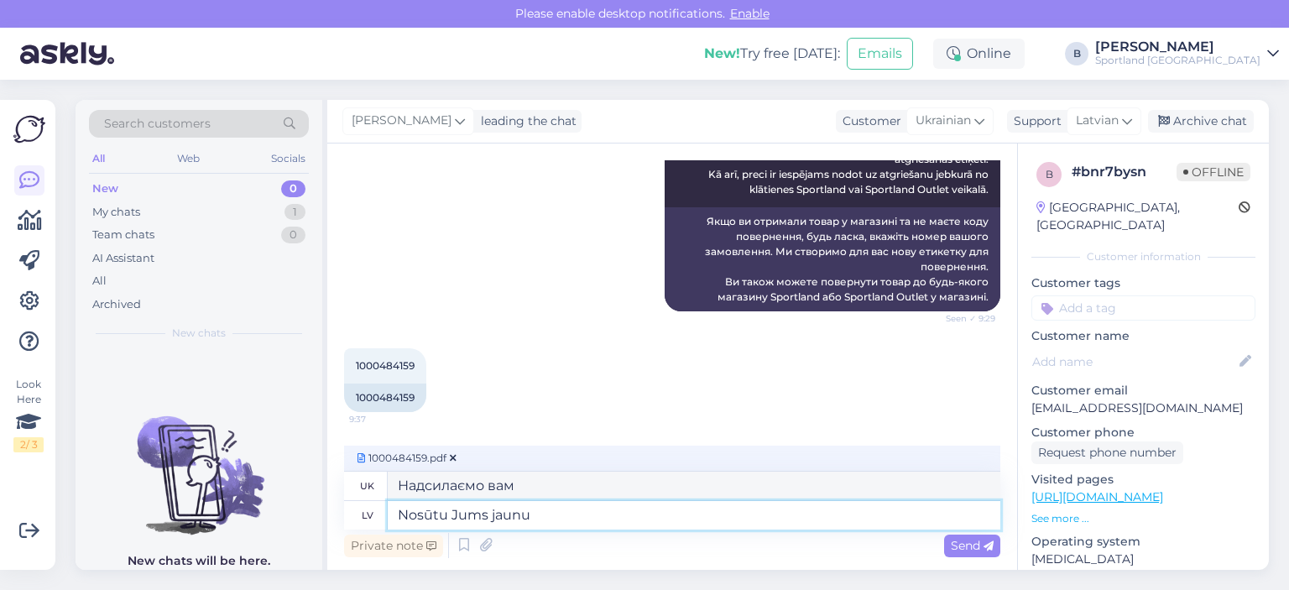
type textarea "Nosūtu Jums jaunu"
type textarea "Я надсилаю тобі новий."
type textarea "Nosūtu Jums jaunu atgriešanas et"
type textarea "Я надішлю вам нове повернення."
type textarea "Nosūtu Jums jaunu"
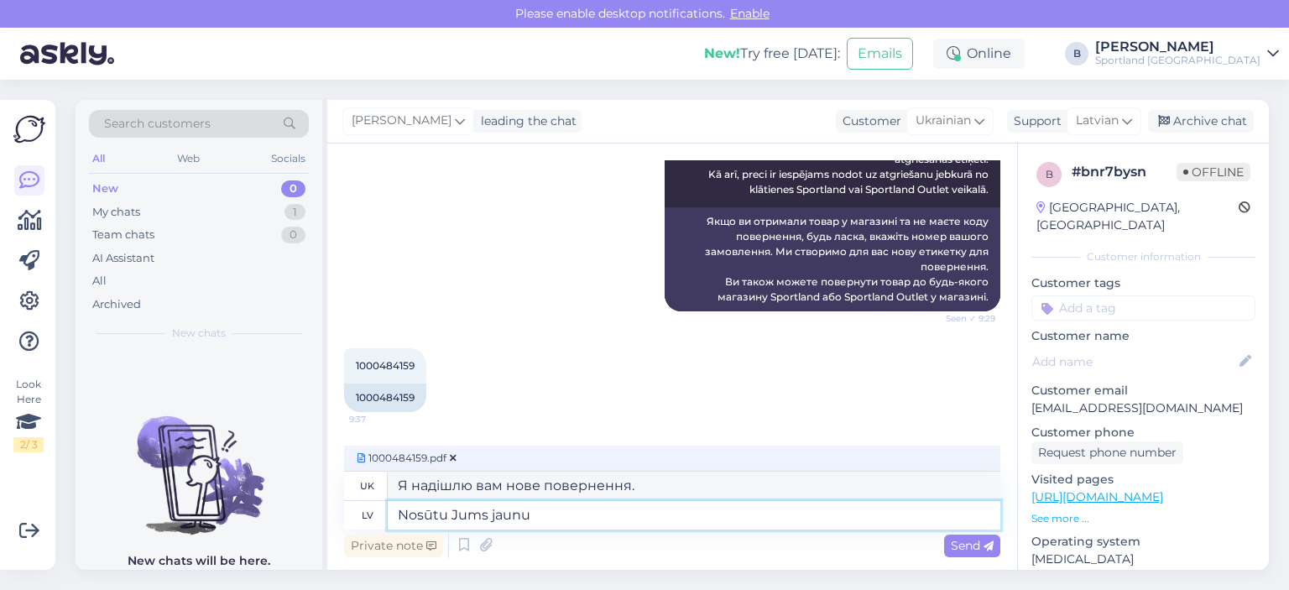
type textarea "Я надсилаю тобі новий."
type textarea "Nosūtu Jums jaunu Omnivas at"
type textarea "Я надсилаю тобі новий Омнівас"
type textarea "Nosūtu Jums jaunu Omnivas atgriešanas eti"
type textarea "Я надсилаю вам нове повернення [PERSON_NAME]"
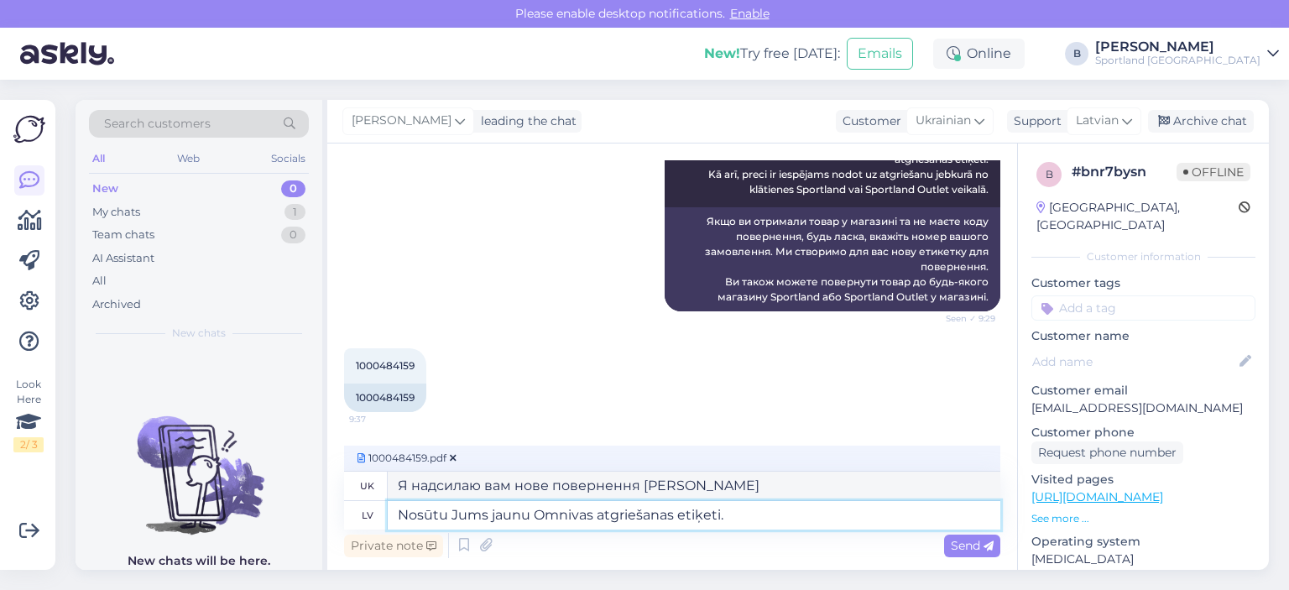
scroll to position [3892, 0]
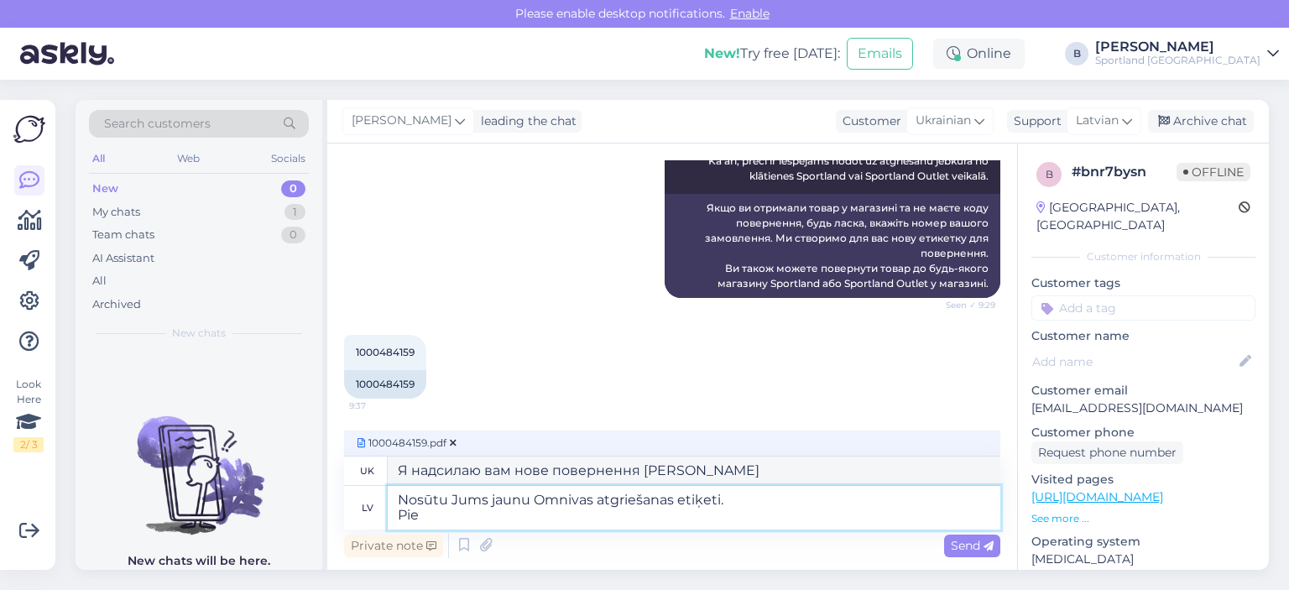
type textarea "Nosūtu Jums jaunu Omnivas atgriešanas etiķeti. Pie O"
type textarea "Я надсилаю вам нову етикетку для повернення [PERSON_NAME]. О"
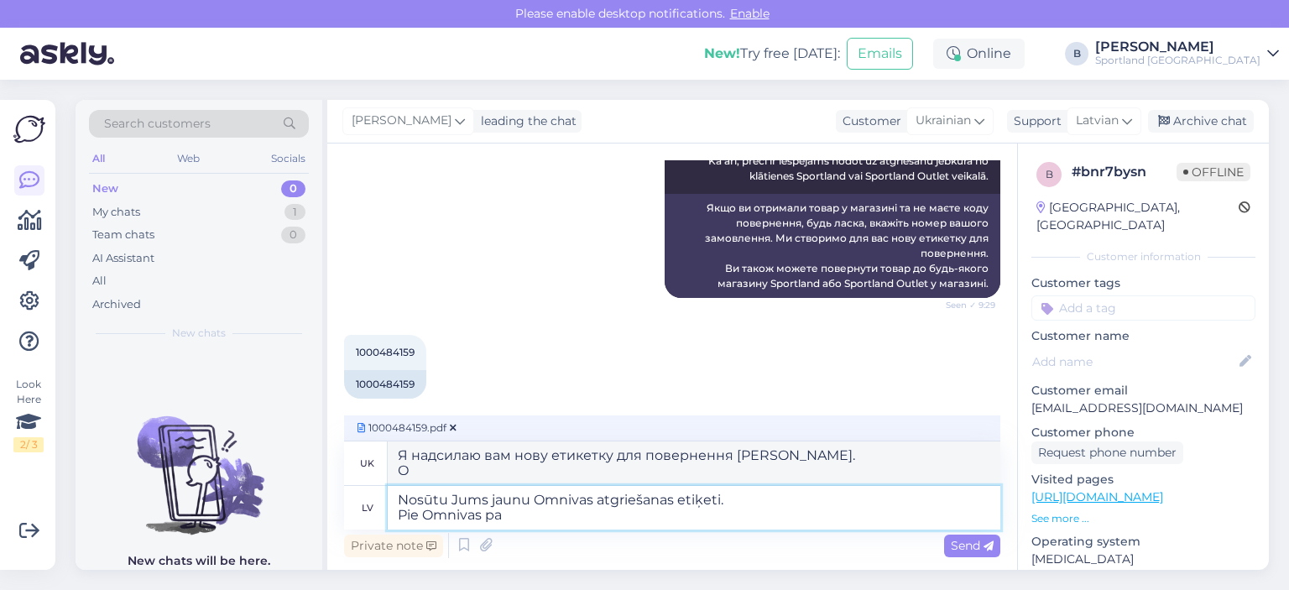
type textarea "Nosūtu Jums jaunu Omnivas atgriešanas etiķeti. Pie Omnivas pak"
type textarea "Я надсилаю вам нову етикетку для повернення [PERSON_NAME]. В Omniva"
type textarea "Nosūtu Jums jaunu Omnivas atgriešanas etiķeti. Pie Omnivas pakoma't"
type textarea "Я надсилаю вам нову етикетку для повернення [PERSON_NAME]. У пункті видачі поси…"
type textarea "Nosūtu Jums jaunu Omnivas atgriešanas etiķeti. Pie Omnivas pakomāta j"
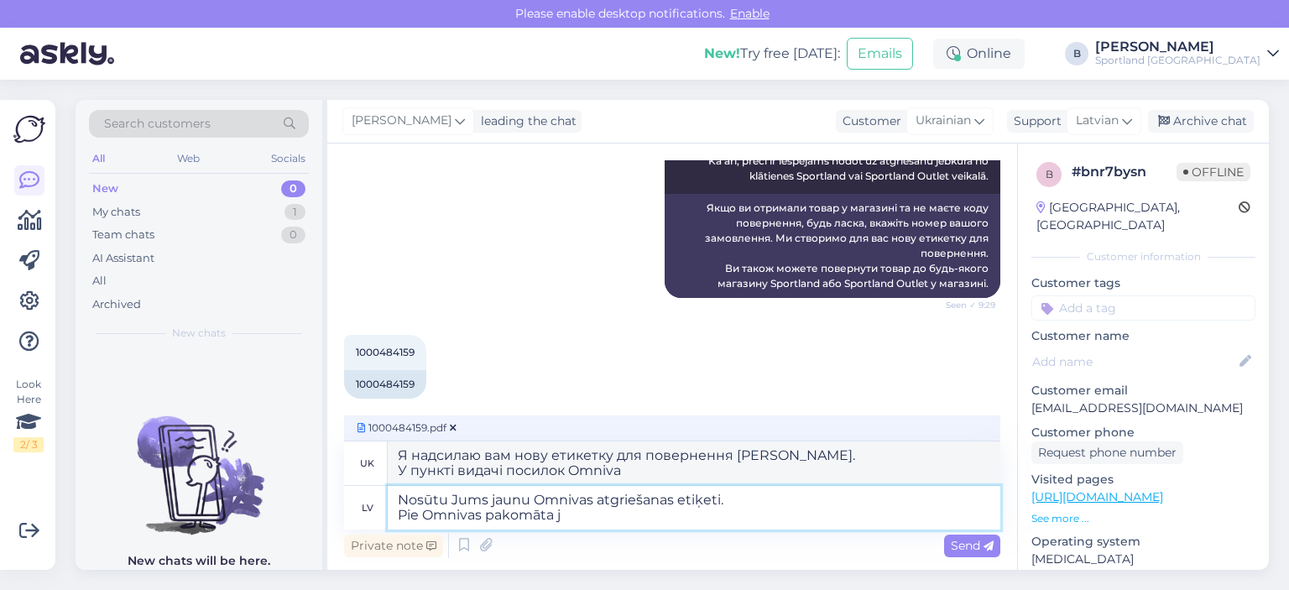
type textarea "Я надсилаю вам нову етикетку для повернення [PERSON_NAME]. У посилочному автома…"
type textarea "Nosūtu Jums jaunu Omnivas atgriešanas etiķeti. Pie Omnivas pakomāta jāizvēlās o"
type textarea "Я надішлю вам нову етикетку для повернення [PERSON_NAME]. Виберіть у посилочном…"
type textarea "Nosūtu Jums jaunu Omnivas atgriešanas etiķeti. Pie Omnivas pakomāta jāizvēlās o…"
type textarea "Я надішлю вам нову етикетку для повернення [PERSON_NAME]. Ви повинні вибрати оп…"
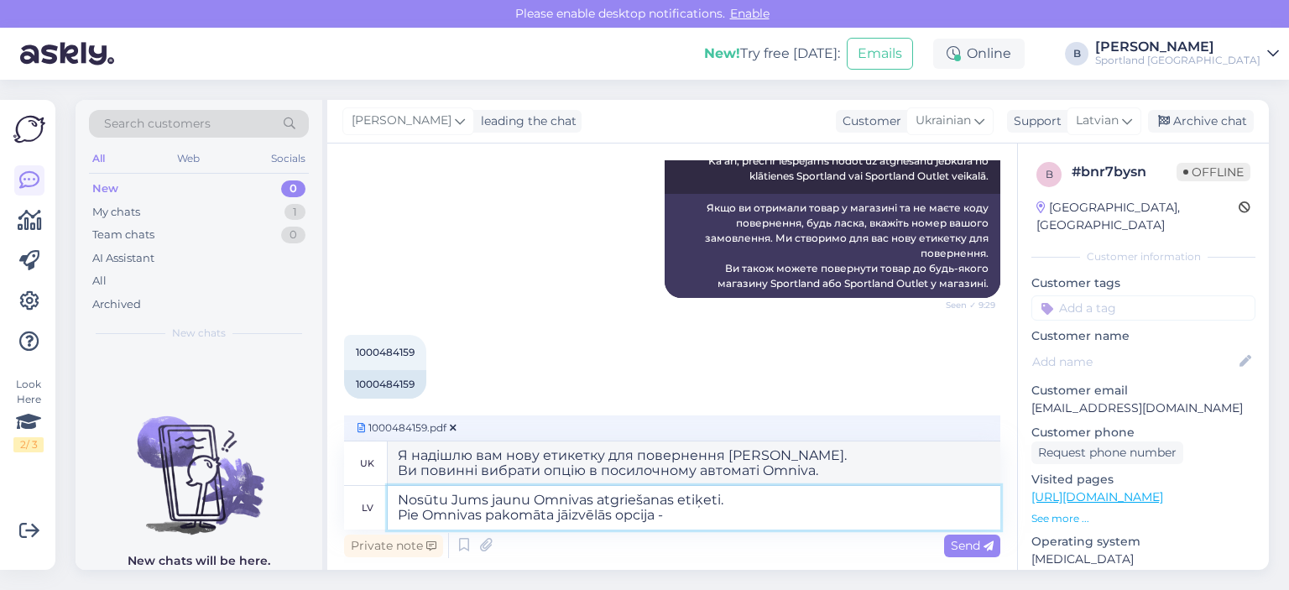
type textarea "Nosūtu Jums jaunu Omnivas atgriešanas etiķeti. Pie Omnivas pakomāta jāizvēlās o…"
type textarea "Я надсилаю вам нову етикетку для повернення [PERSON_NAME]. У посилочному автома…"
type textarea "Nosūtu Jums jaunu Omnivas atgriešanas etiķeti. Pie Omnivas pakomāta jāizvēlās o…"
type textarea "Я надсилаю вам нову етикетку для повернення [PERSON_NAME]. У посилочному автома…"
type textarea "Nosūtu Jums jaunu Omnivas atgriešanas etiķeti. Pie Omnivas pakomāta jāizvēlās o…"
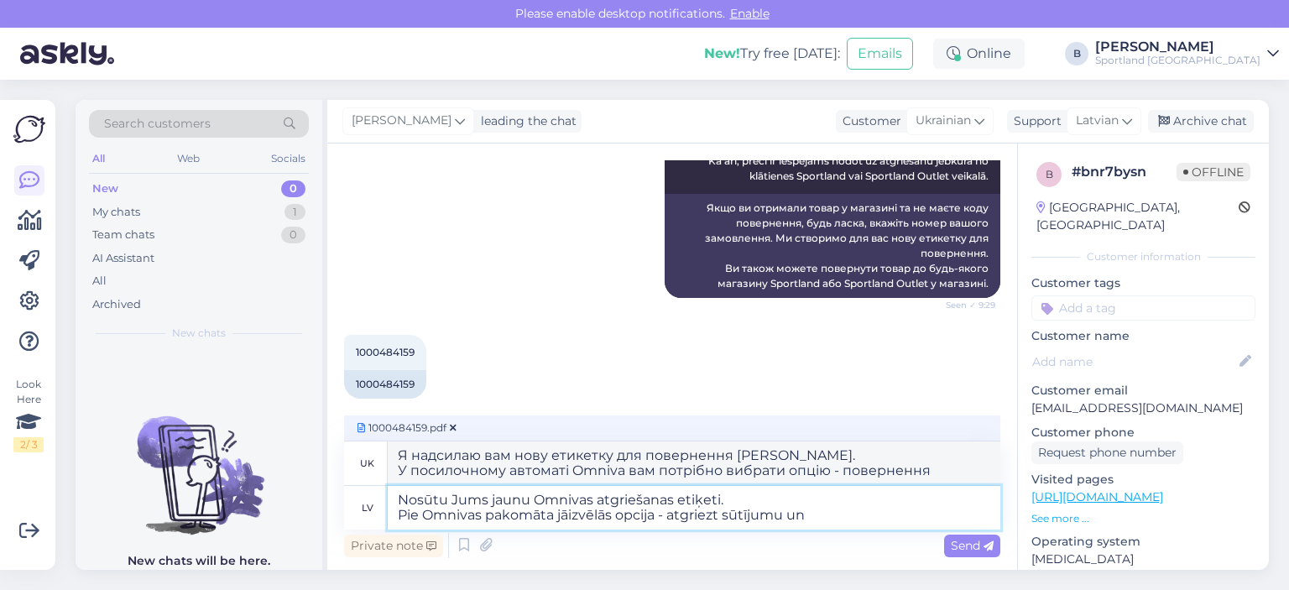
type textarea "Я надсилаю вам нову етикетку для повернення [PERSON_NAME]. У посилочному автома…"
type textarea "Nosūtu Jums jaunu Omnivas atgriešanas etiķeti. Pie Omnivas pakomāta jāizvēlās o…"
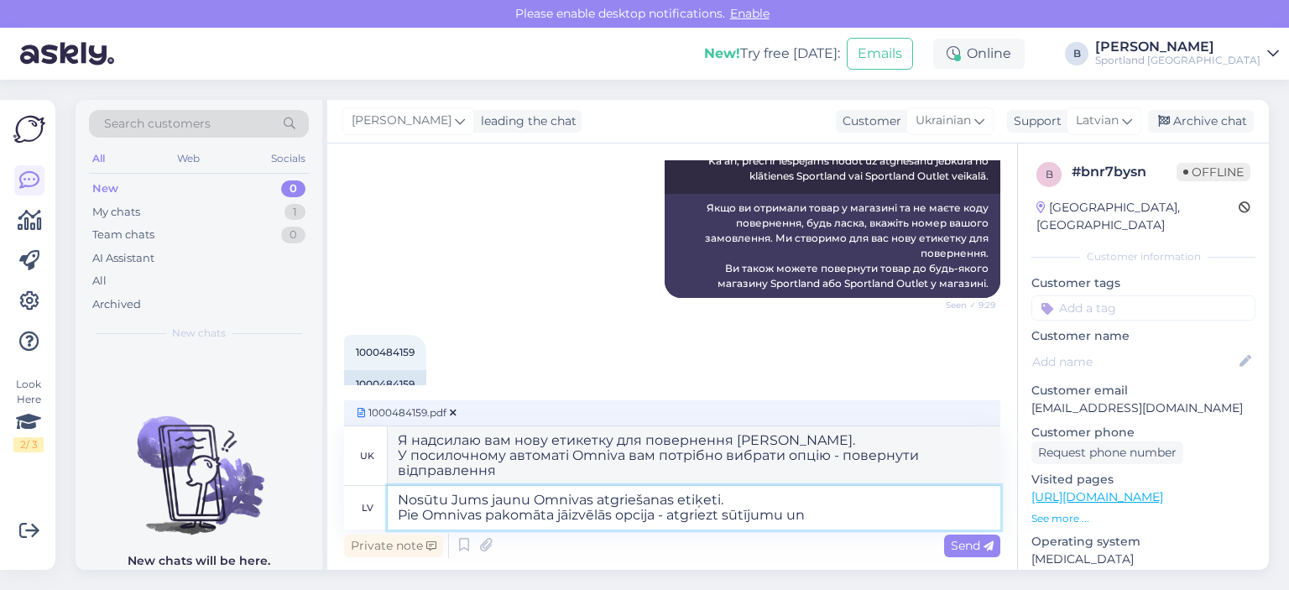
type textarea "Я надсилаю вам нову етикетку для повернення [PERSON_NAME]. У посилочному автома…"
type textarea "Nosūtu Jums jaunu Omnivas atgriešanas etiķeti. Pie Omnivas pakomāta jāizvēlās o…"
type textarea "Я надішлю вам нову етикетку для повернення [PERSON_NAME]. У посилочному автомат…"
type textarea "Nosūtu Jums jaunu Omnivas atgriešanas etiķeti. Pie Omnivas pakomāta jāizvēlās o…"
type textarea "Я надішлю вам нову етикетку для повернення [PERSON_NAME]. У посилочному автомат…"
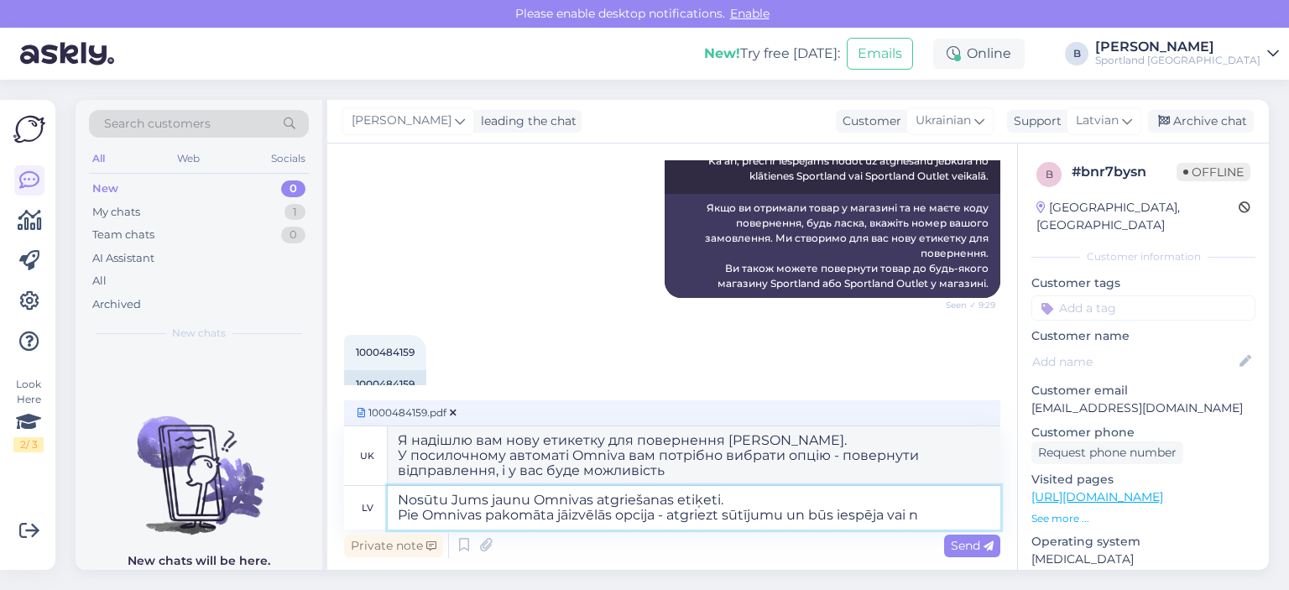
type textarea "Nosūtu Jums jaunu Omnivas atgriešanas etiķeti. Pie Omnivas pakomāta jāizvēlās o…"
type textarea "Я надішлю вам нову етикетку для повернення [PERSON_NAME]. У посилочному автомат…"
type textarea "Nosūtu Jums jaunu Omnivas atgriešanas etiķeti. Pie Omnivas pakomāta jāizvēlās o…"
type textarea "Я надсилаю вам нову етикетку для повернення [PERSON_NAME]. У посилочному автома…"
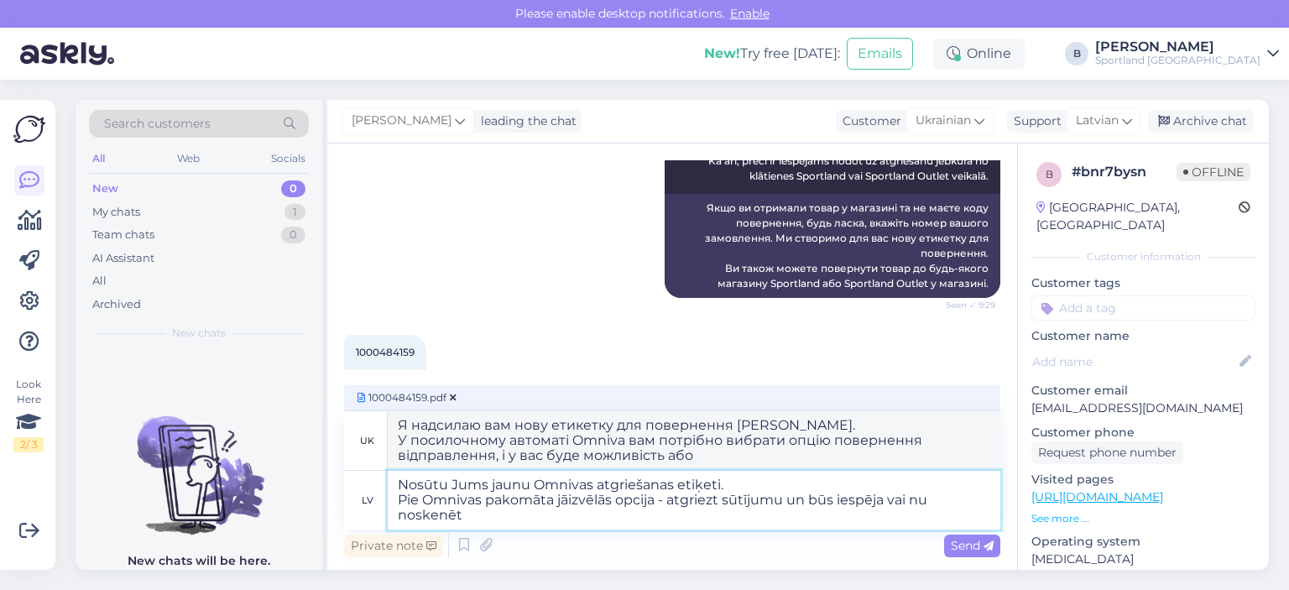
type textarea "Nosūtu Jums jaunu Omnivas atgriešanas etiķeti. Pie Omnivas pakomāta jāizvēlās o…"
type textarea "Я надсилаю вам нову етикетку для повернення [PERSON_NAME]. У посилочному автома…"
type textarea "Nosūtu Jums jaunu Omnivas atgriešanas etiķeti. Pie Omnivas pakomāta jāizvēlās o…"
type textarea "Я надсилаю вам нову етикетку для повернення [PERSON_NAME]. У посилочному автома…"
type textarea "Nosūtu Jums jaunu Omnivas atgriešanas etiķeti. Pie Omnivas pakomāta jāizvēlās o…"
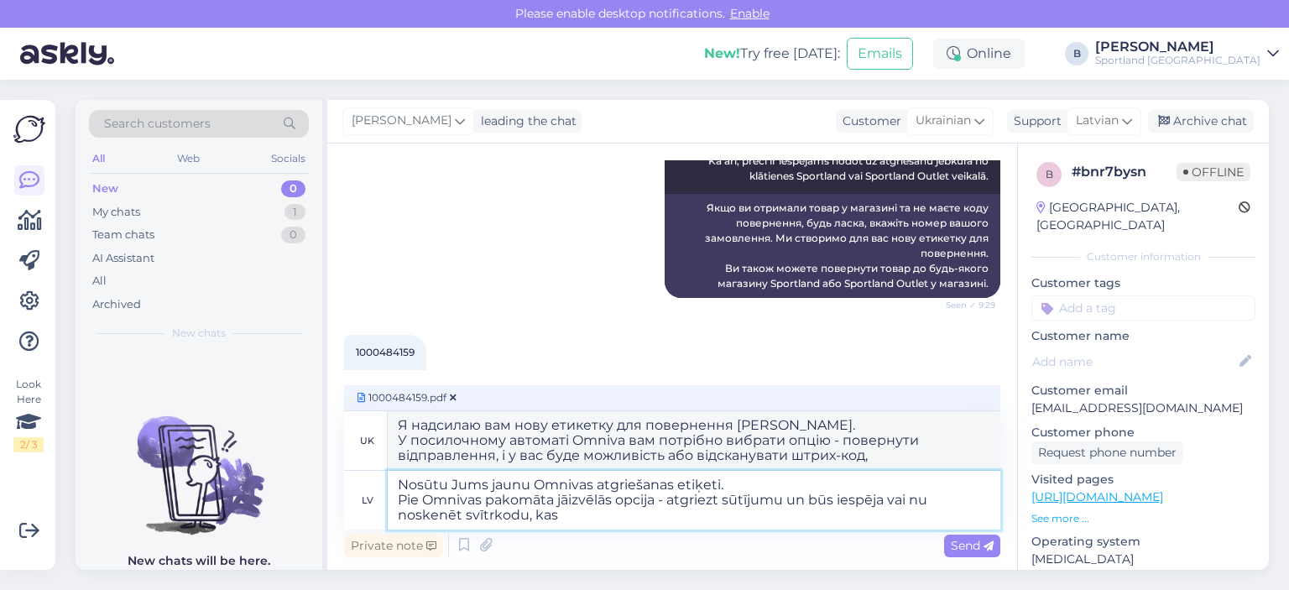
type textarea "Я надсилаю вам нову етикетку для повернення [PERSON_NAME]. У посилочному автома…"
type textarea "Nosūtu Jums jaunu Omnivas atgriešanas etiķeti. Pie Omnivas pakomāta jāizvēlās o…"
type textarea "Я надсилаю вам нову етикетку для повернення [PERSON_NAME]. У посилочному автома…"
type textarea "Nosūtu Jums jaunu Omnivas atgriešanas etiķeti. Pie Omnivas pakomāta jāizvēlās o…"
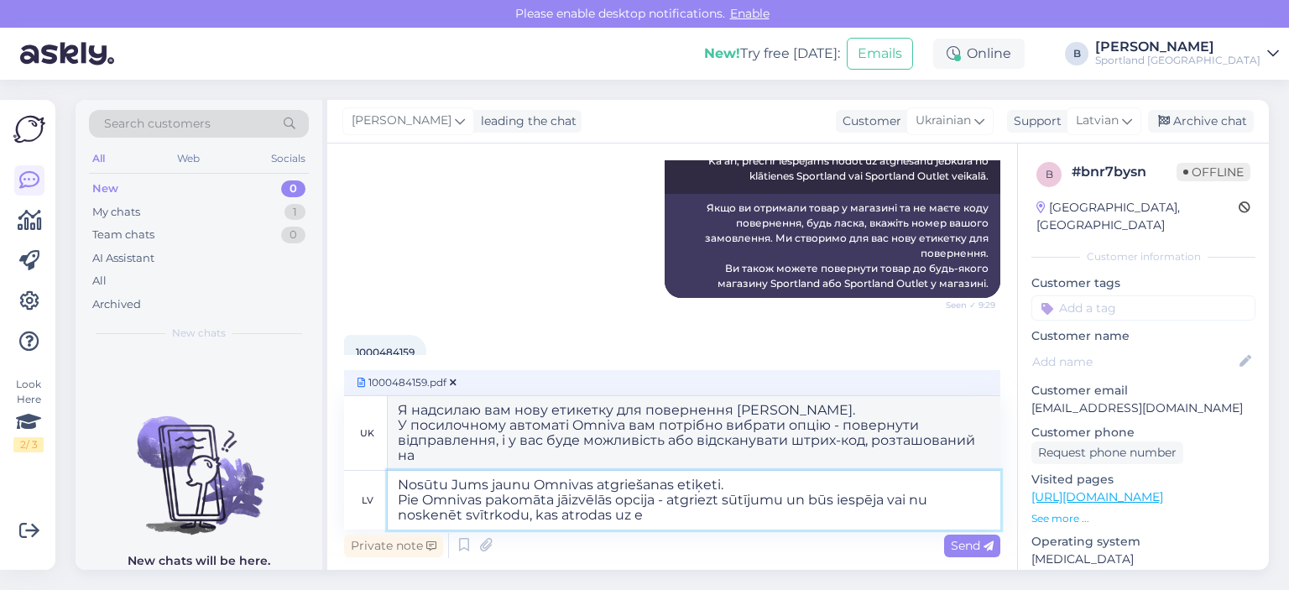
type textarea "Я надсилаю вам нову етикетку для повернення [PERSON_NAME]. У посилочному автома…"
type textarea "Nosūtu Jums jaunu Omnivas atgriešanas etiķeti. Pie Omnivas pakomāta jāizvēlās o…"
type textarea "Я надсилаю вам нову етикетку для повернення [PERSON_NAME]. У посилочному автома…"
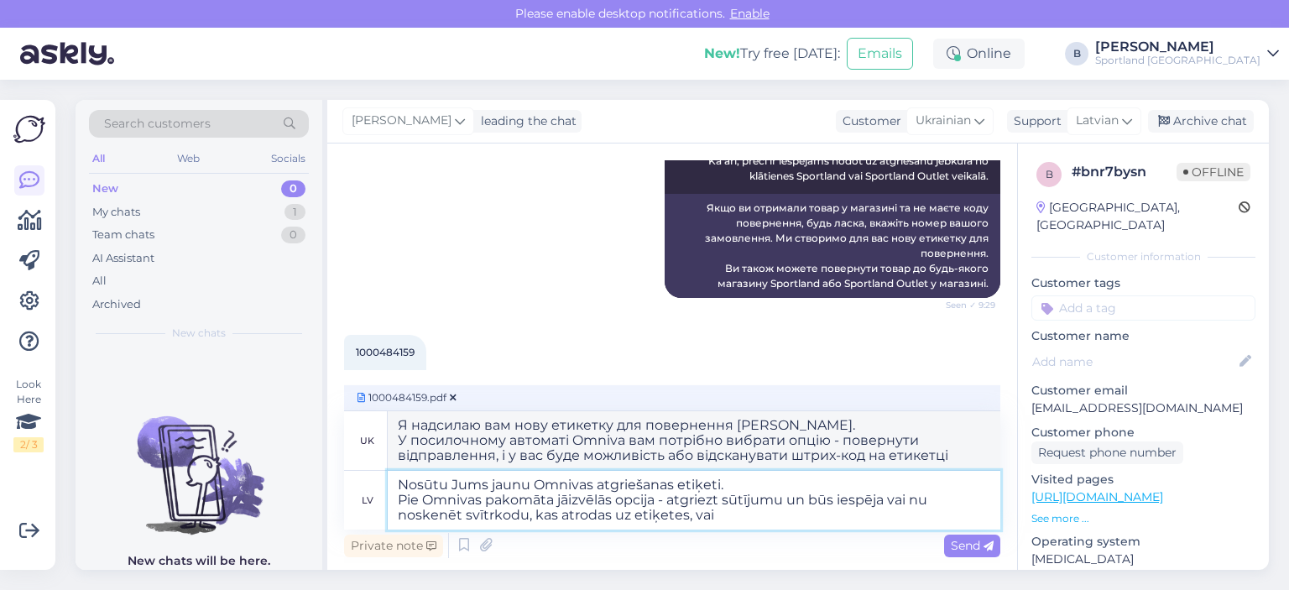
type textarea "Nosūtu Jums jaunu Omnivas atgriešanas etiķeti. Pie Omnivas pakomāta jāizvēlās o…"
type textarea "Я надсилаю вам нову етикетку для повернення [PERSON_NAME]. У посилочному автома…"
type textarea "Nosūtu Jums jaunu Omnivas atgriešanas etiķeti. Pie Omnivas pakomāta jāizvēlās o…"
type textarea "Я надсилаю вам нову етикетку для повернення [PERSON_NAME]. У посилочному автома…"
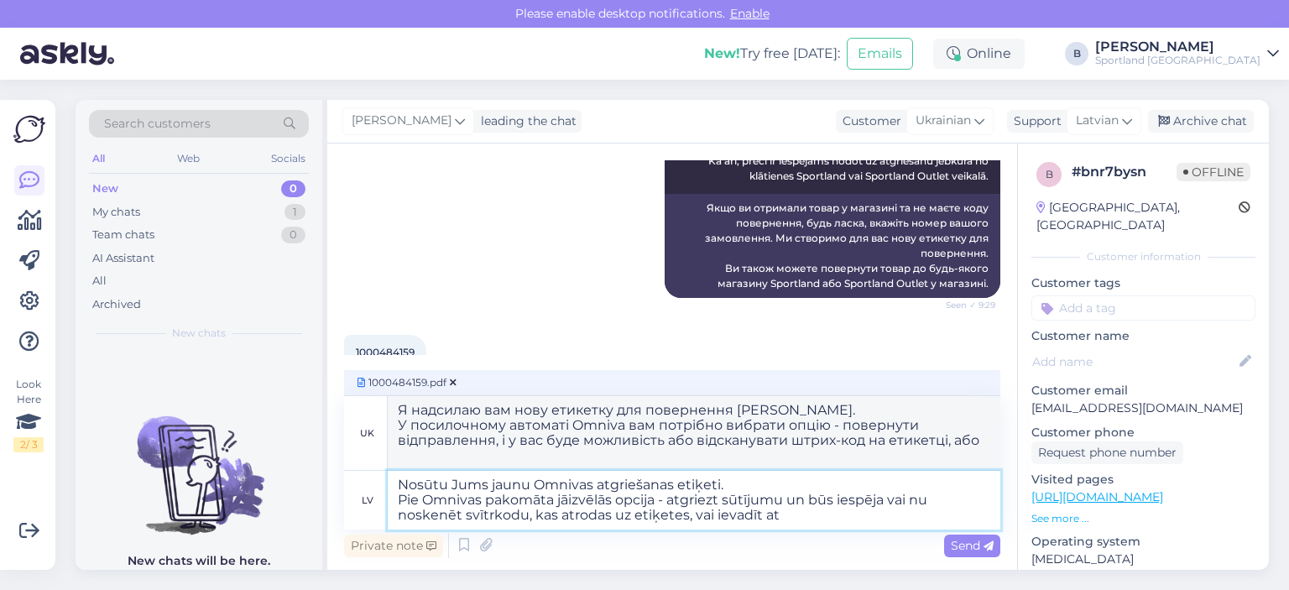
type textarea "Nosūtu Jums jaunu Omnivas atgriešanas etiķeti. Pie Omnivas pakomāta jāizvēlās o…"
type textarea "Я надсилаю вам нову етикетку для повернення [PERSON_NAME]. У посилочному автома…"
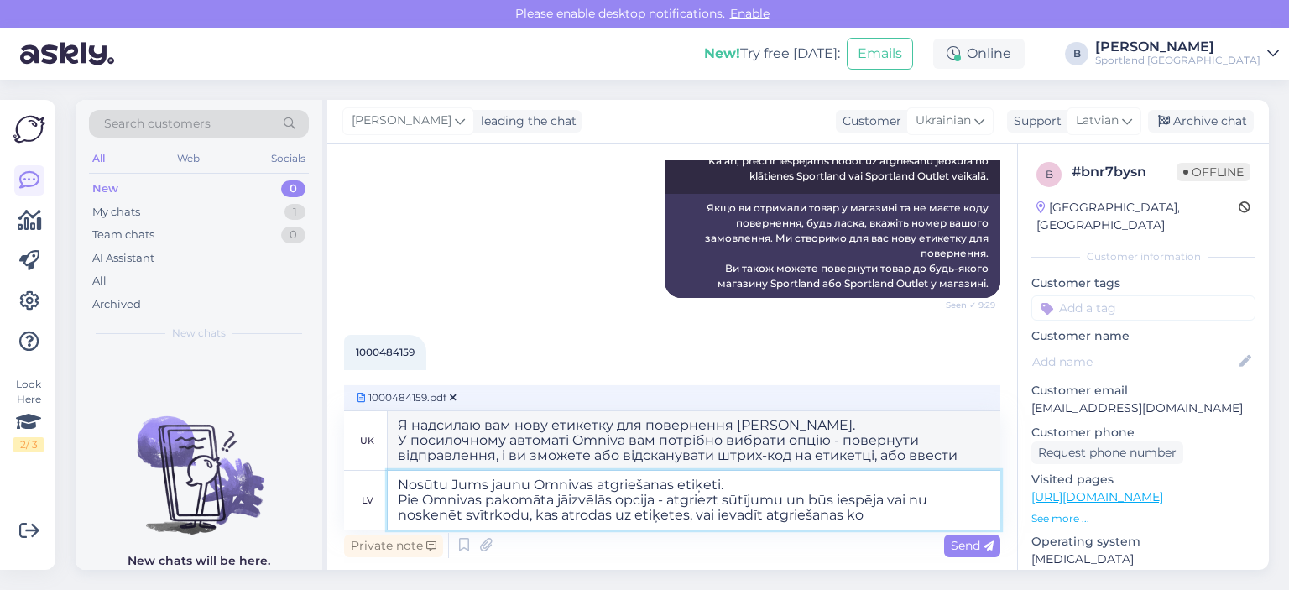
type textarea "Nosūtu Jums jaunu Omnivas atgriešanas etiķeti. Pie Omnivas pakomāta jāizvēlās o…"
type textarea "Я надсилаю вам нову етикетку для повернення [PERSON_NAME]. У посилочному автома…"
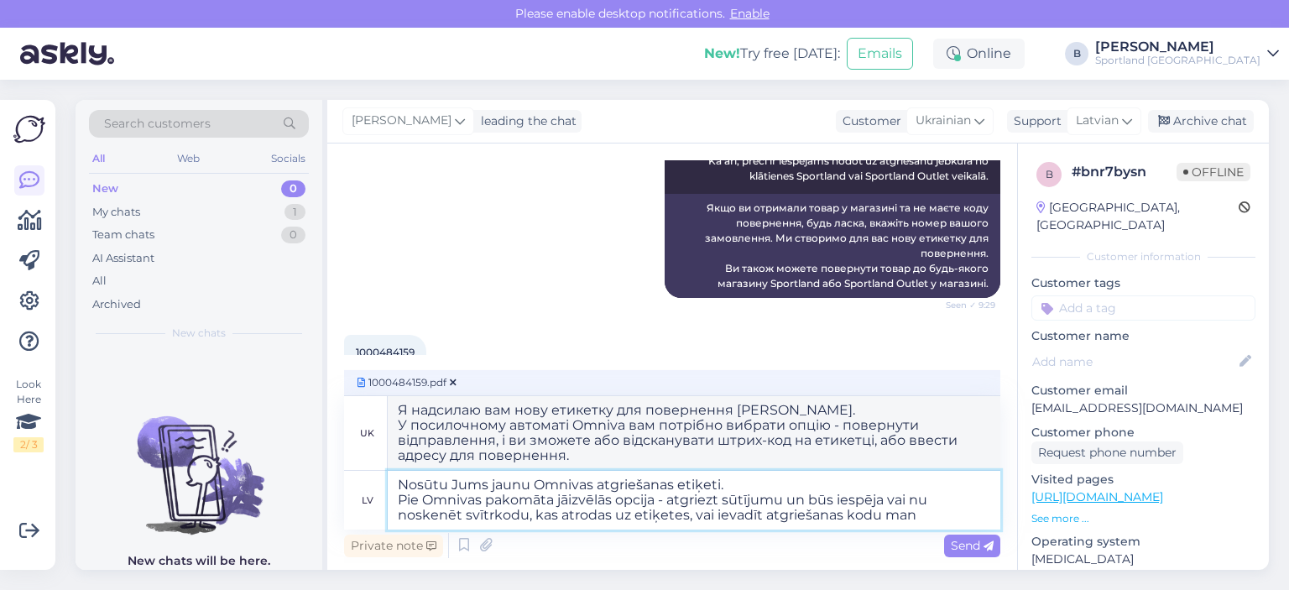
type textarea "Nosūtu Jums jaunu Omnivas atgriešanas etiķeti. Pie Omnivas pakomāta jāizvēlās o…"
type textarea "Я надсилаю вам нову етикетку для повернення [PERSON_NAME]. У посилочному автома…"
type textarea "Nosūtu Jums jaunu Omnivas atgriešanas etiķeti. Pie Omnivas pakomāta jāizvēlās o…"
type textarea "Я надсилаю вам нову етикетку для повернення [PERSON_NAME]. У посилочному автома…"
type textarea "Nosūtu Jums jaunu Omnivas atgriešanas etiķeti. Pie Omnivas pakomāta jāizvēlās o…"
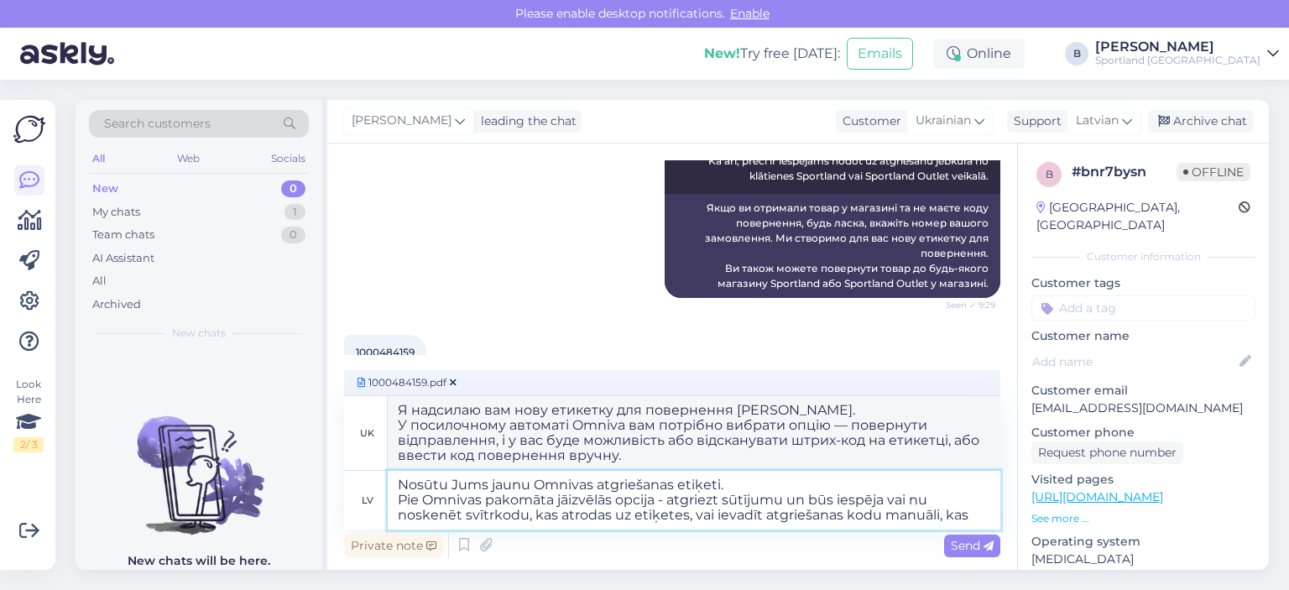
type textarea "Я надсилаю вам нову етикетку для повернення [PERSON_NAME]. У посилочному автома…"
type textarea "Nosūtu Jums jaunu Omnivas atgriešanas etiķeti. Pie Omnivas pakomāta jāizvēlās o…"
type textarea "Я надсилаю вам нову етикетку для повернення [PERSON_NAME]. У посилочному автома…"
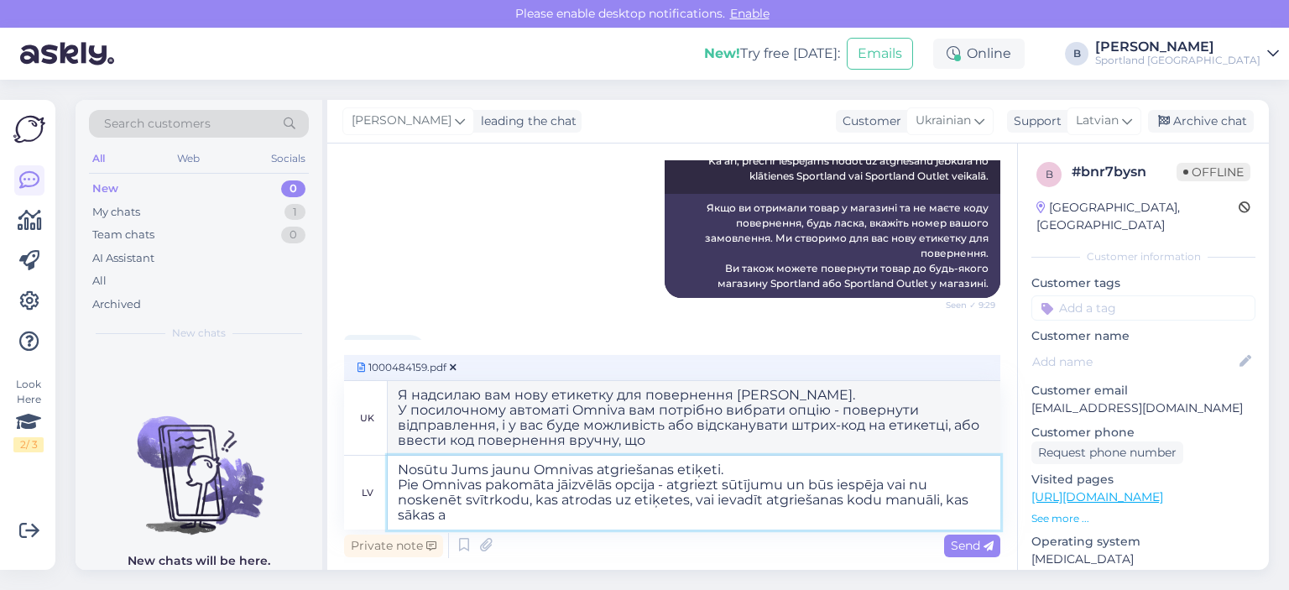
type textarea "Nosūtu Jums jaunu Omnivas atgriešanas etiķeti. Pie Omnivas pakomāta jāizvēlās o…"
type textarea "Я надсилаю вам нову етикетку для повернення [PERSON_NAME]. У посилочному автома…"
type textarea "Nosūtu Jums jaunu Omnivas atgriešanas etiķeti. Pie Omnivas pakomāta jāizvēlās o…"
type textarea "Я надсилаю вам нову етикетку для повернення [PERSON_NAME]. У посилочному автома…"
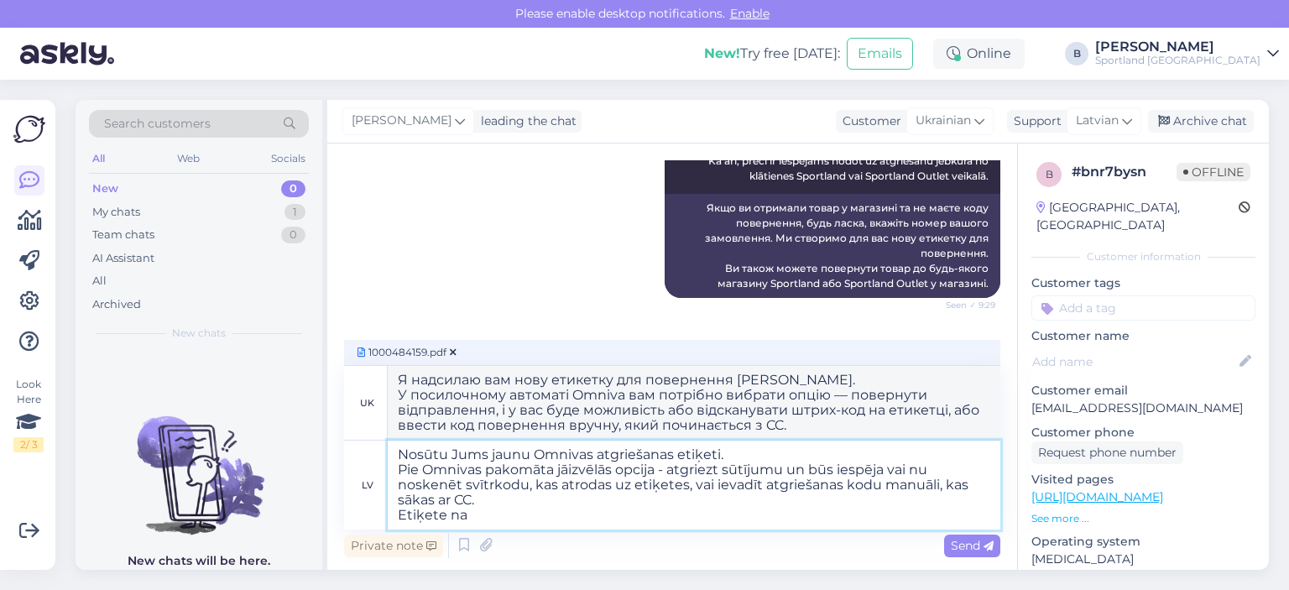
type textarea "Nosūtu Jums jaunu Omnivas atgriešanas etiķeti. Pie Omnivas pakomāta jāizvēlās o…"
type textarea "Я надсилаю вам нову етикетку для повернення [PERSON_NAME]. У посилочному автома…"
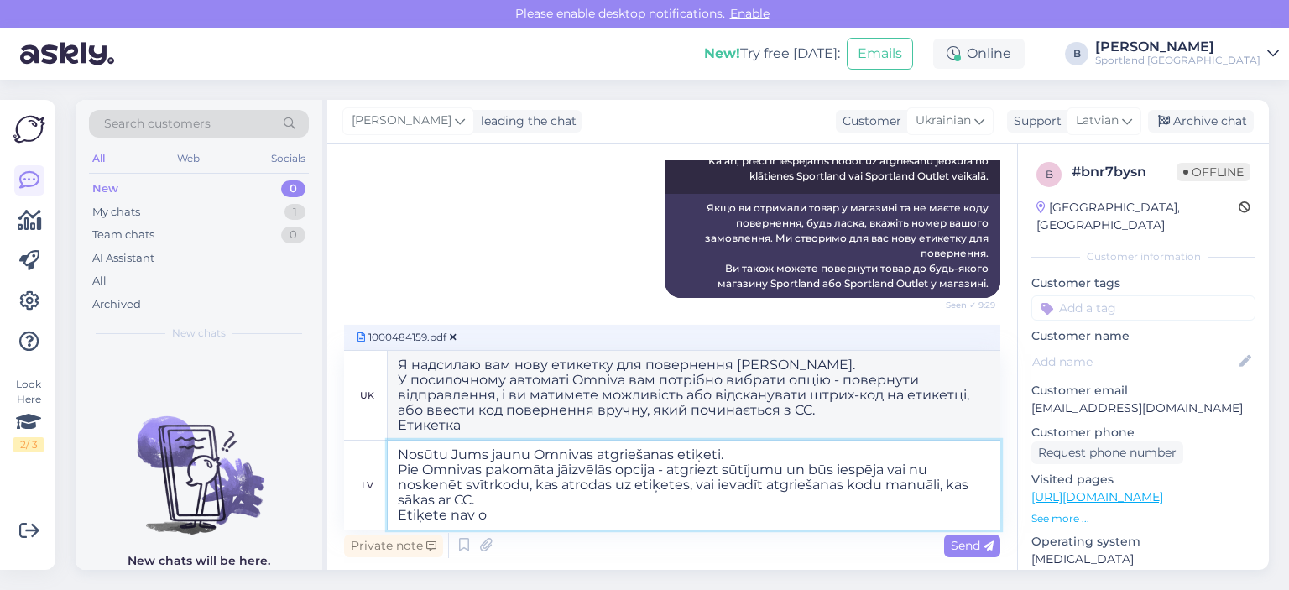
type textarea "Nosūtu Jums jaunu Omnivas atgriešanas etiķeti. Pie Omnivas pakomāta jāizvēlās o…"
type textarea "Я надсилаю вам нову етикетку для повернення [PERSON_NAME]. У посилочному автома…"
type textarea "Nosūtu Jums jaunu Omnivas atgriešanas etiķeti. Pie Omnivas pakomāta jāizvēlās o…"
type textarea "Я надсилаю вам нову етикетку для повернення [PERSON_NAME]. У посилочному автома…"
type textarea "Nosūtu Jums jaunu Omnivas atgriešanas etiķeti. Pie Omnivas pakomāta jāizvēlās o…"
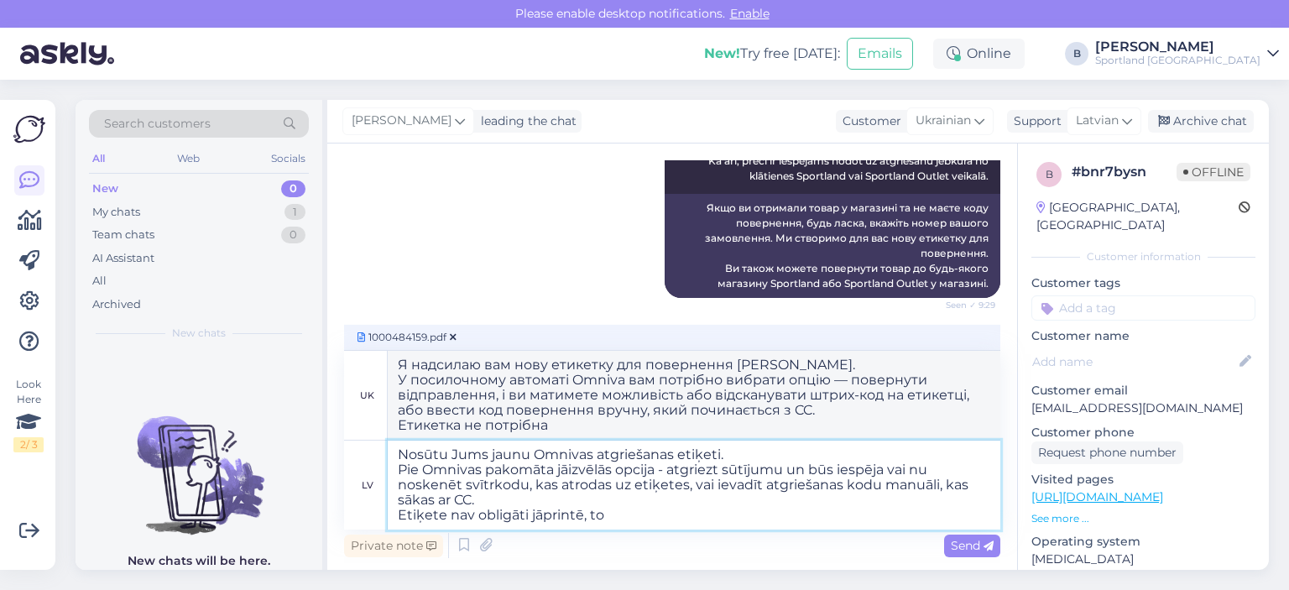
type textarea "Я надсилаю вам нову етикетку для повернення [PERSON_NAME]. У посилочному автома…"
type textarea "Nosūtu Jums jaunu Omnivas atgriešanas etiķeti. Pie Omnivas pakomāta jāizvēlās o…"
type textarea "Я надсилаю вам нову етикетку для повернення [PERSON_NAME]. У посилочному автома…"
type textarea "Nosūtu Jums jaunu Omnivas atgriešanas etiķeti. Pie Omnivas pakomāta jāizvēlās o…"
type textarea "Я надсилаю вам нову етикетку для повернення [PERSON_NAME]. У посилочному автома…"
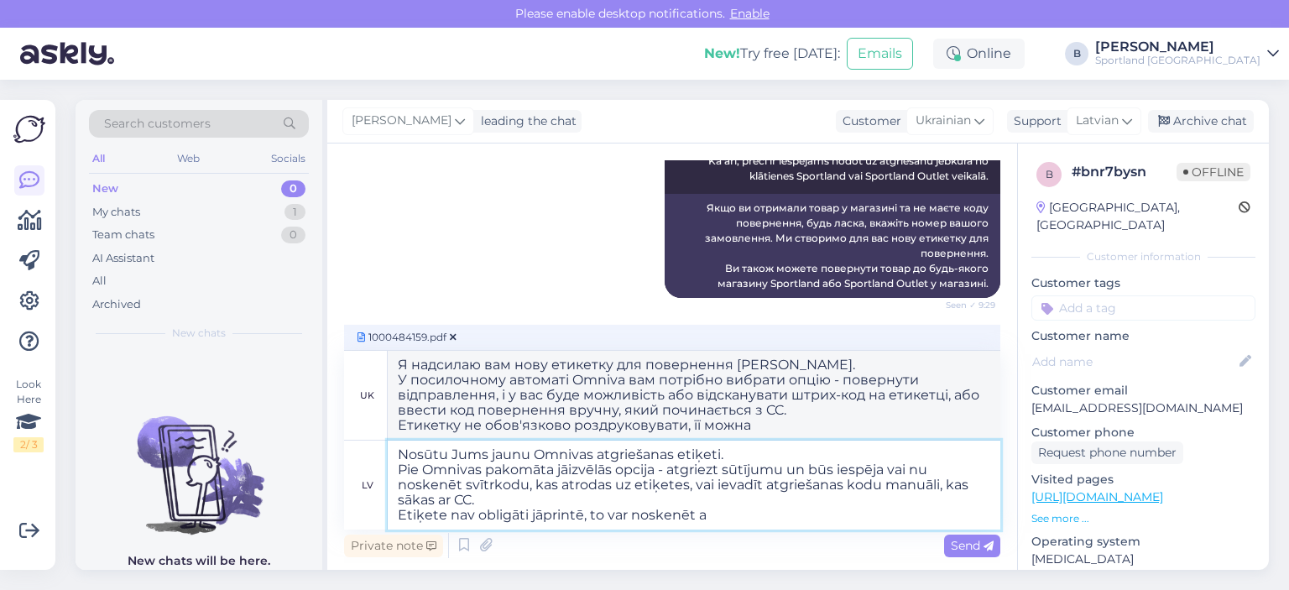
type textarea "Nosūtu Jums jaunu Omnivas atgriešanas etiķeti. Pie Omnivas pakomāta jāizvēlās o…"
type textarea "Я надсилаю вам нову етикетку для повернення [PERSON_NAME]. У посилочному автома…"
type textarea "Nosūtu Jums jaunu Omnivas atgriešanas etiķeti. Pie Omnivas pakomāta jāizvēlās o…"
type textarea "Я надсилаю вам нову етикетку для повернення [PERSON_NAME]. У посилочному автома…"
type textarea "Nosūtu Jums jaunu Omnivas atgriešanas etiķeti. Pie Omnivas pakomāta jāizvēlās o…"
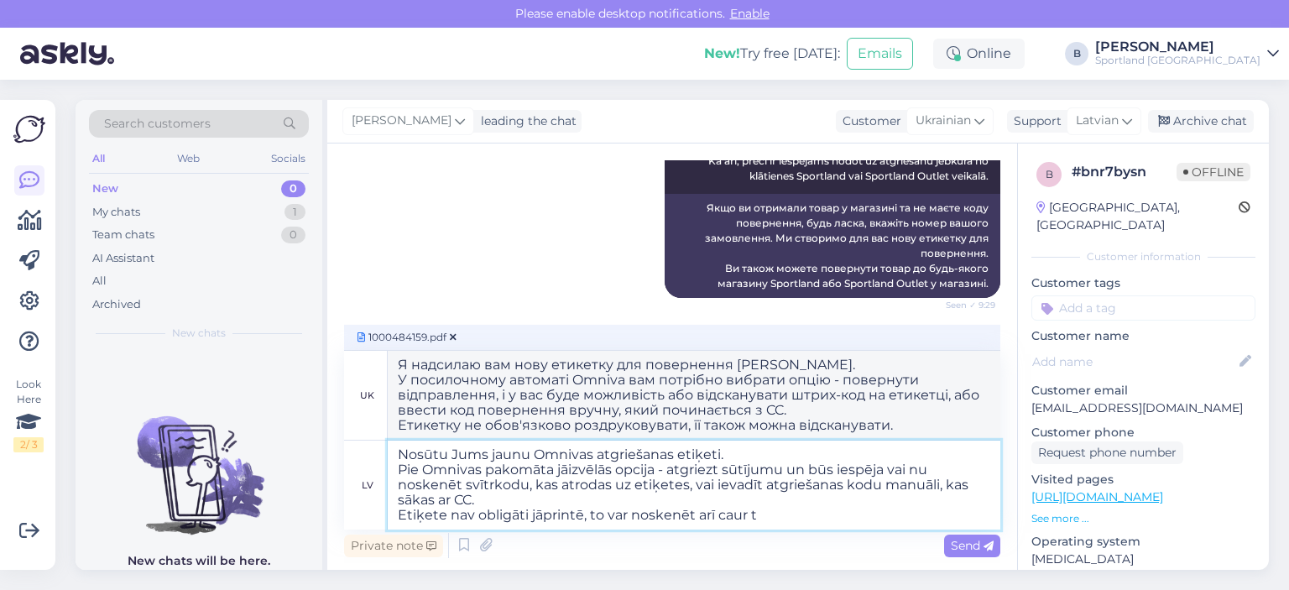
type textarea "Я надсилаю вам нову етикетку для повернення [PERSON_NAME]. У посилочному автома…"
type textarea "Nosūtu Jums jaunu Omnivas atgriešanas etiķeti. Pie Omnivas pakomāta jāizvēlās o…"
type textarea "Я надсилаю вам нову етикетку для повернення [PERSON_NAME]. У посилочному автома…"
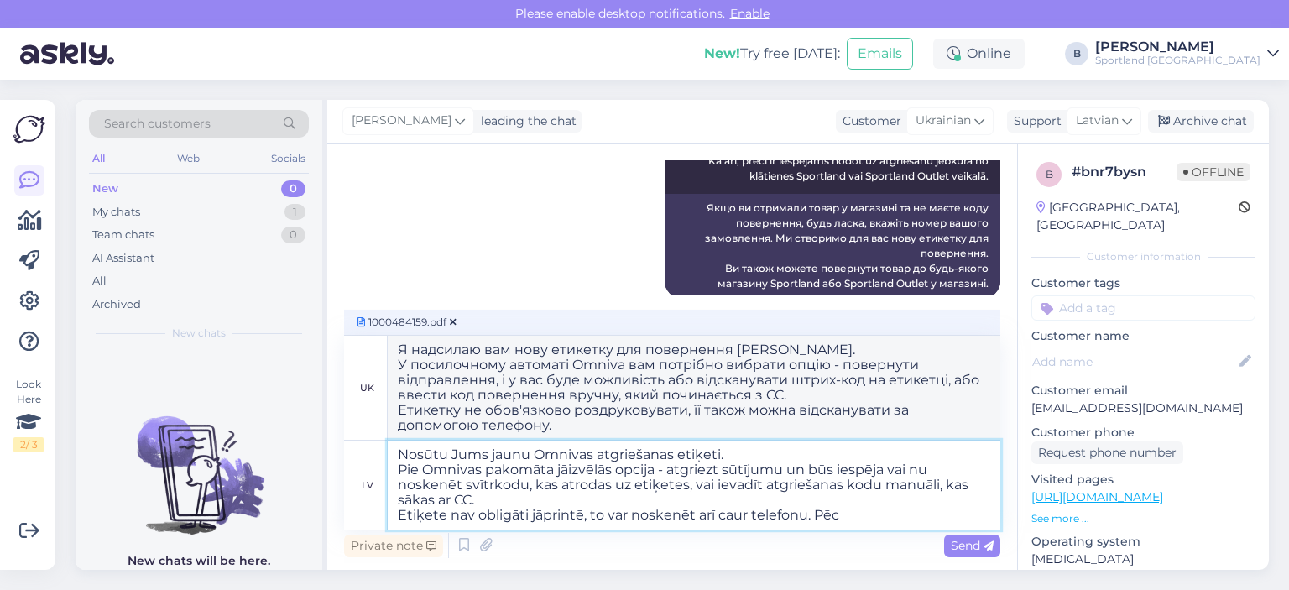
type textarea "Nosūtu Jums jaunu Omnivas atgriešanas etiķeti. Pie Omnivas pakomāta jāizvēlās o…"
type textarea "Я надсилаю вам нову етикетку для повернення [PERSON_NAME]. У посилочному автома…"
type textarea "Nosūtu Jums jaunu Omnivas atgriešanas etiķeti. Pie Omnivas pakomāta jāizvēlās o…"
type textarea "Я надсилаю вам нову етикетку для повернення [PERSON_NAME]. У посилочному автома…"
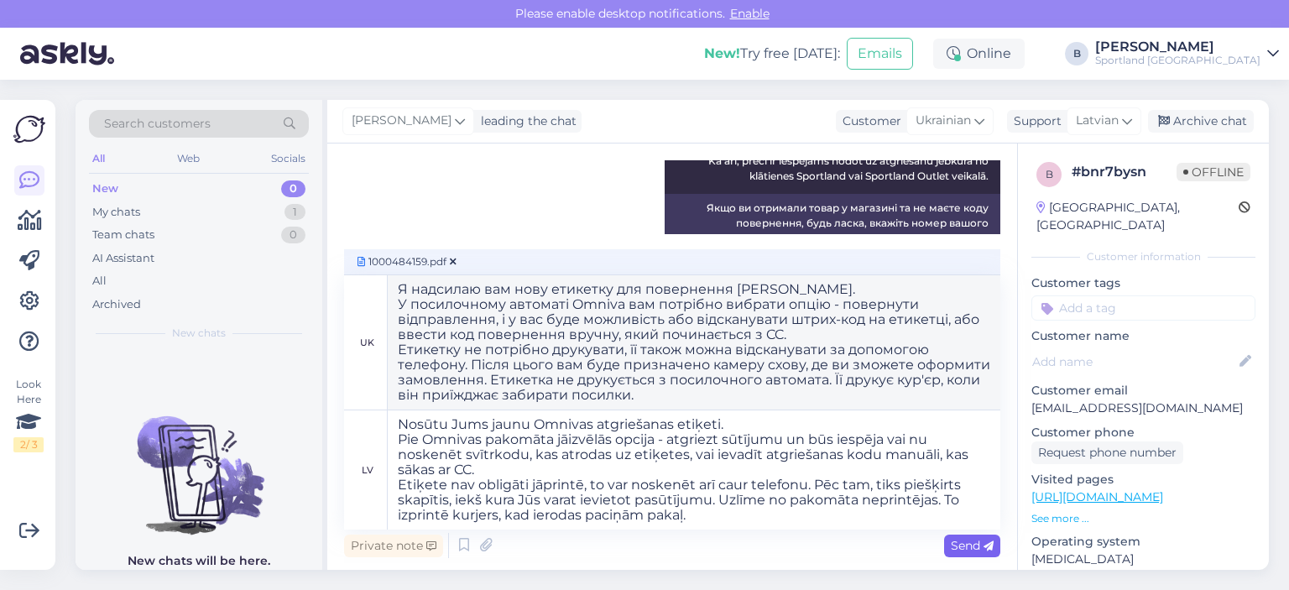
click at [972, 546] on span "Send" at bounding box center [972, 545] width 43 height 15
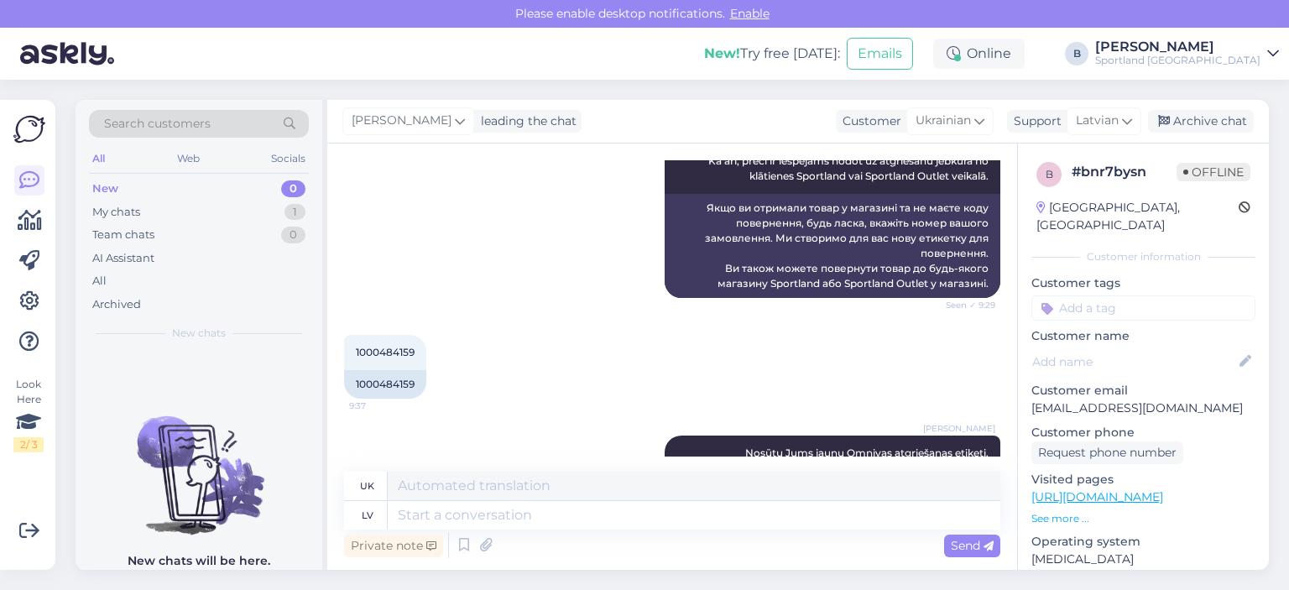
scroll to position [4297, 0]
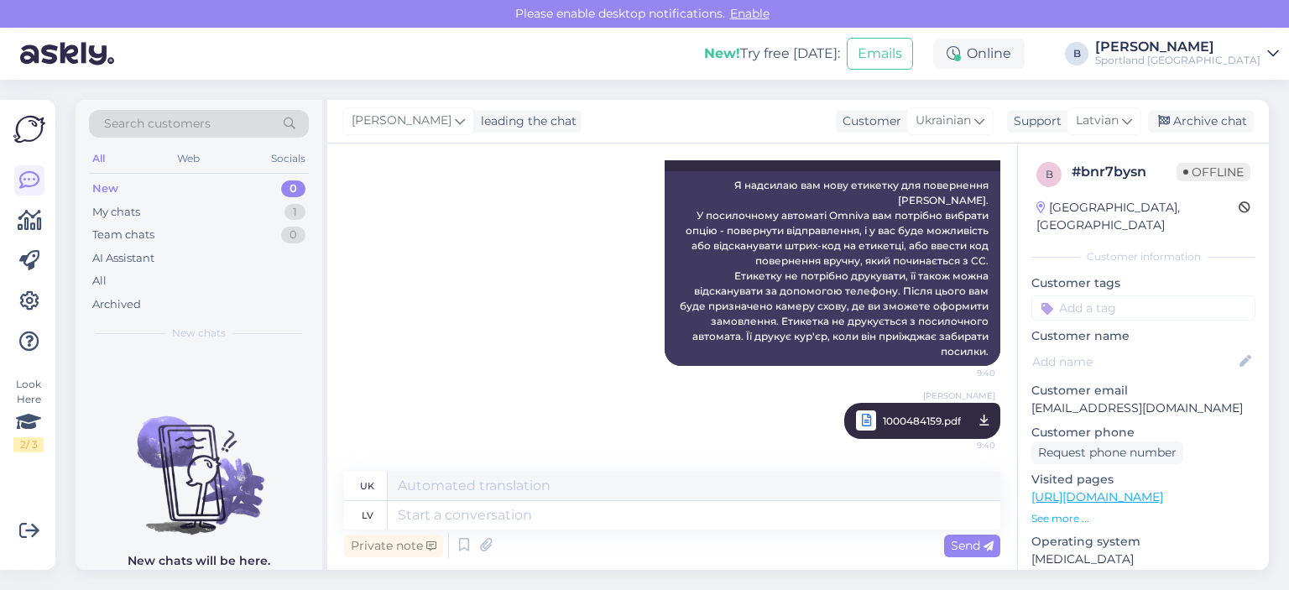
click at [888, 426] on span "1000484159.pdf" at bounding box center [922, 421] width 78 height 21
click at [1184, 121] on div "Archive chat" at bounding box center [1201, 121] width 106 height 23
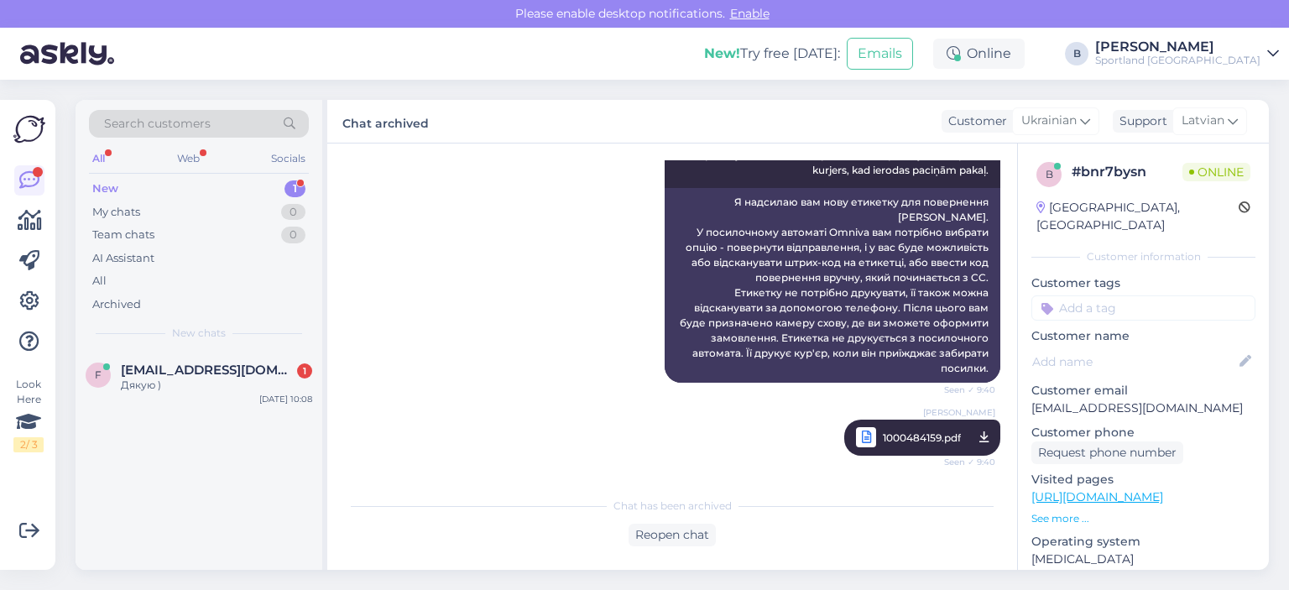
scroll to position [4381, 0]
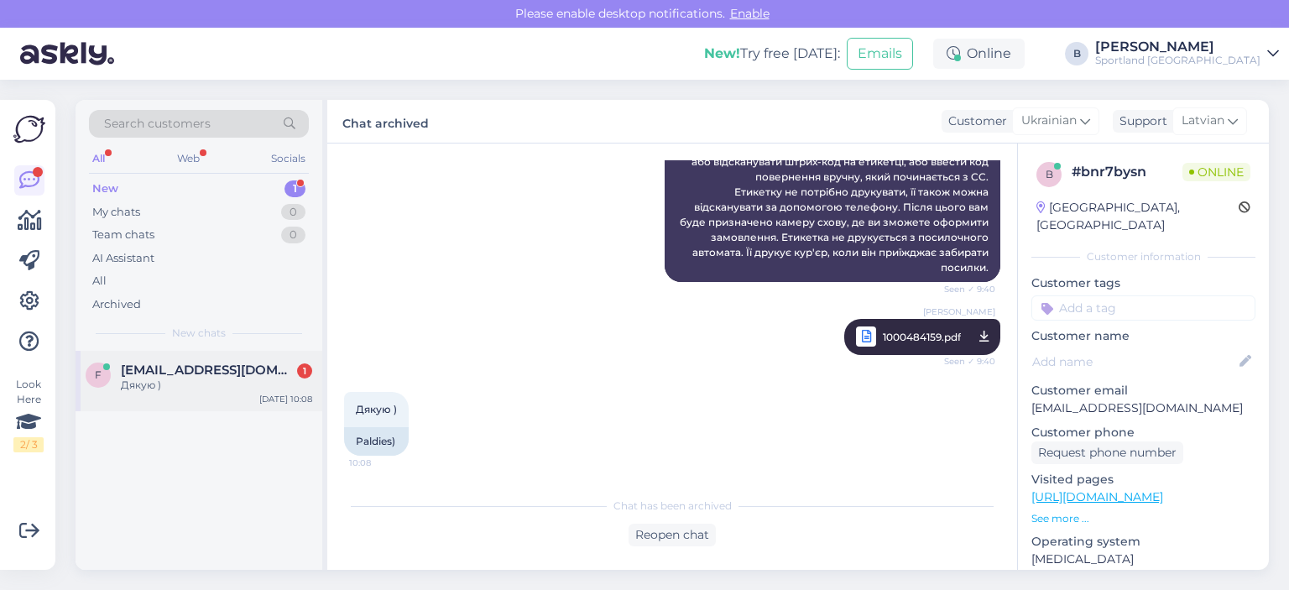
click at [171, 386] on div "Дякую )" at bounding box center [216, 385] width 191 height 15
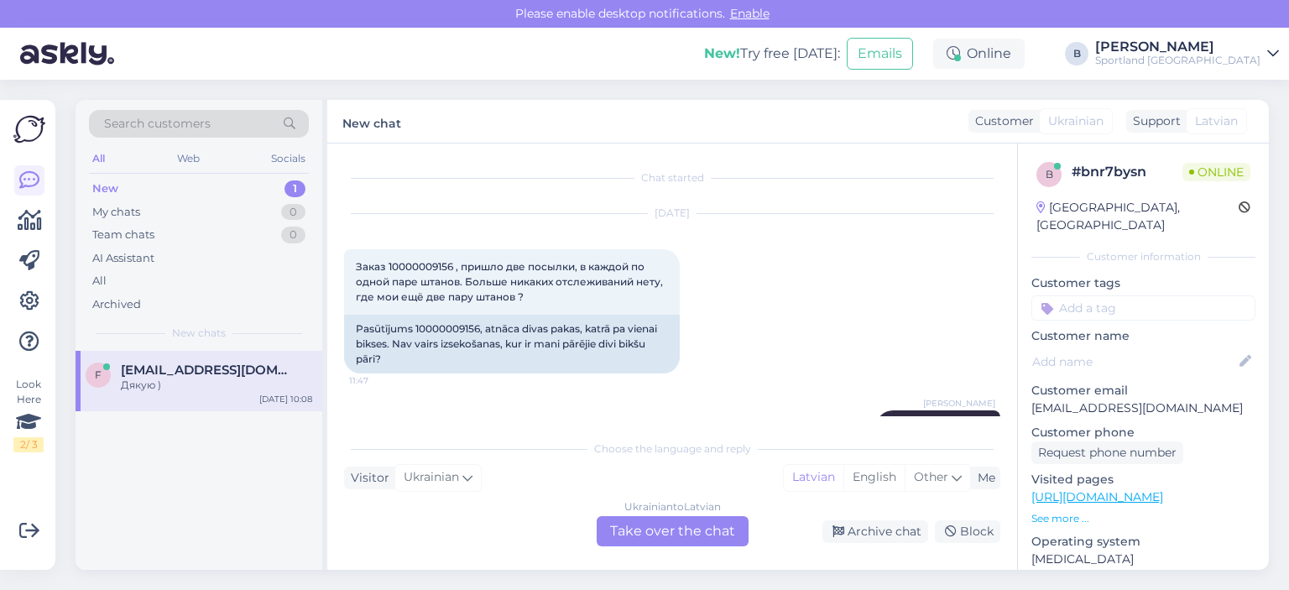
scroll to position [4438, 0]
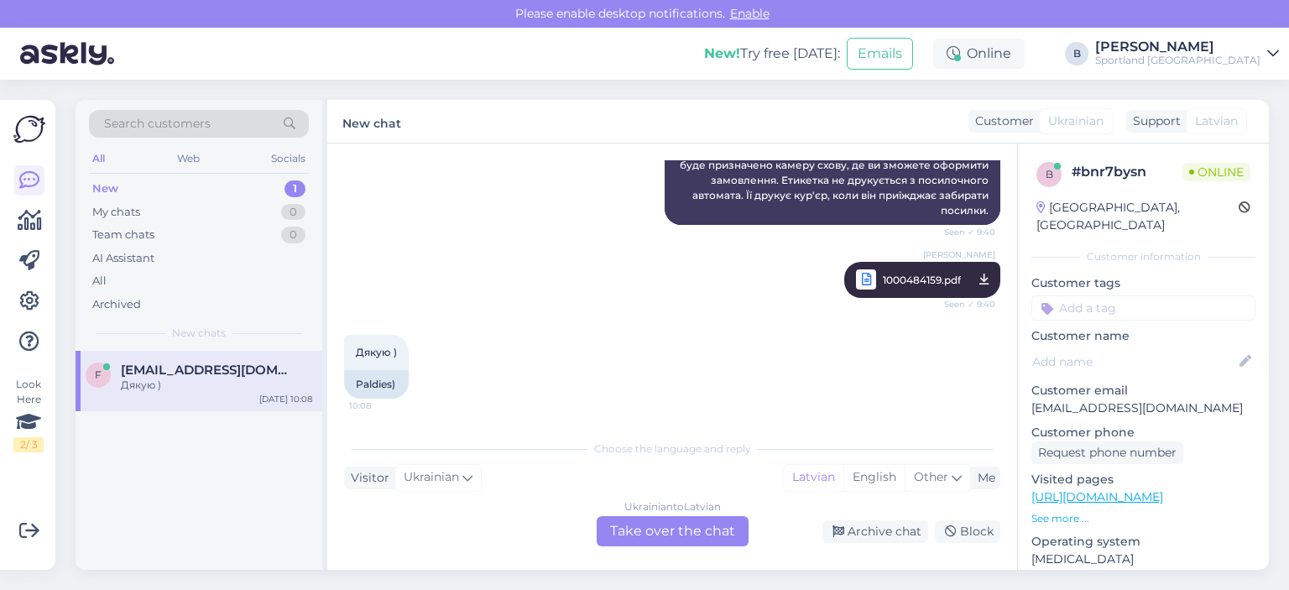
click at [684, 533] on div "Ukrainian to Latvian Take over the chat" at bounding box center [673, 531] width 152 height 30
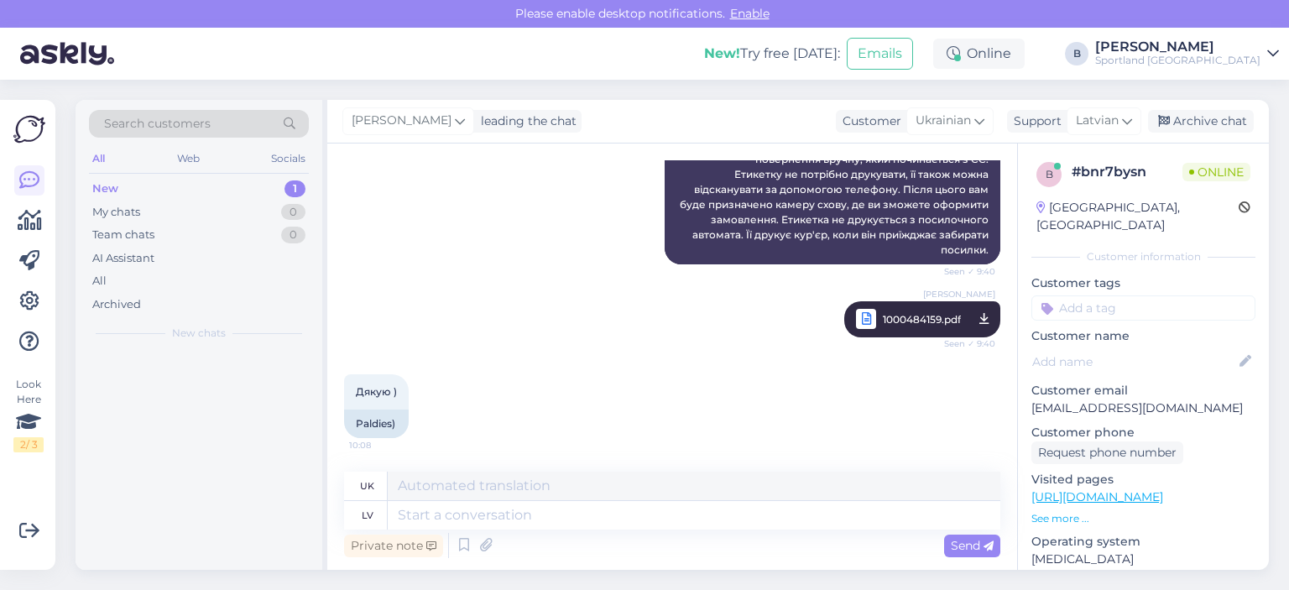
scroll to position [4398, 0]
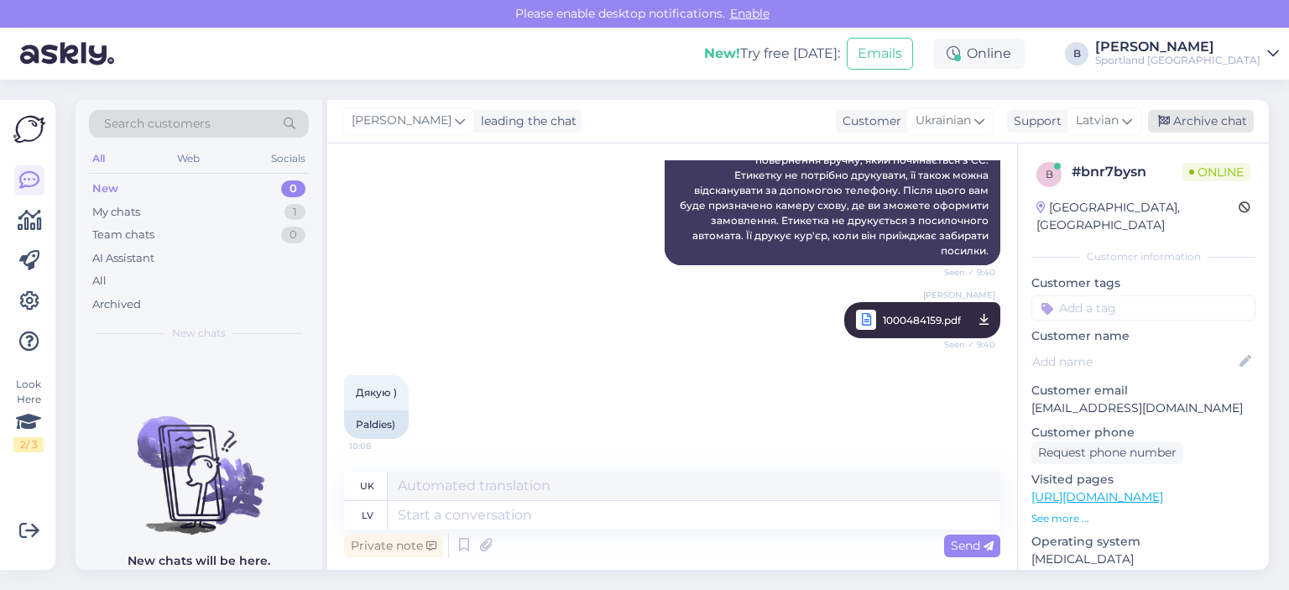
click at [1191, 120] on div "Archive chat" at bounding box center [1201, 121] width 106 height 23
